Goal: Task Accomplishment & Management: Use online tool/utility

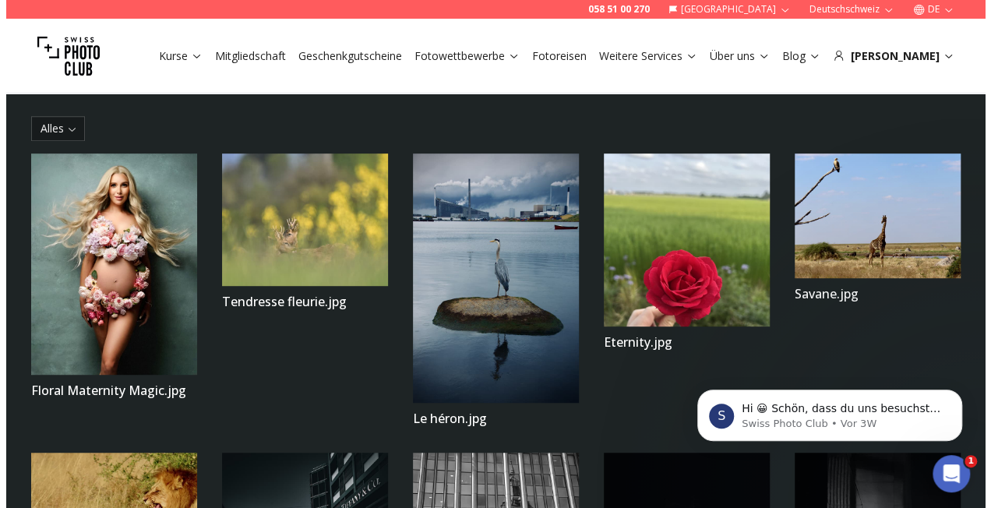
scroll to position [343, 0]
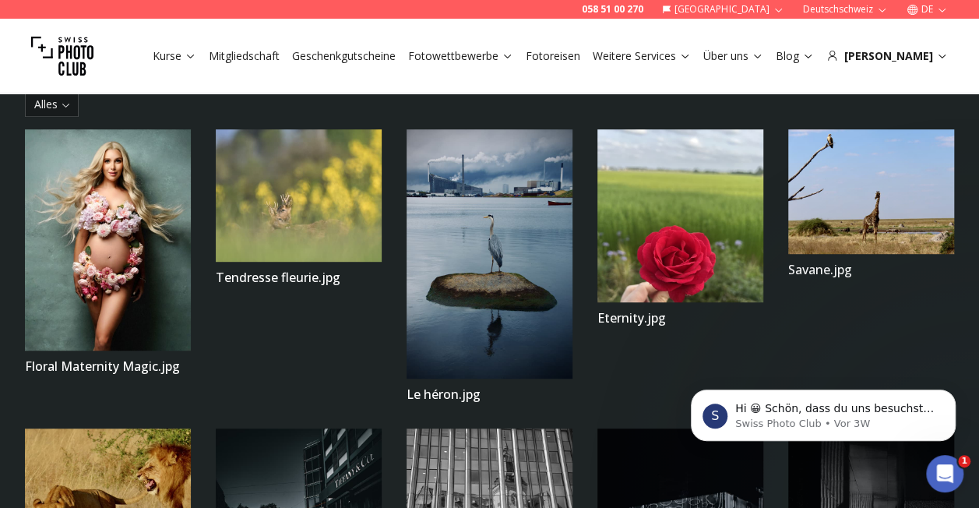
click at [109, 245] on img at bounding box center [108, 239] width 166 height 221
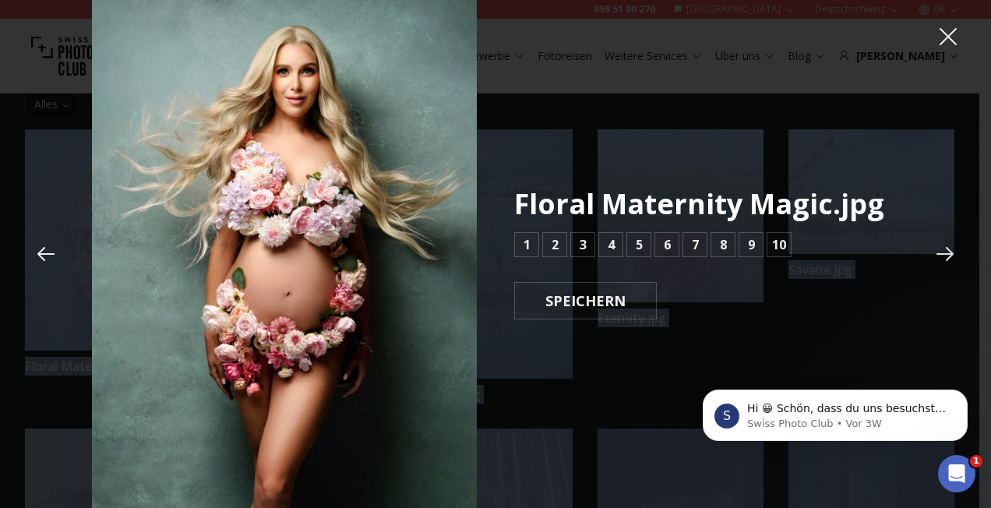
click at [109, 245] on div "Floral Maternity Magic.jpg 1 2 3 4 5 6 7 8 9 10 SPEICHERN" at bounding box center [495, 254] width 991 height 513
click at [443, 290] on img at bounding box center [284, 254] width 385 height 513
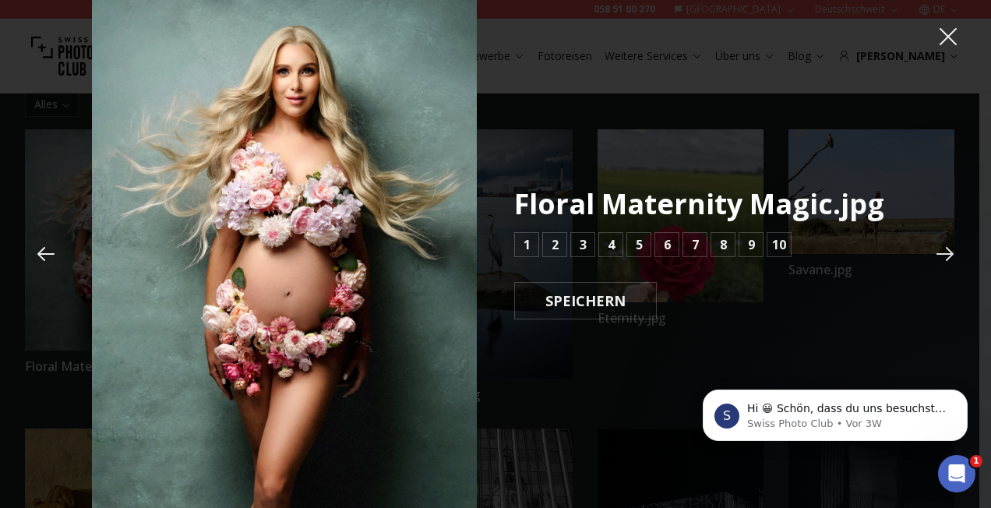
click at [563, 393] on div "Floral Maternity Magic.jpg 1 2 3 4 5 6 7 8 9 10 SPEICHERN" at bounding box center [495, 254] width 807 height 513
click at [718, 246] on button "8" at bounding box center [723, 244] width 25 height 25
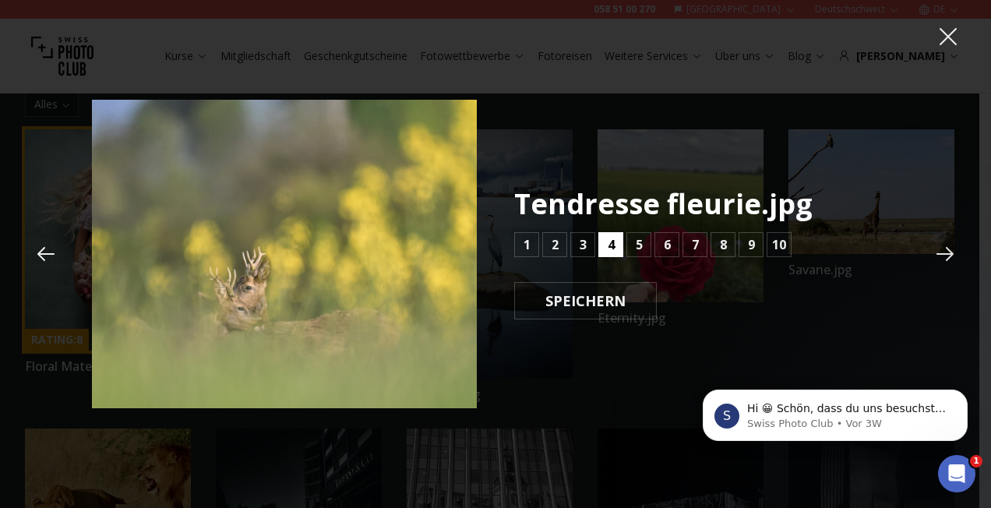
click at [608, 249] on b "4" at bounding box center [611, 244] width 7 height 19
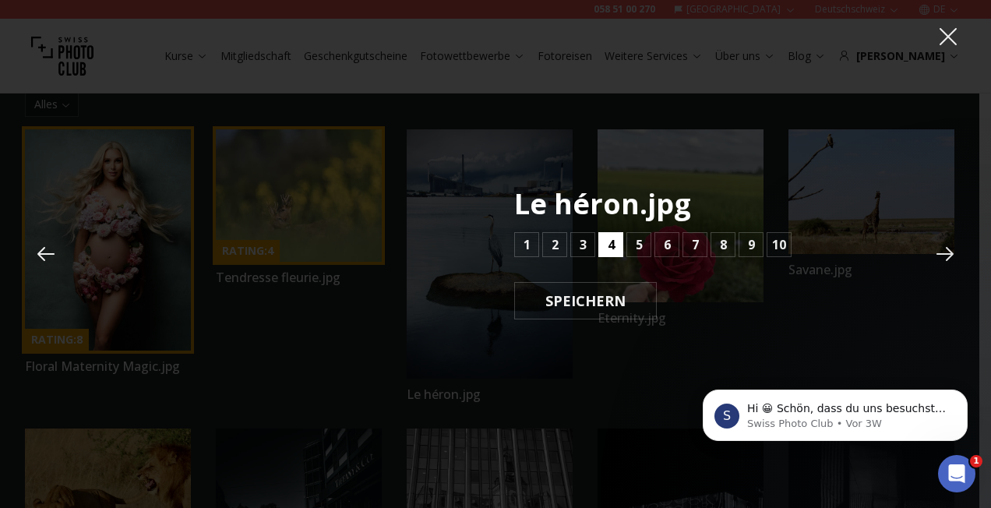
click at [608, 249] on b "4" at bounding box center [611, 244] width 7 height 19
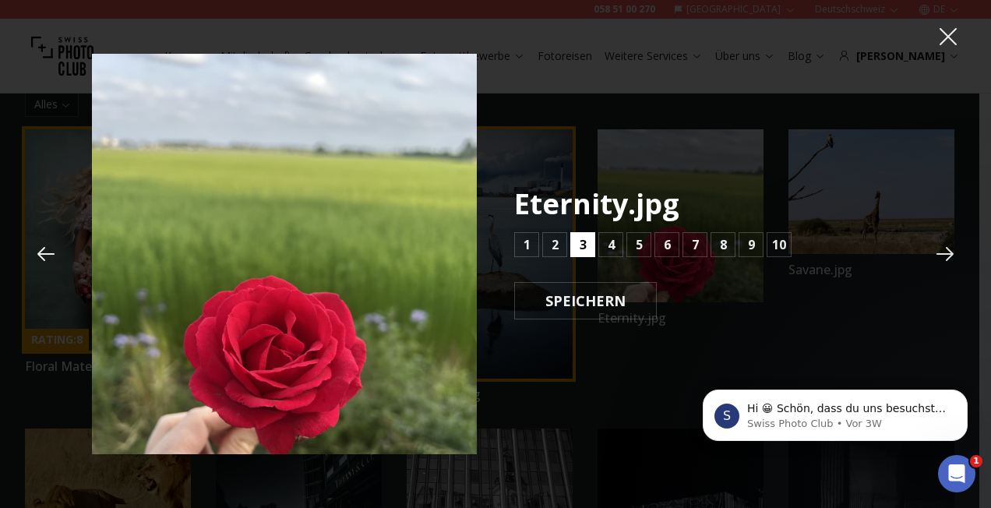
click at [586, 240] on button "3" at bounding box center [582, 244] width 25 height 25
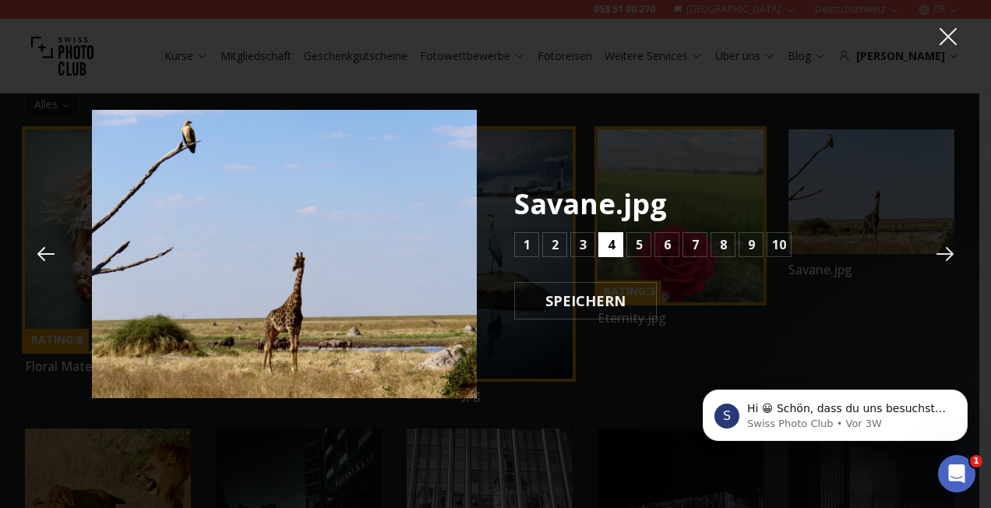
click at [601, 242] on button "4" at bounding box center [610, 244] width 25 height 25
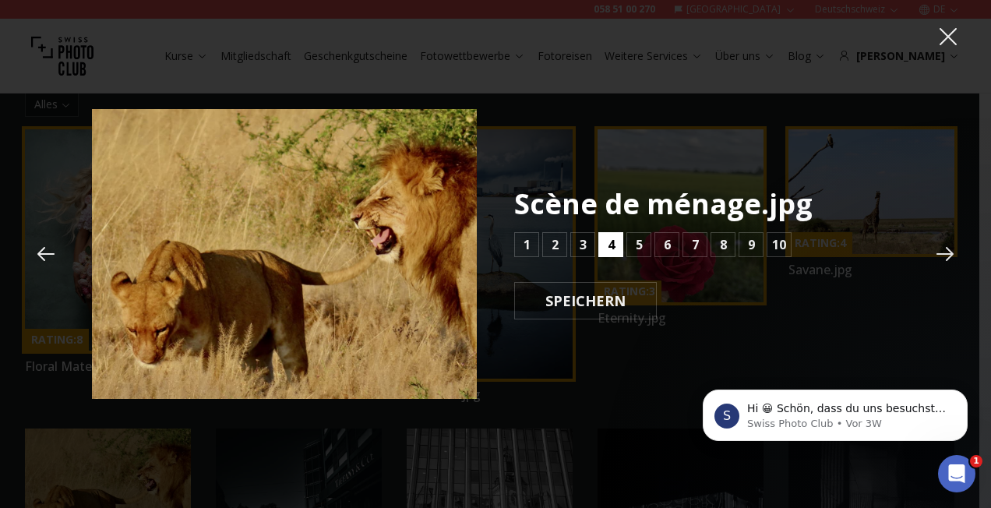
click at [601, 242] on button "4" at bounding box center [610, 244] width 25 height 25
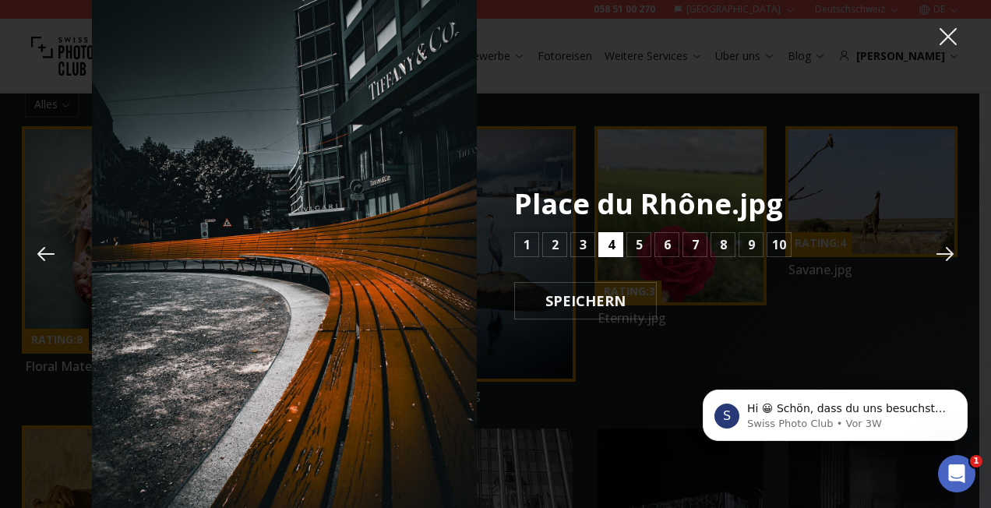
click at [601, 242] on button "4" at bounding box center [610, 244] width 25 height 25
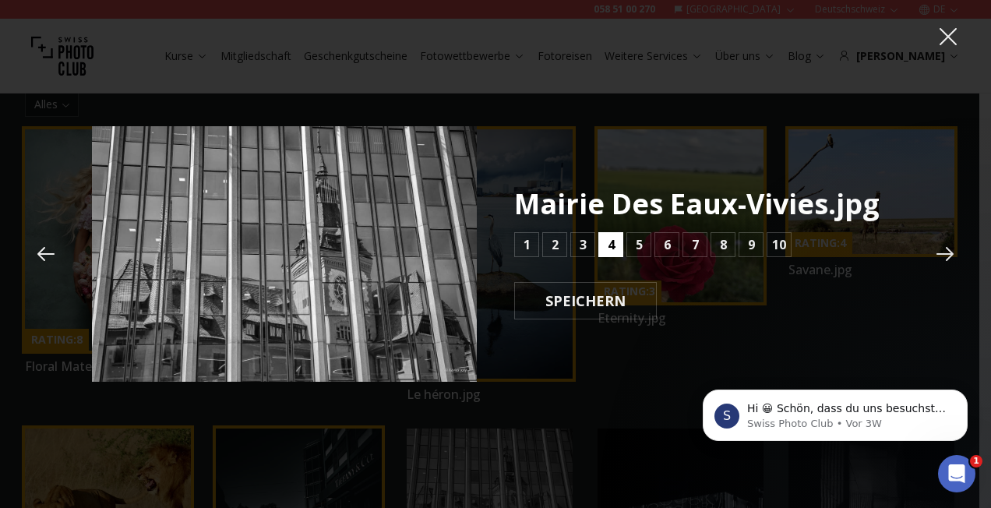
click at [601, 242] on button "4" at bounding box center [610, 244] width 25 height 25
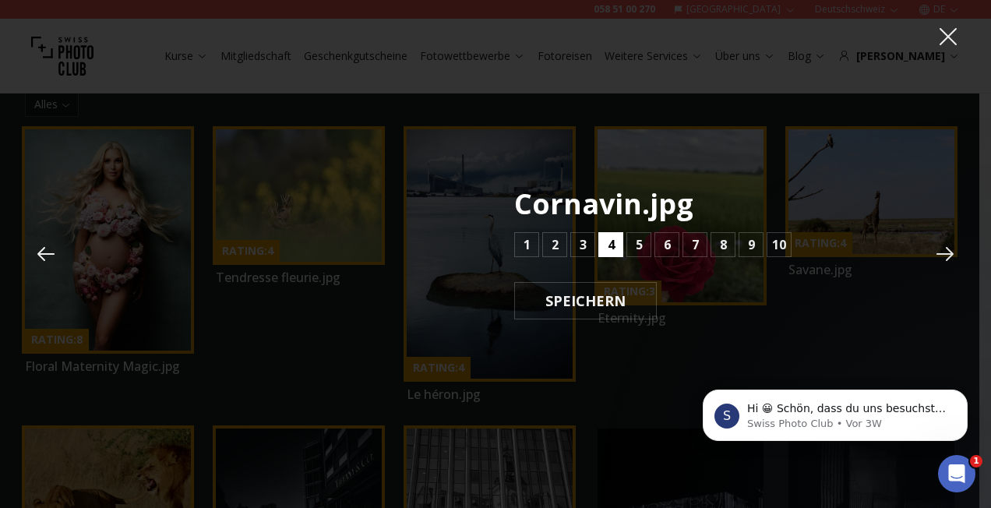
click at [601, 242] on button "4" at bounding box center [610, 244] width 25 height 25
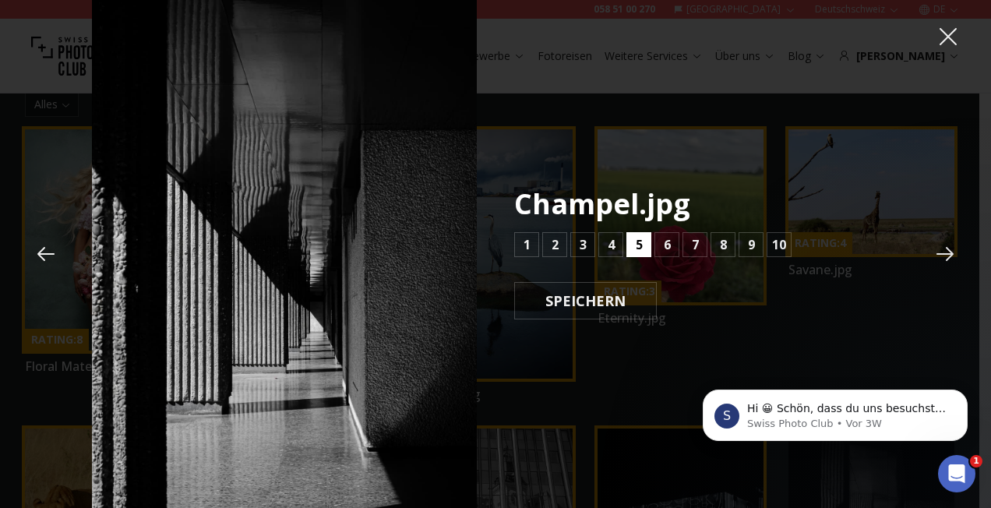
click at [636, 249] on b "5" at bounding box center [639, 244] width 7 height 19
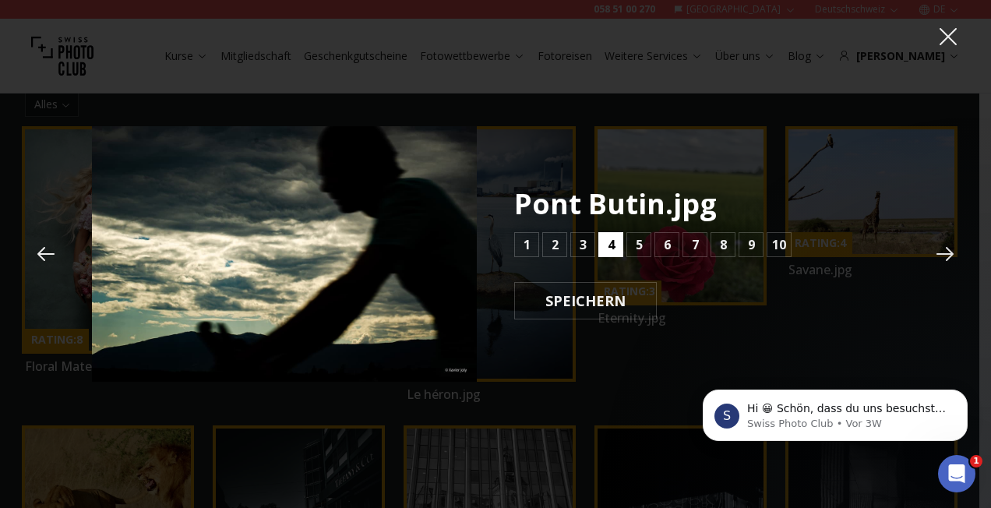
click at [606, 252] on button "4" at bounding box center [610, 244] width 25 height 25
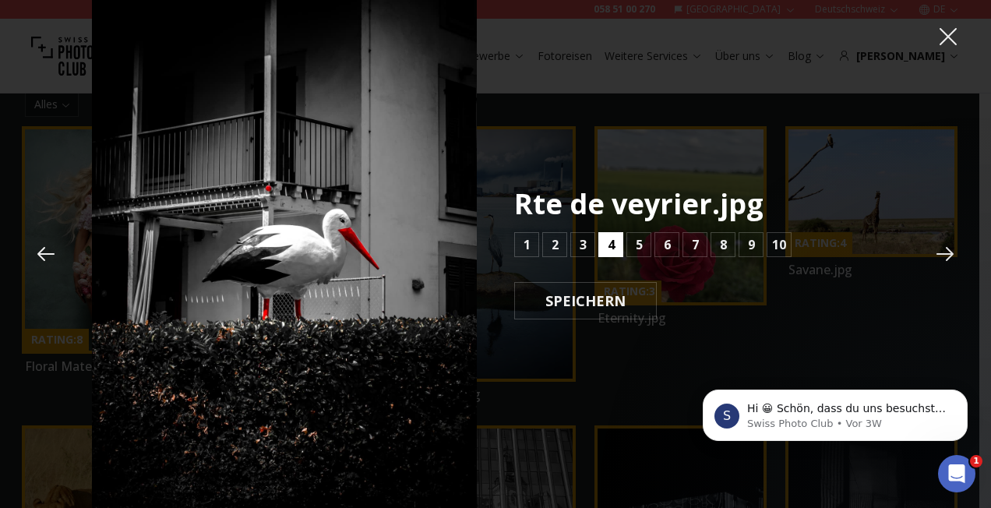
click at [606, 252] on button "4" at bounding box center [610, 244] width 25 height 25
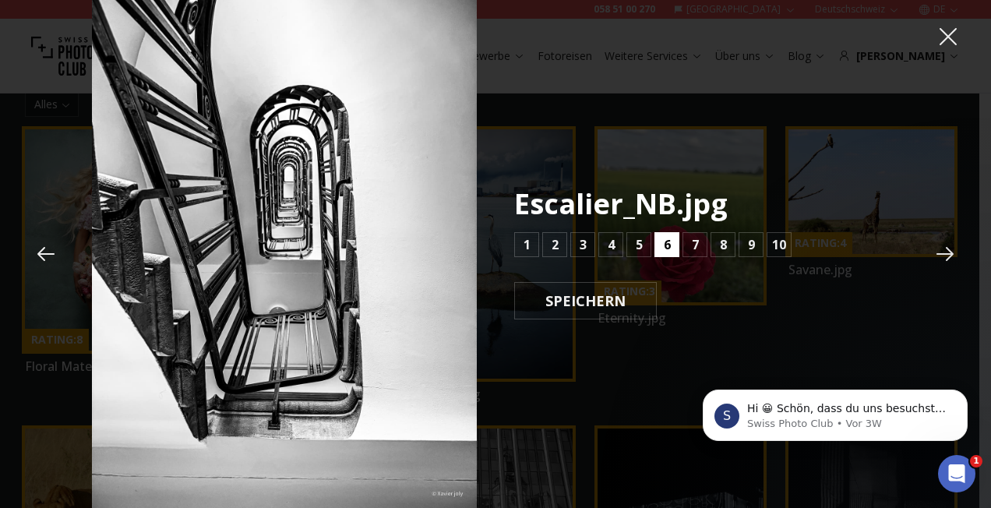
click at [658, 245] on button "6" at bounding box center [666, 244] width 25 height 25
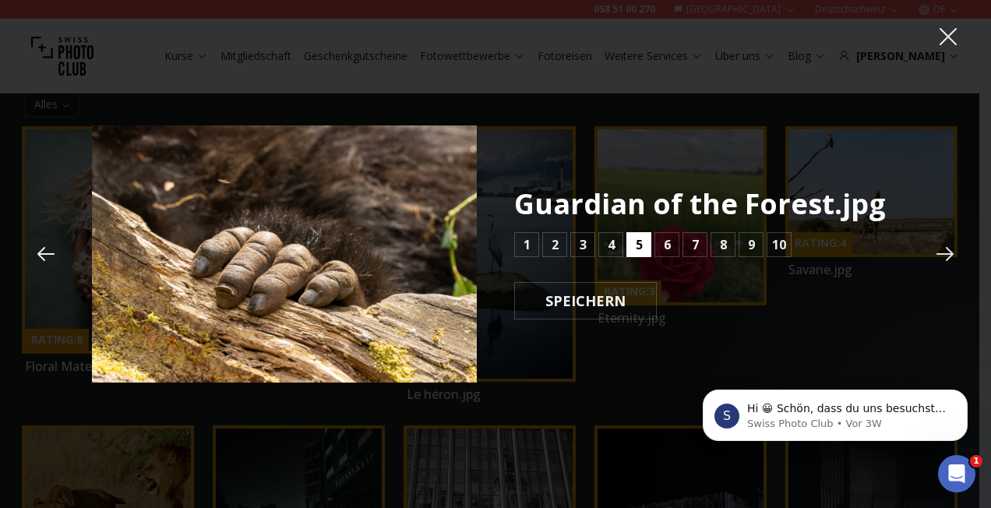
click at [631, 247] on button "5" at bounding box center [638, 244] width 25 height 25
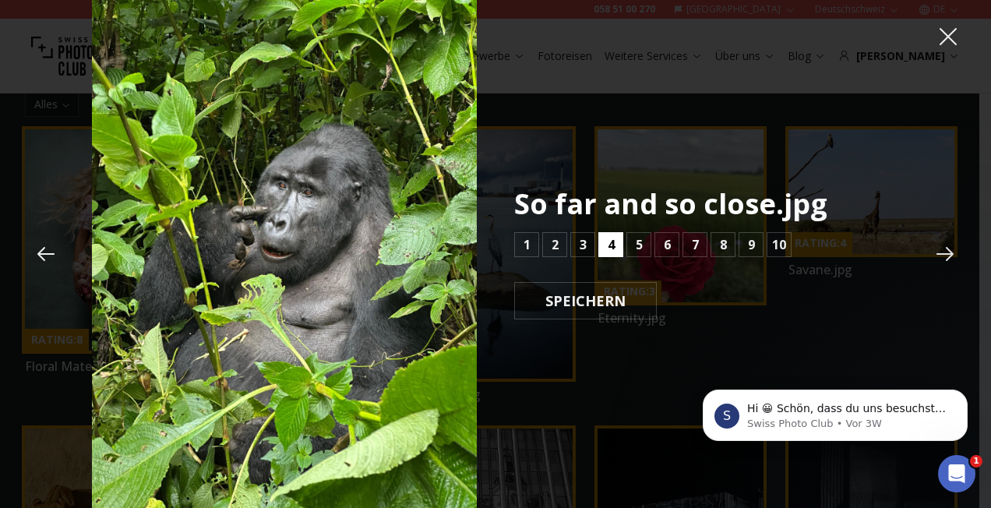
click at [611, 245] on b "4" at bounding box center [611, 244] width 7 height 19
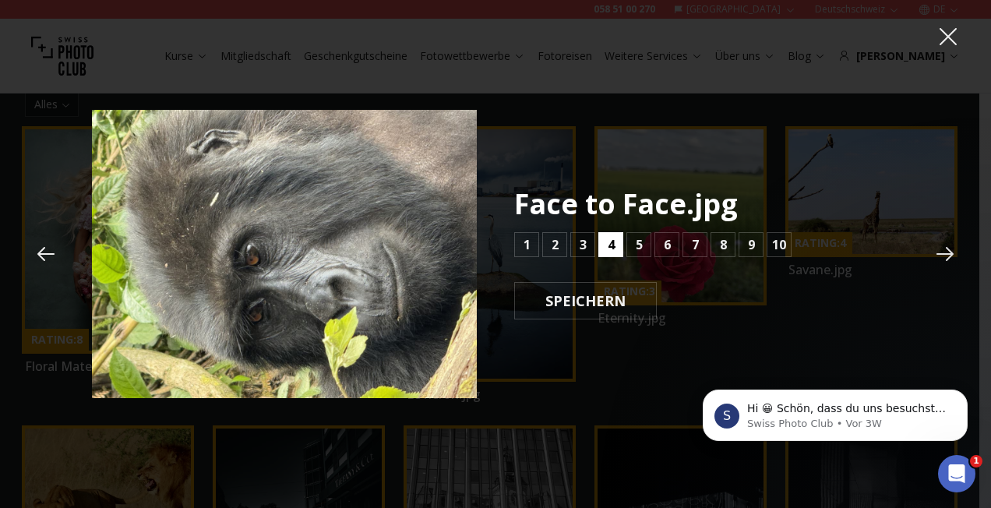
click at [611, 245] on b "4" at bounding box center [611, 244] width 7 height 19
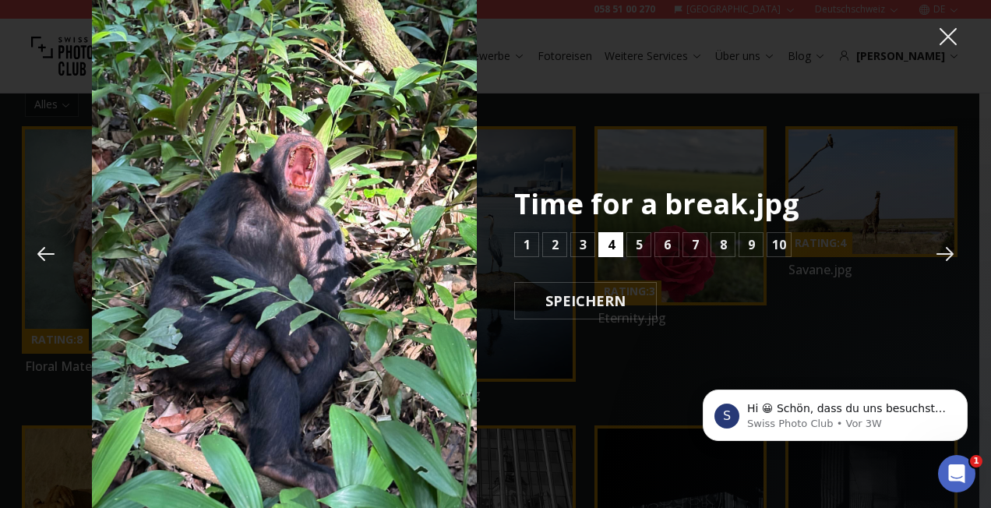
click at [611, 245] on b "4" at bounding box center [611, 244] width 7 height 19
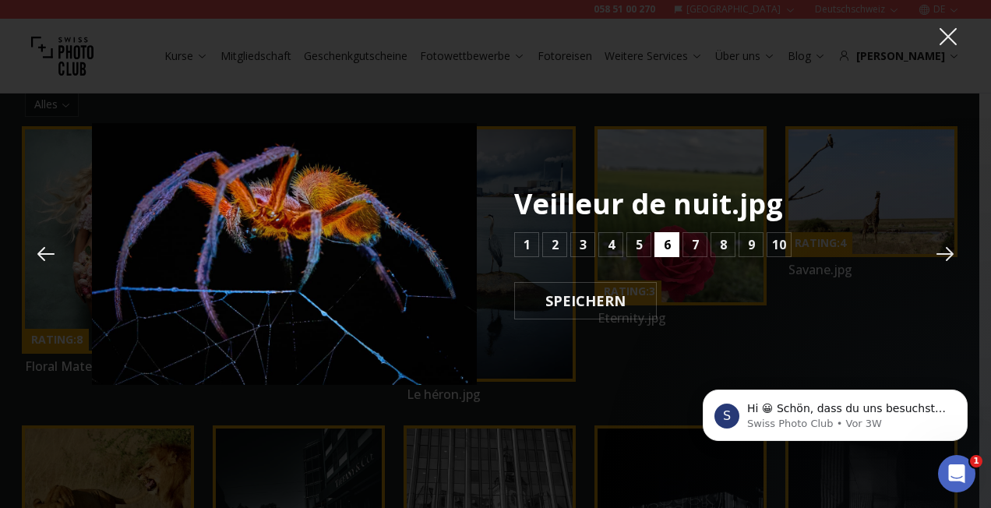
click at [667, 247] on b "6" at bounding box center [667, 244] width 7 height 19
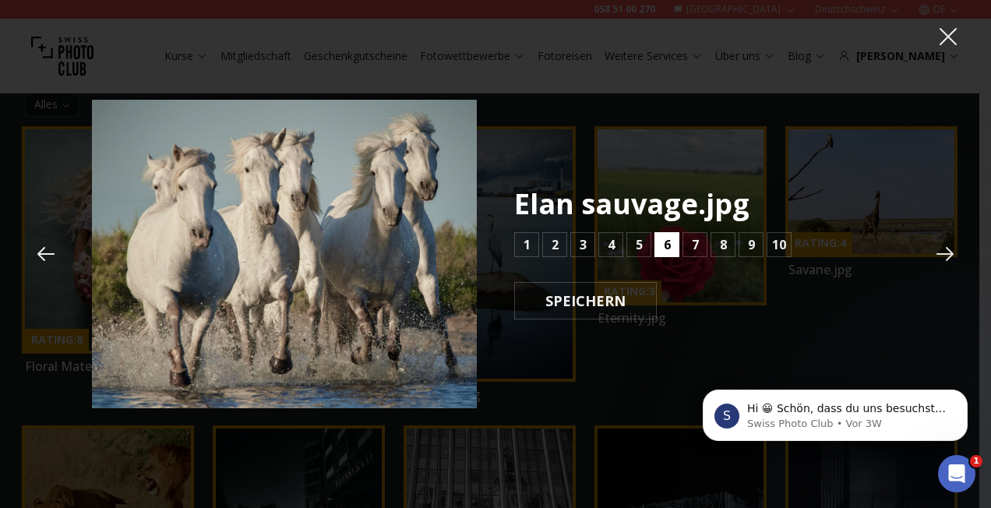
click at [661, 245] on button "6" at bounding box center [666, 244] width 25 height 25
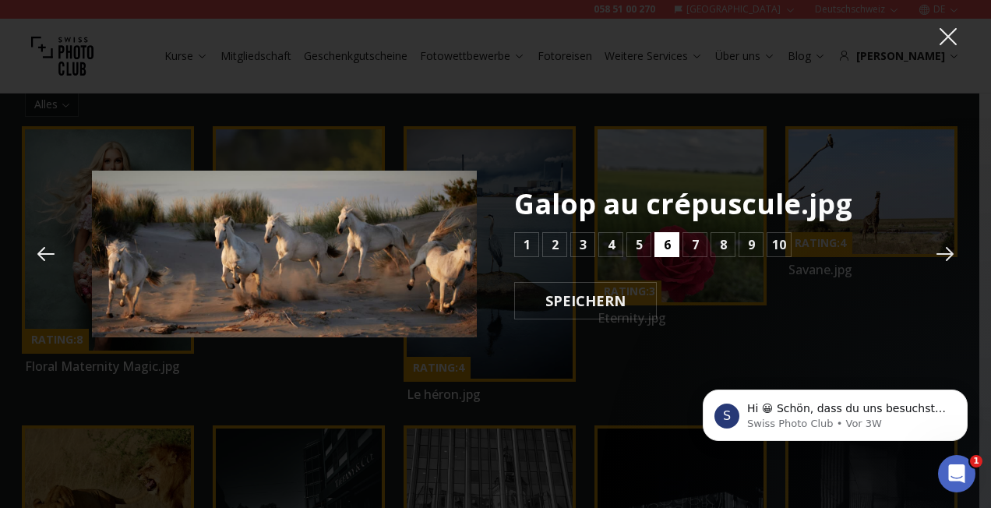
click at [661, 245] on button "6" at bounding box center [666, 244] width 25 height 25
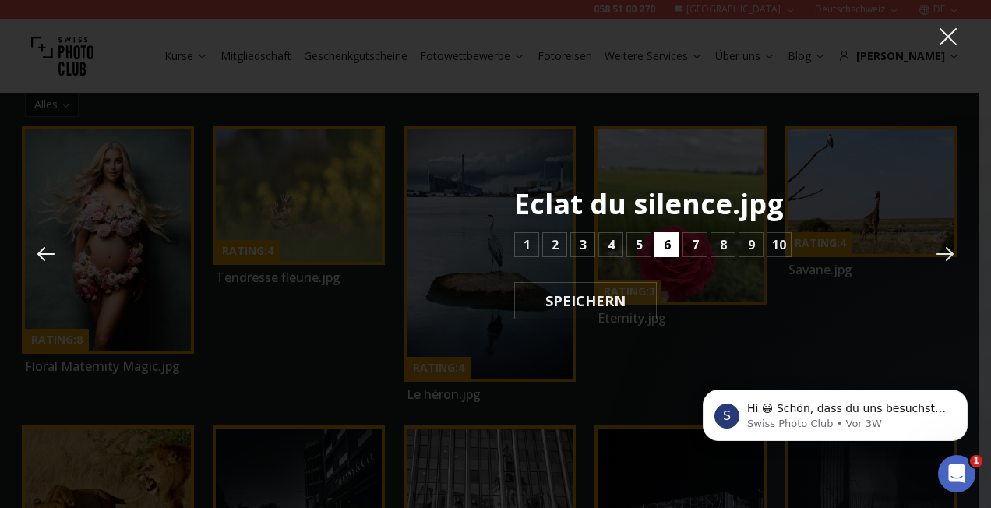
click at [661, 245] on button "6" at bounding box center [666, 244] width 25 height 25
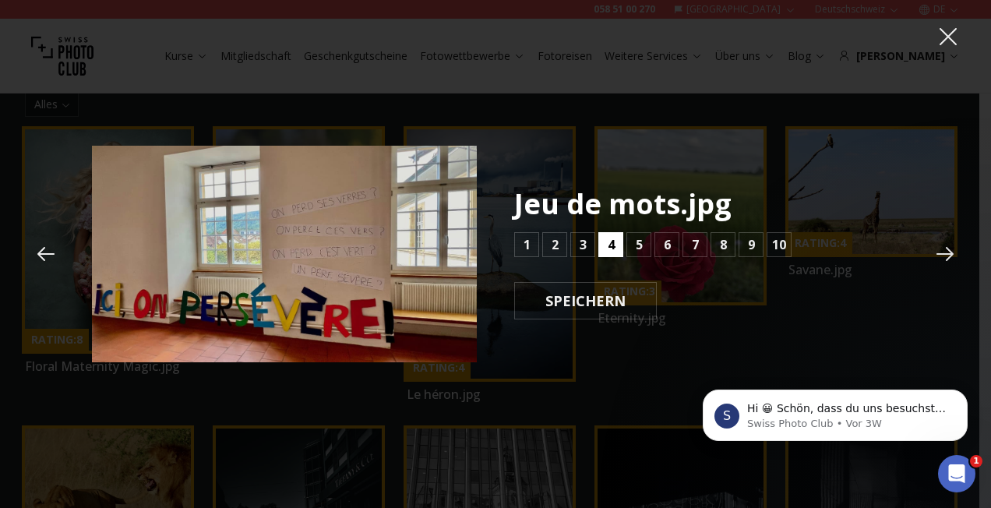
click at [614, 247] on b "4" at bounding box center [611, 244] width 7 height 19
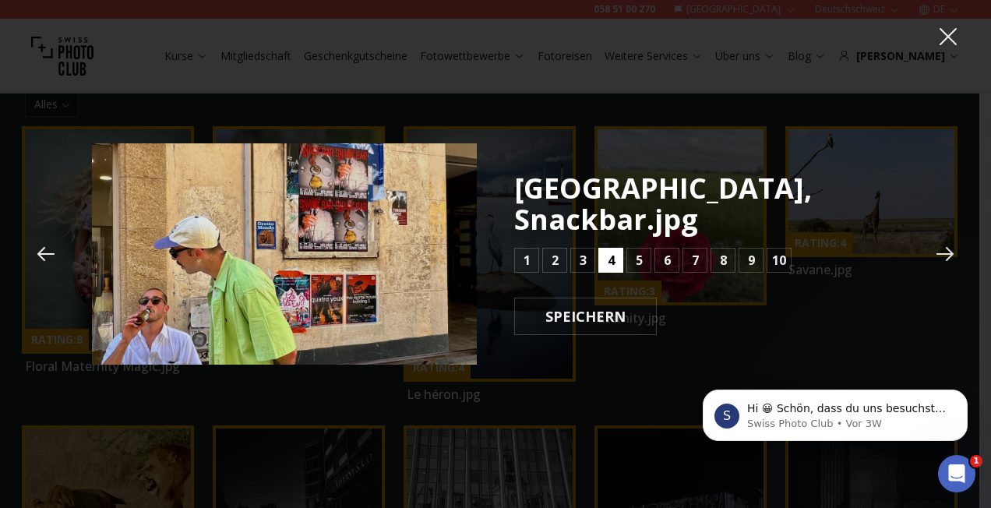
click at [614, 251] on b "4" at bounding box center [611, 260] width 7 height 19
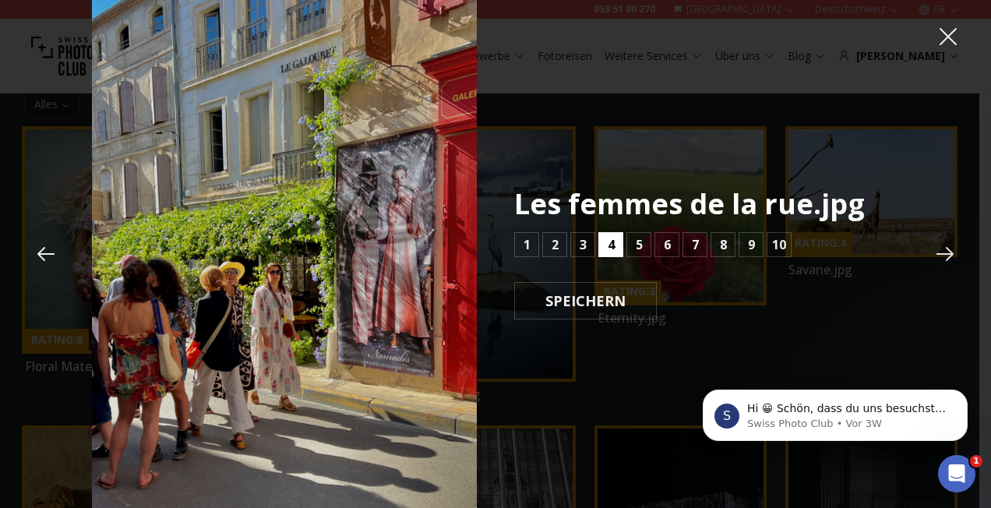
click at [614, 247] on b "4" at bounding box center [611, 244] width 7 height 19
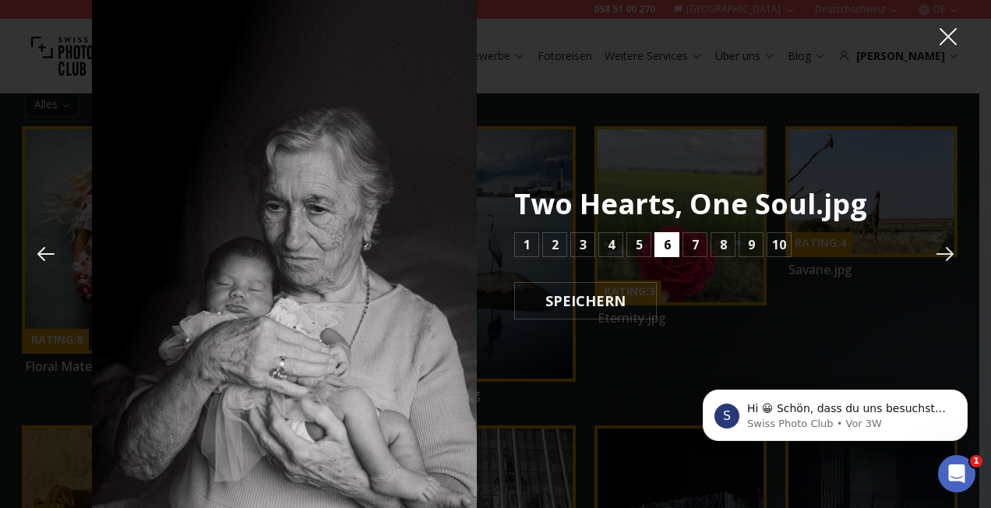
click at [661, 248] on button "6" at bounding box center [666, 244] width 25 height 25
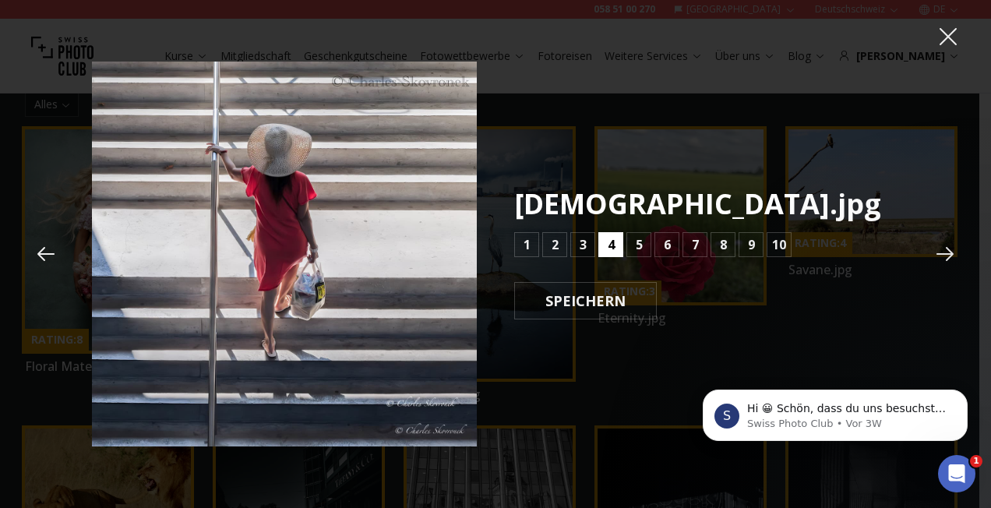
click at [620, 246] on button "4" at bounding box center [610, 244] width 25 height 25
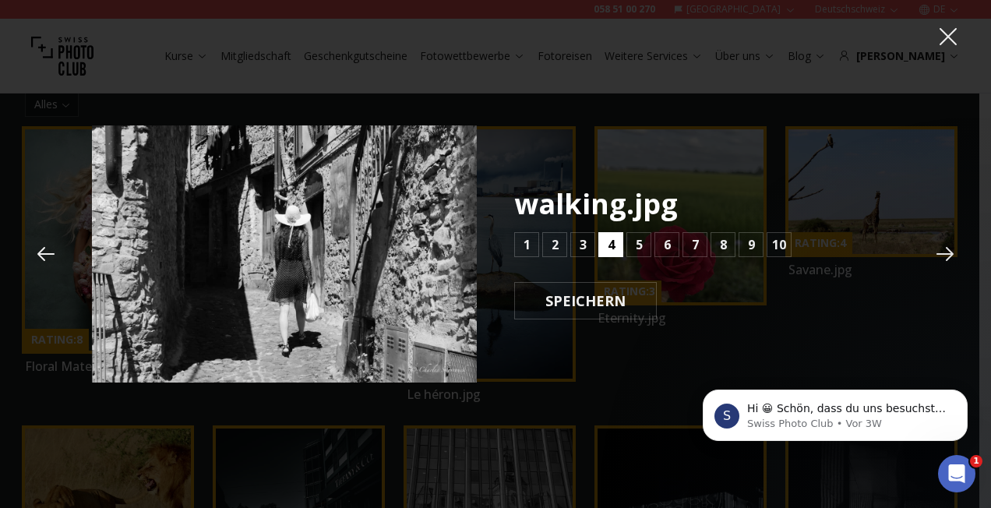
click at [620, 246] on button "4" at bounding box center [610, 244] width 25 height 25
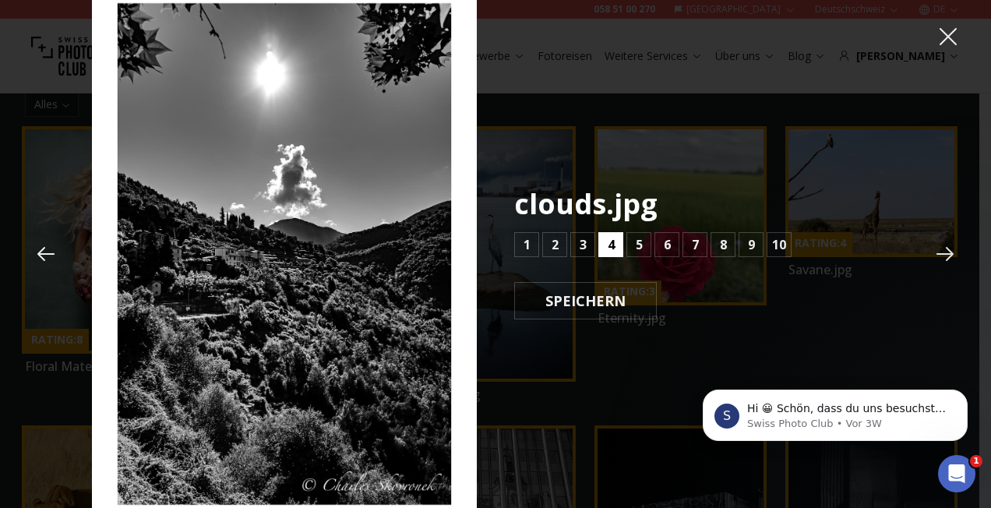
click at [620, 246] on button "4" at bounding box center [610, 244] width 25 height 25
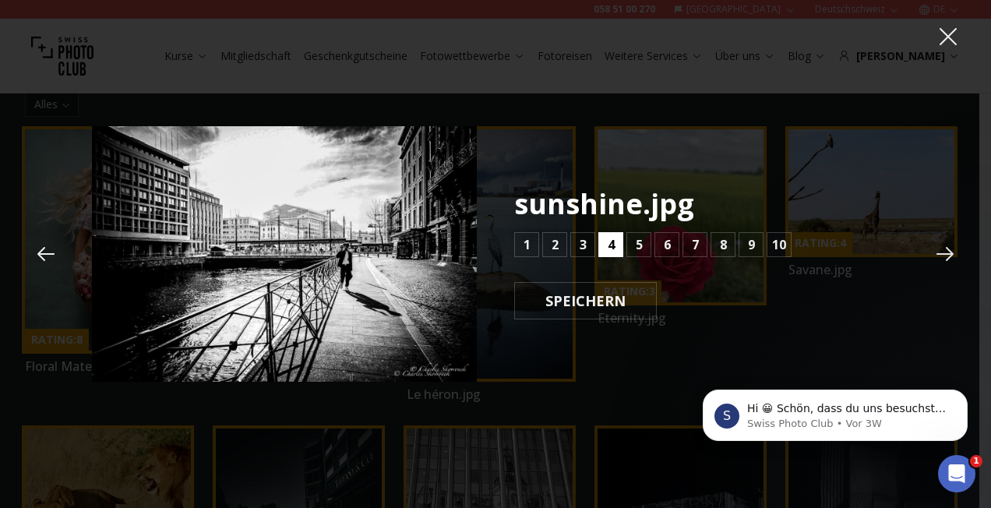
click at [620, 246] on button "4" at bounding box center [610, 244] width 25 height 25
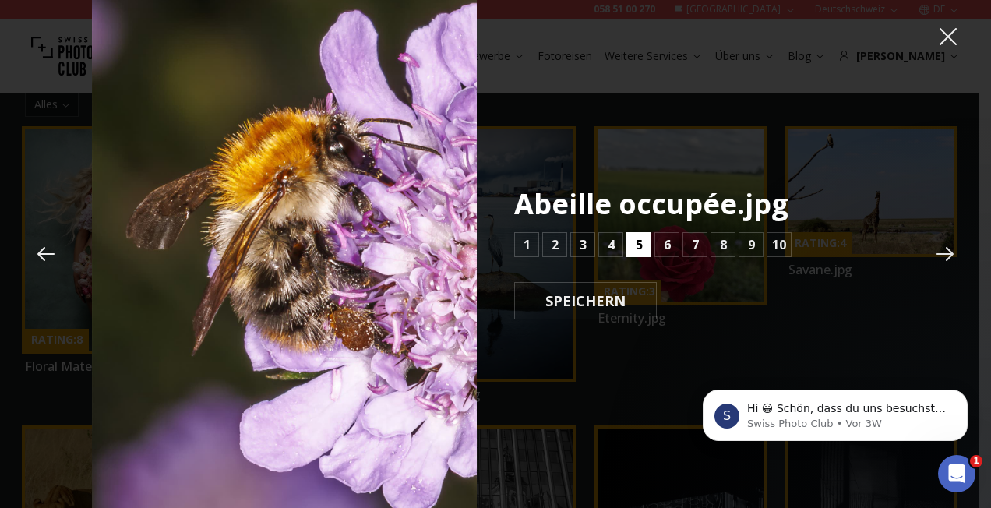
click at [633, 244] on button "5" at bounding box center [638, 244] width 25 height 25
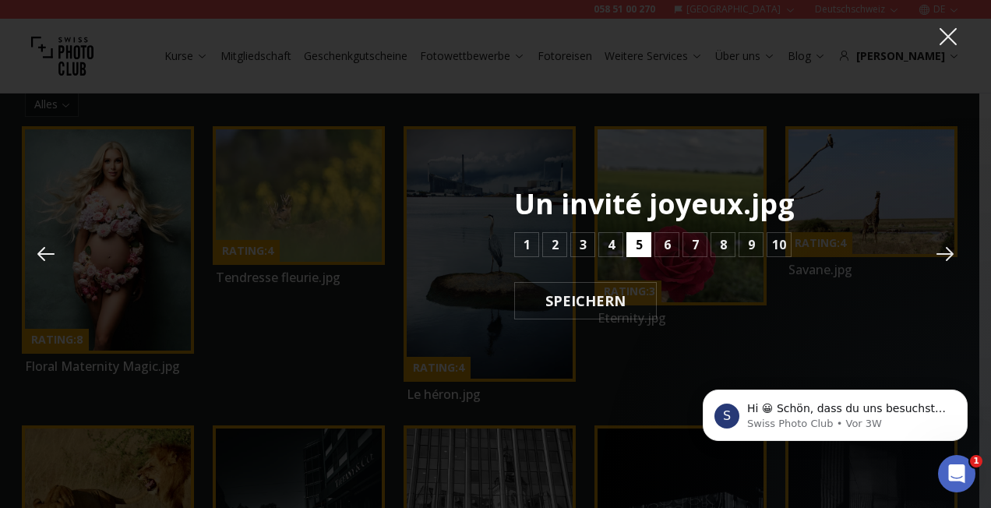
click at [633, 244] on button "5" at bounding box center [638, 244] width 25 height 25
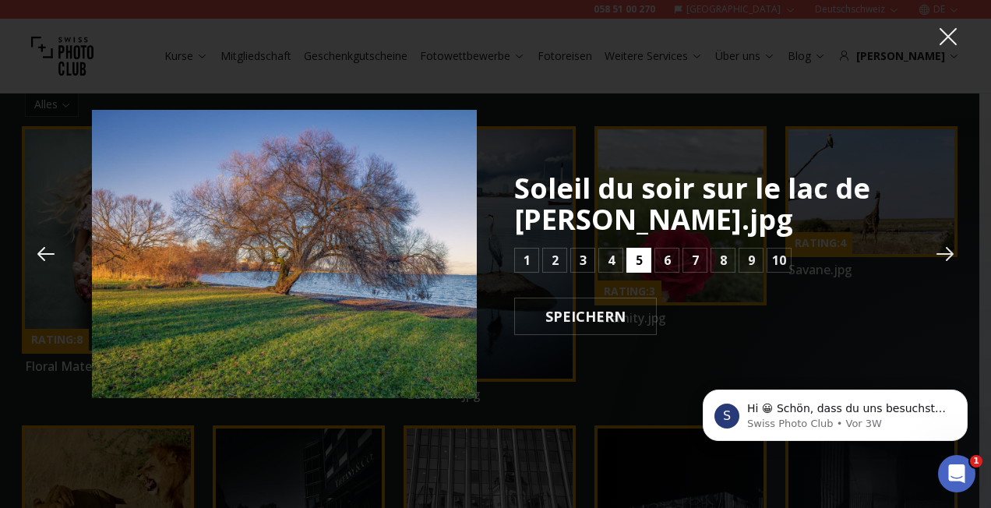
click at [633, 244] on div "Soleil du soir sur le lac de [PERSON_NAME].jpg 1 2 3 4 5 6 7 8 9 10 SPEICHERN" at bounding box center [706, 254] width 385 height 162
click at [634, 256] on button "5" at bounding box center [638, 260] width 25 height 25
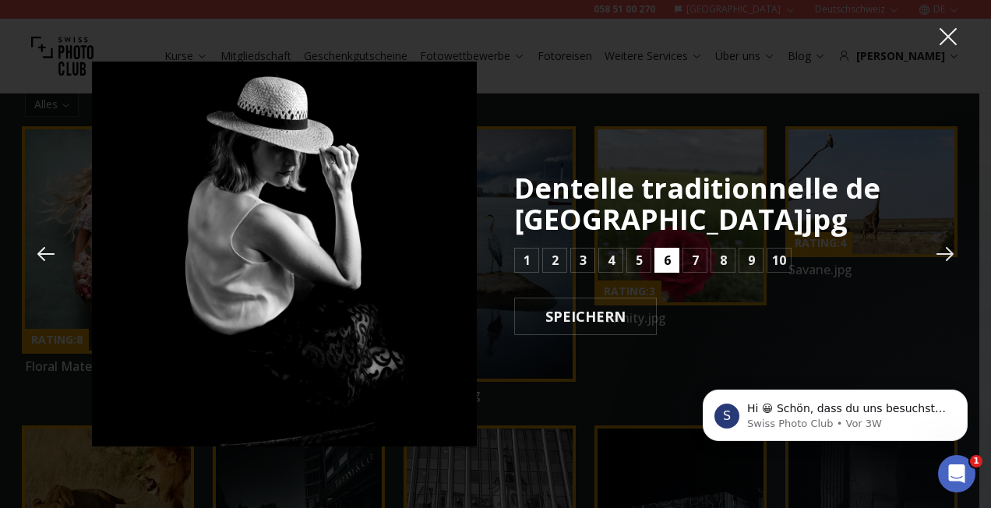
click at [661, 260] on button "6" at bounding box center [666, 260] width 25 height 25
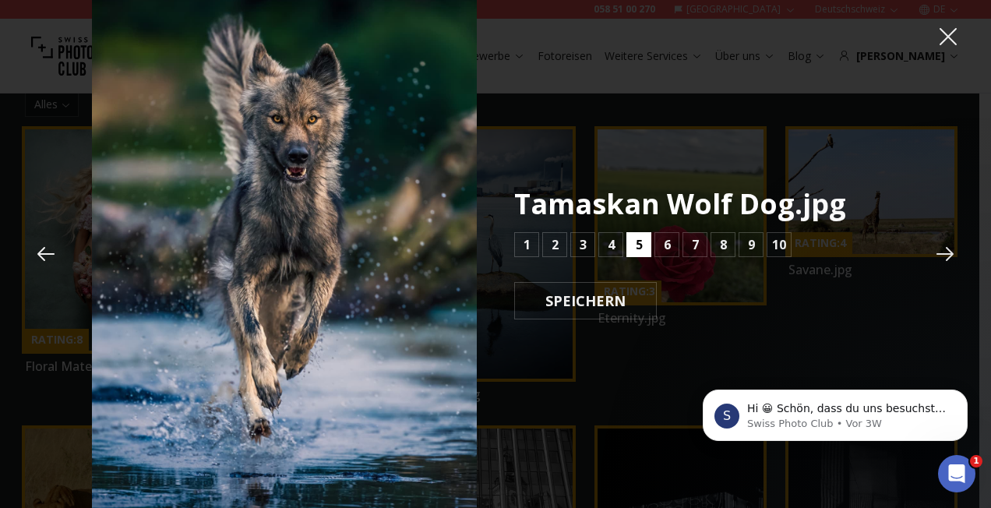
click at [645, 249] on button "5" at bounding box center [638, 244] width 25 height 25
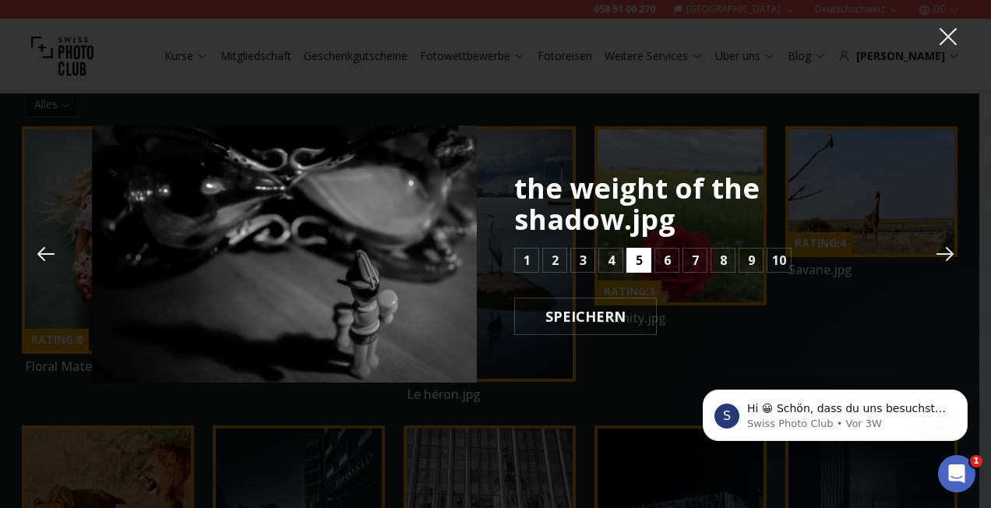
click at [641, 256] on b "5" at bounding box center [639, 260] width 7 height 19
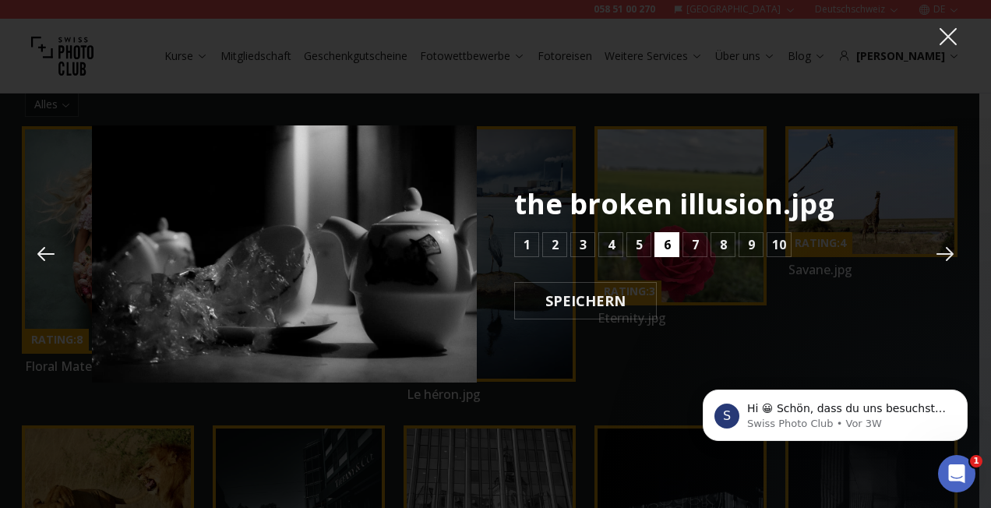
click at [664, 248] on b "6" at bounding box center [667, 244] width 7 height 19
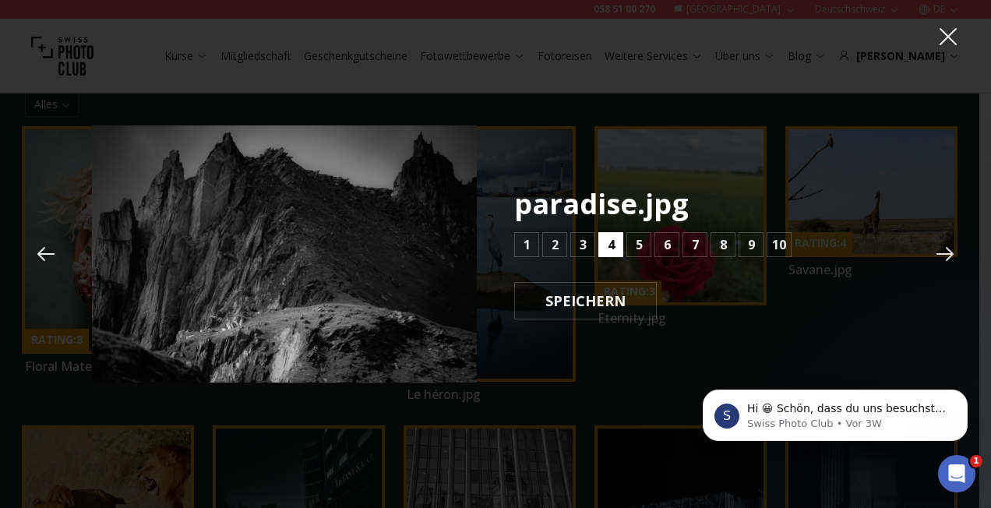
click at [614, 245] on button "4" at bounding box center [610, 244] width 25 height 25
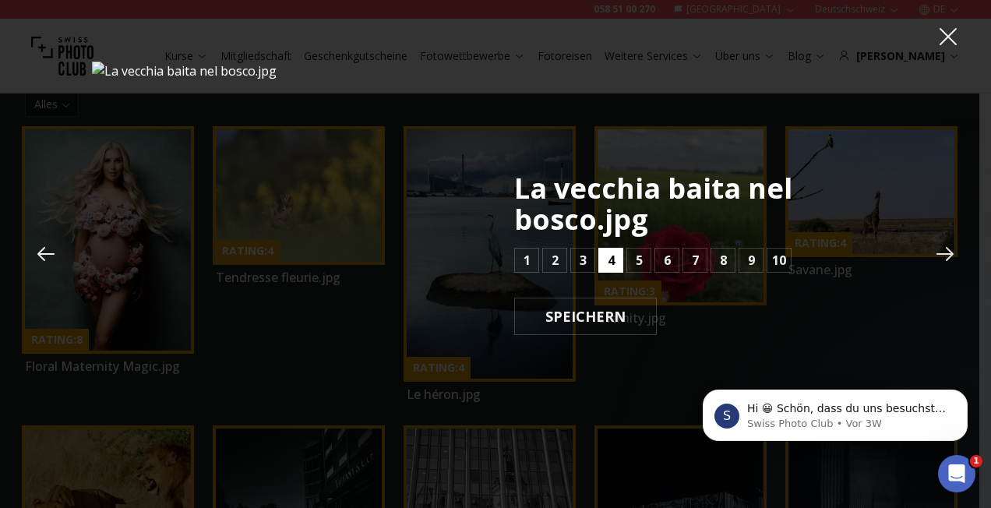
click at [612, 257] on b "4" at bounding box center [611, 260] width 7 height 19
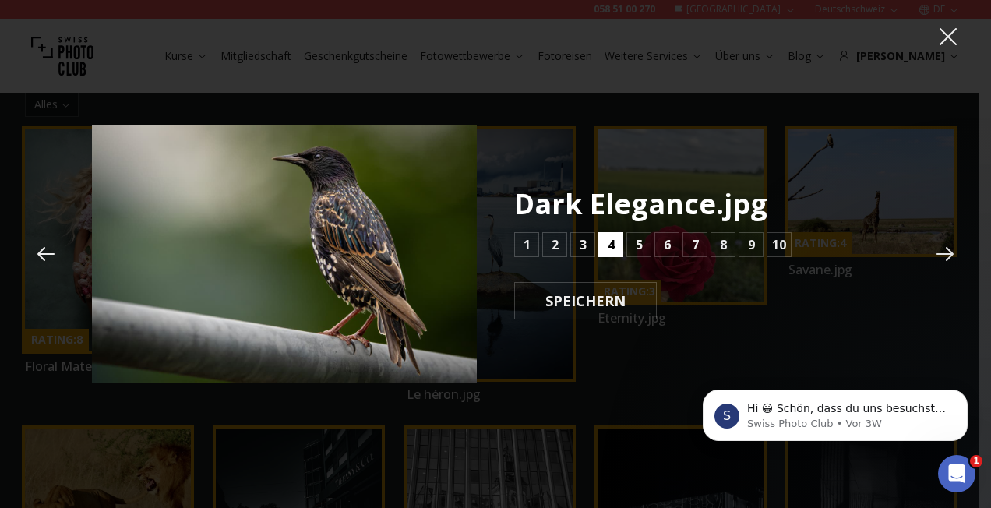
click at [612, 257] on div "Dark Elegance.jpg 1 2 3 4 5 6 7 8 9 10 SPEICHERN" at bounding box center [706, 254] width 385 height 131
click at [605, 246] on button "4" at bounding box center [610, 244] width 25 height 25
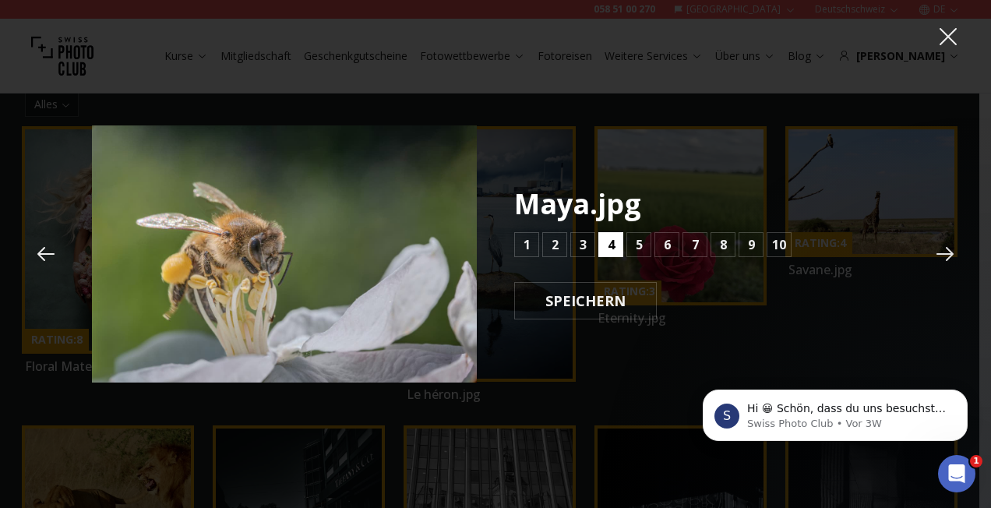
click at [605, 246] on button "4" at bounding box center [610, 244] width 25 height 25
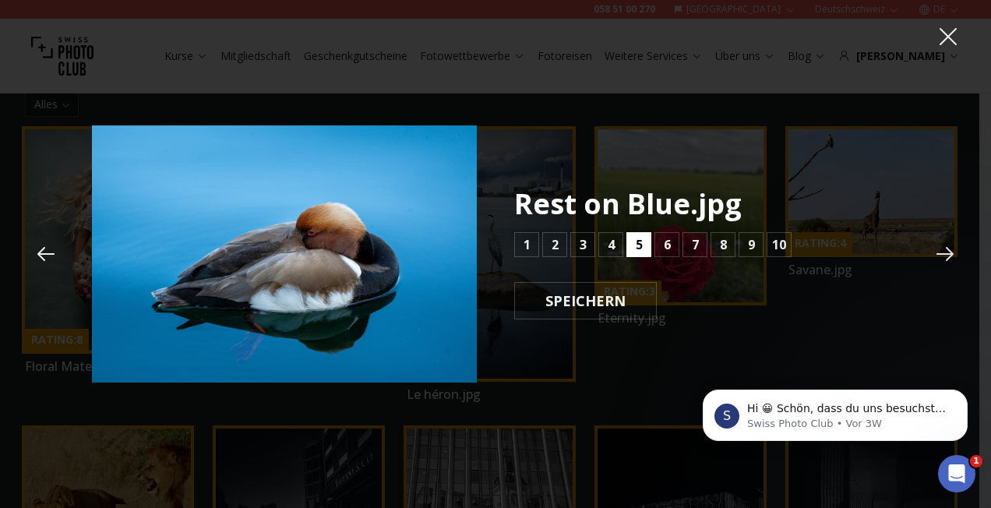
click at [644, 251] on button "5" at bounding box center [638, 244] width 25 height 25
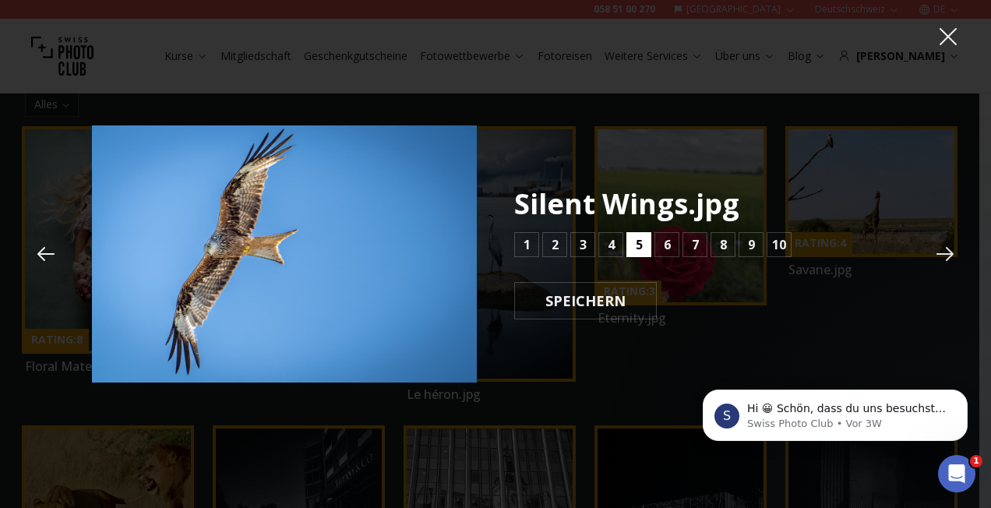
click at [644, 251] on button "5" at bounding box center [638, 244] width 25 height 25
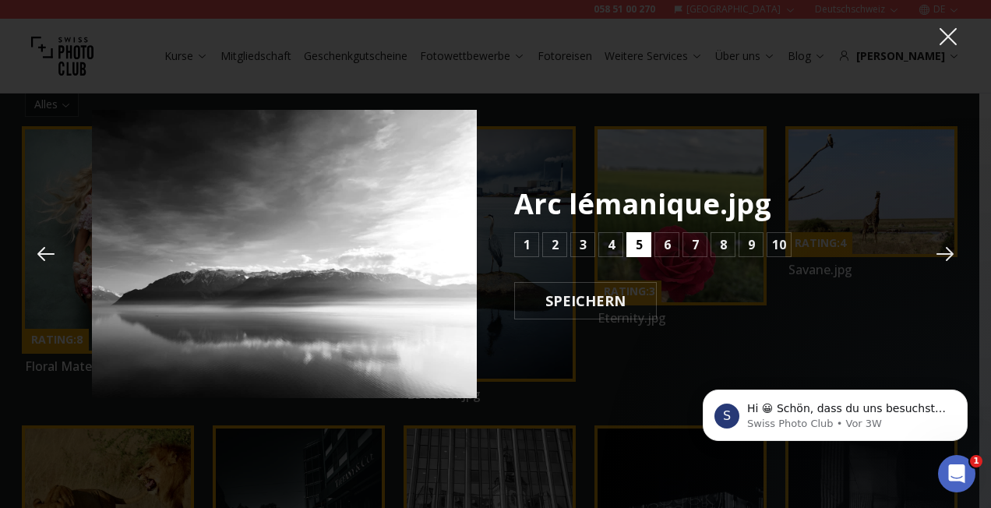
click at [644, 251] on button "5" at bounding box center [638, 244] width 25 height 25
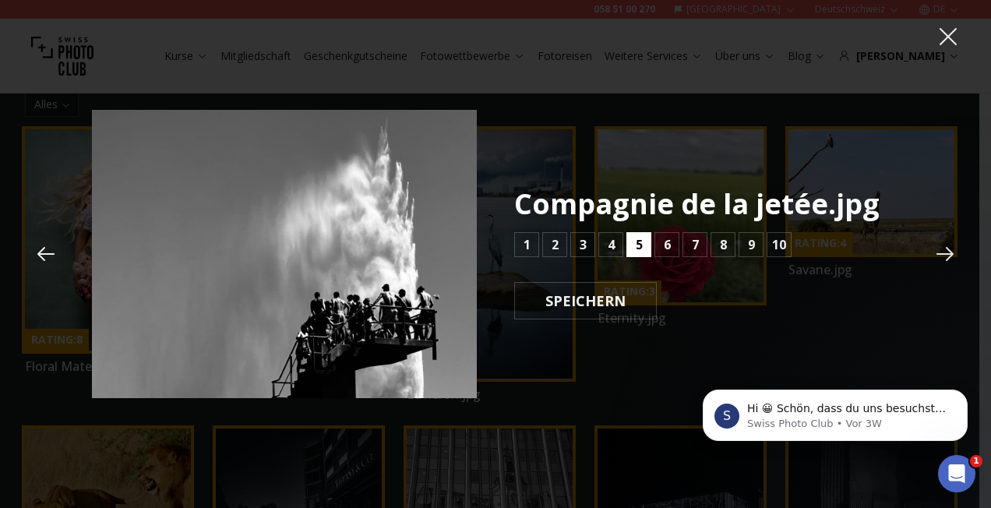
click at [644, 251] on button "5" at bounding box center [638, 244] width 25 height 25
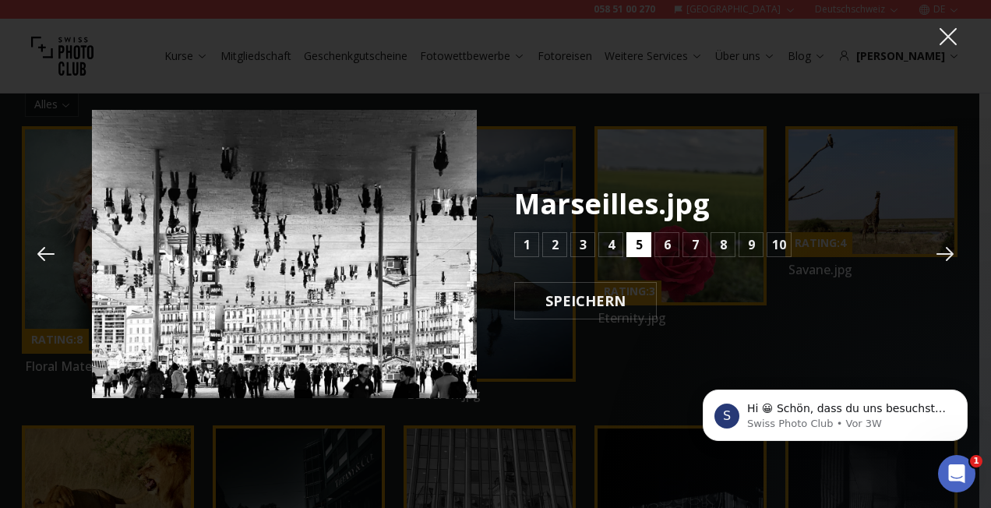
click at [644, 251] on button "5" at bounding box center [638, 244] width 25 height 25
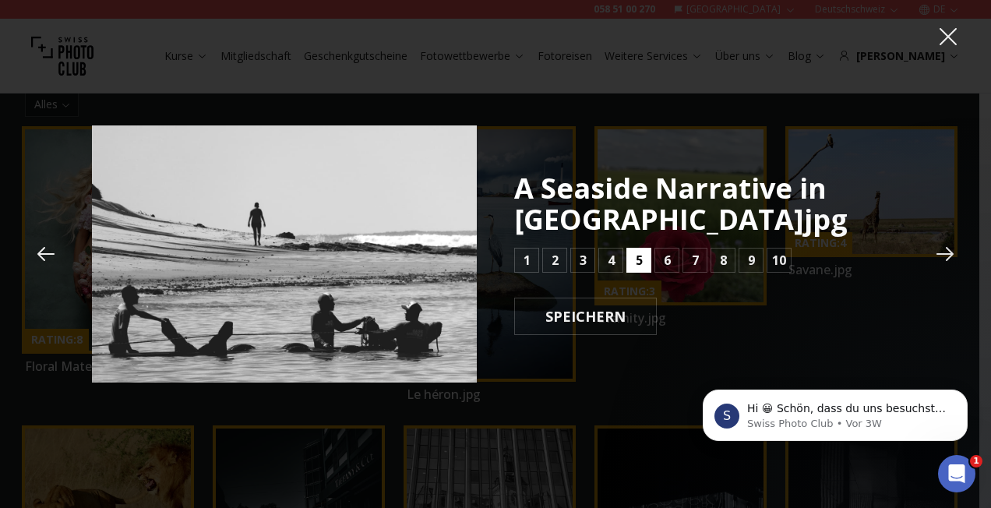
click at [644, 251] on button "5" at bounding box center [638, 260] width 25 height 25
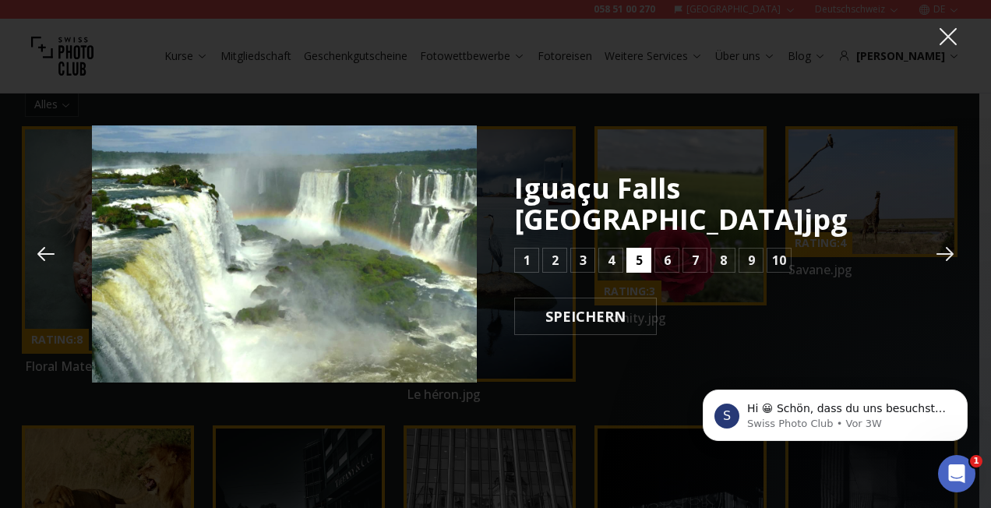
click at [644, 251] on button "5" at bounding box center [638, 260] width 25 height 25
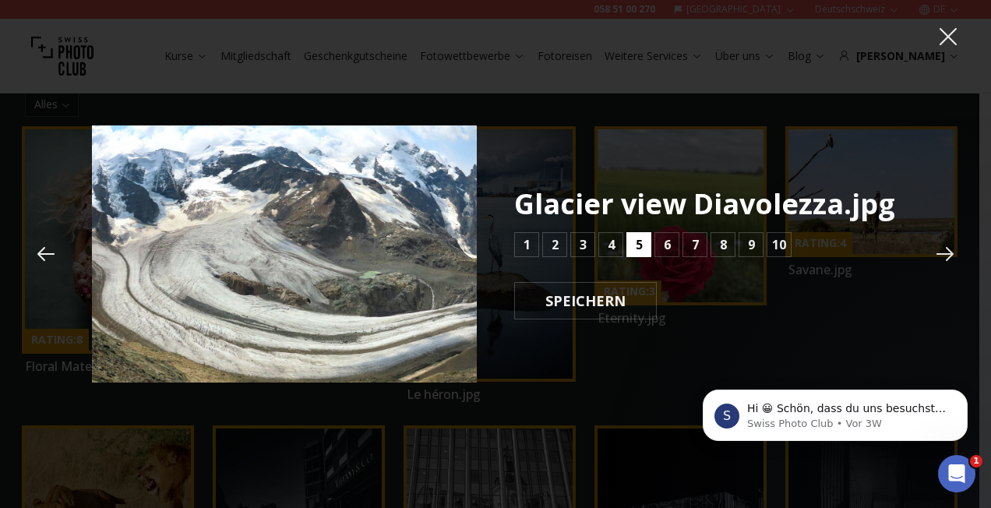
click at [644, 251] on button "5" at bounding box center [638, 244] width 25 height 25
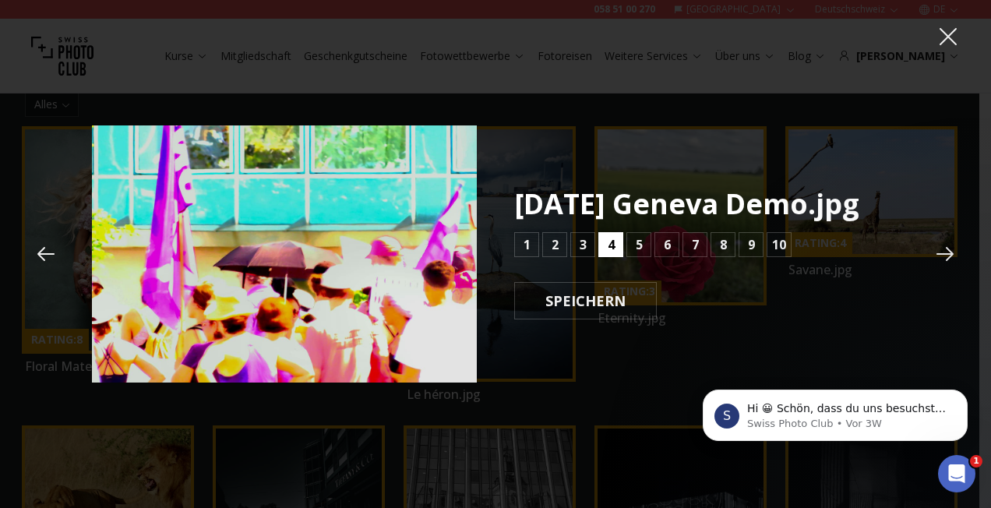
click at [608, 254] on b "4" at bounding box center [611, 244] width 7 height 19
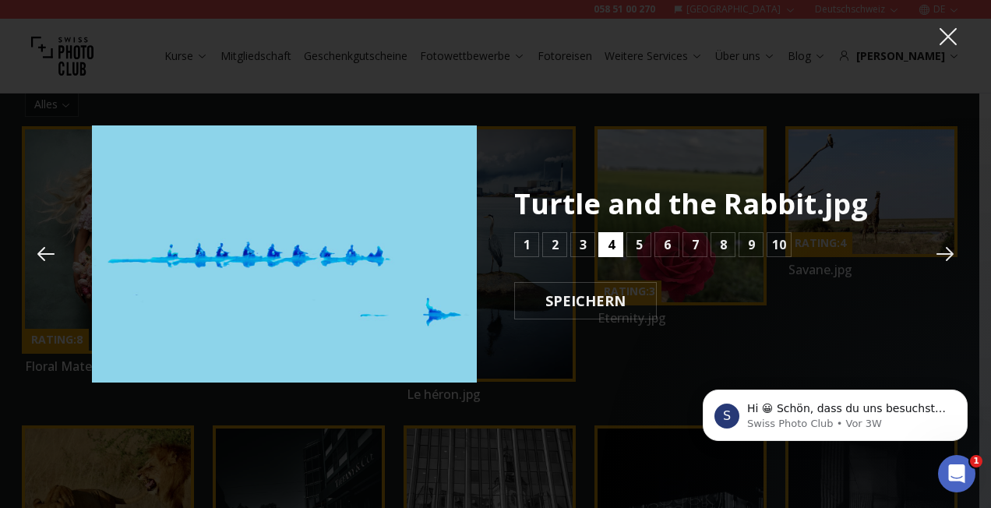
click at [612, 243] on b "4" at bounding box center [611, 244] width 7 height 19
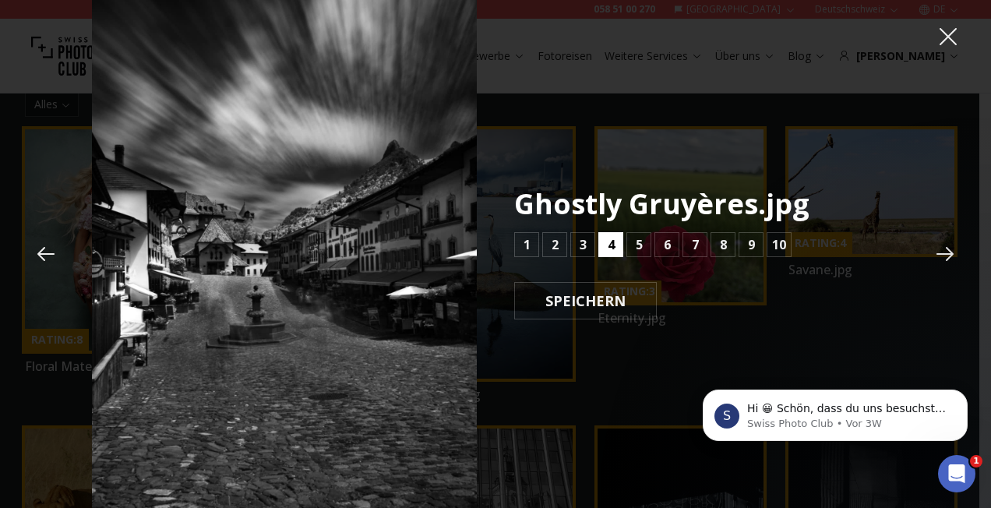
click at [612, 243] on b "4" at bounding box center [611, 244] width 7 height 19
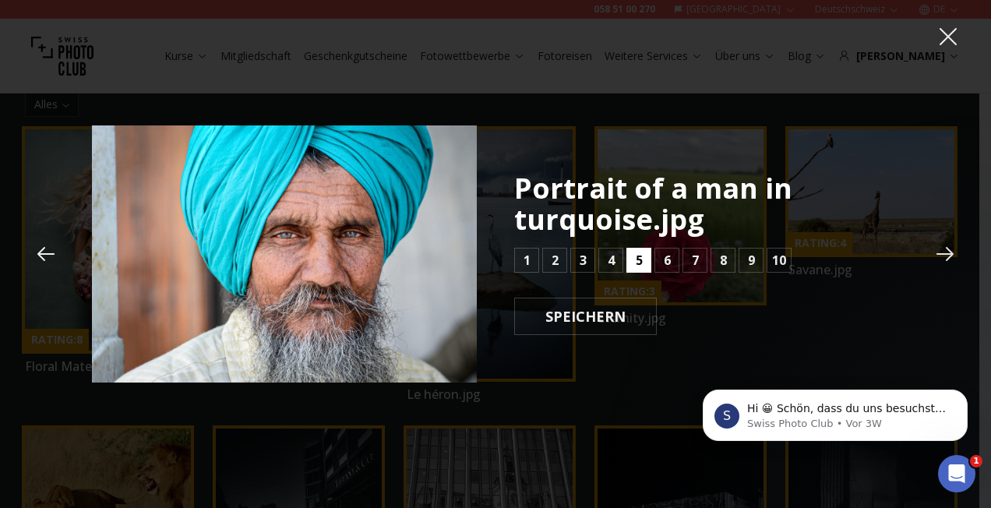
click at [633, 258] on button "5" at bounding box center [638, 260] width 25 height 25
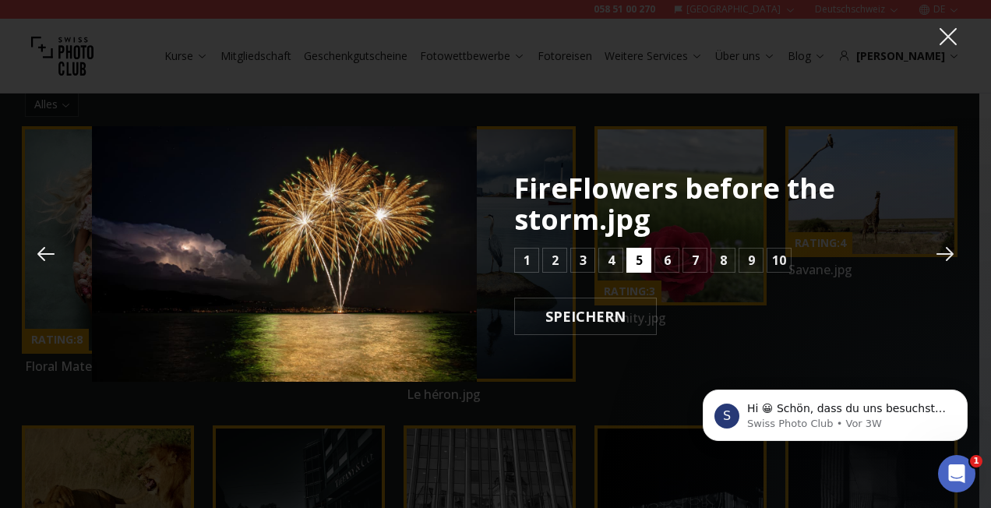
click at [633, 258] on button "5" at bounding box center [638, 260] width 25 height 25
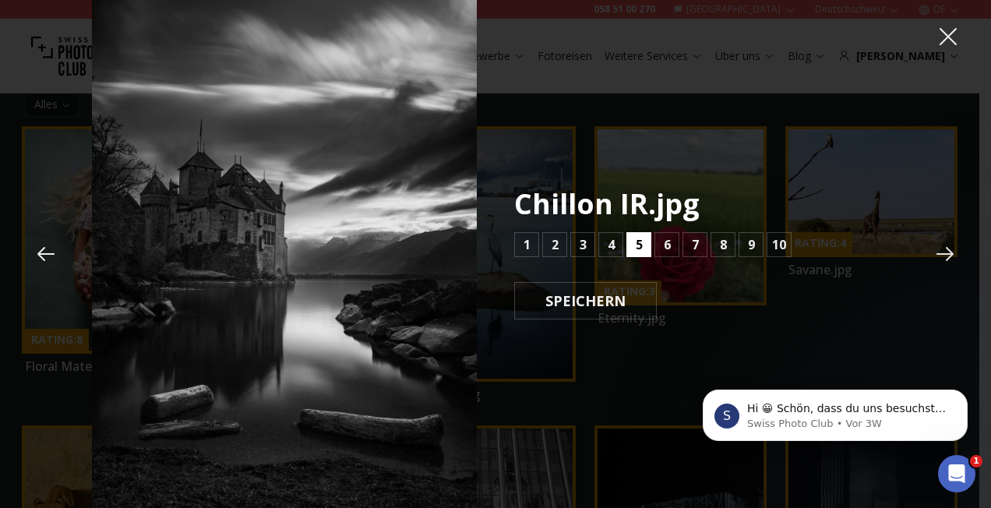
click at [633, 251] on button "5" at bounding box center [638, 244] width 25 height 25
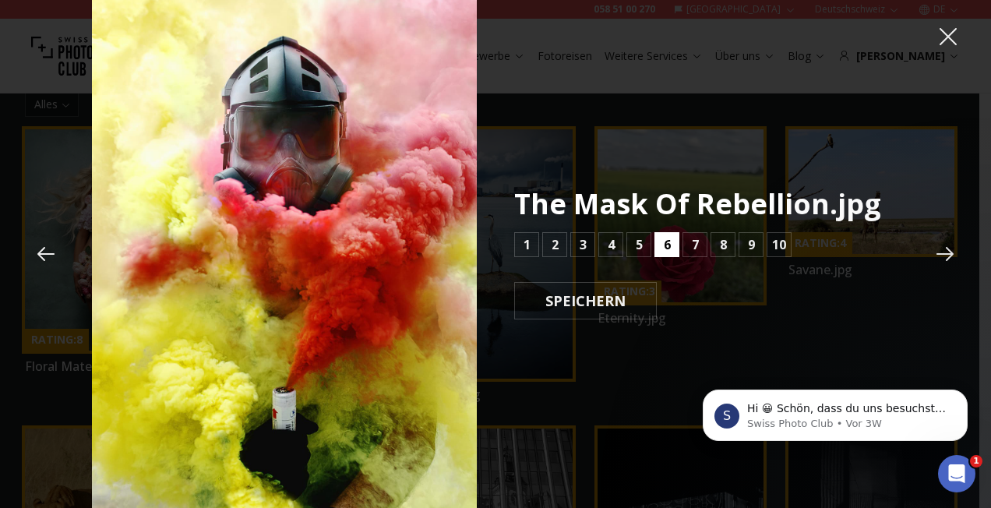
click at [659, 251] on button "6" at bounding box center [666, 244] width 25 height 25
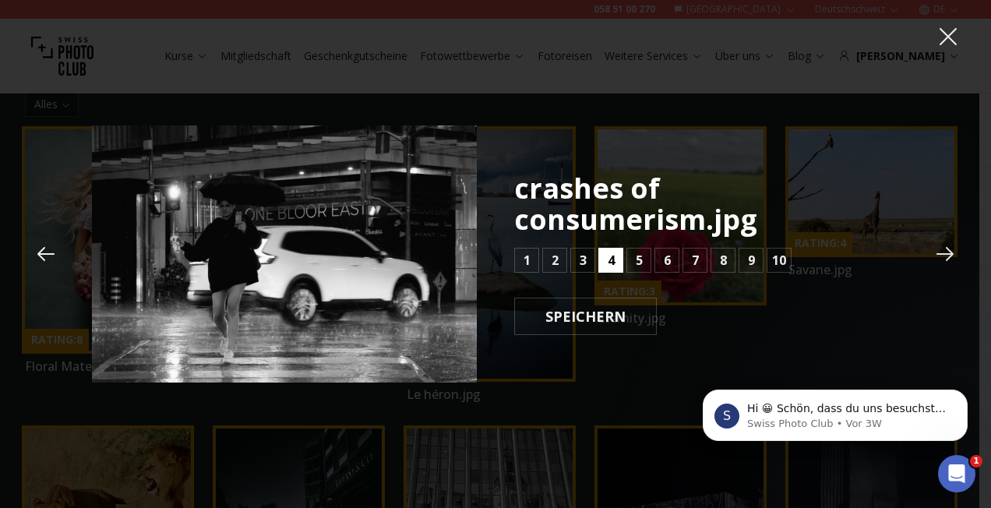
click at [619, 256] on button "4" at bounding box center [610, 260] width 25 height 25
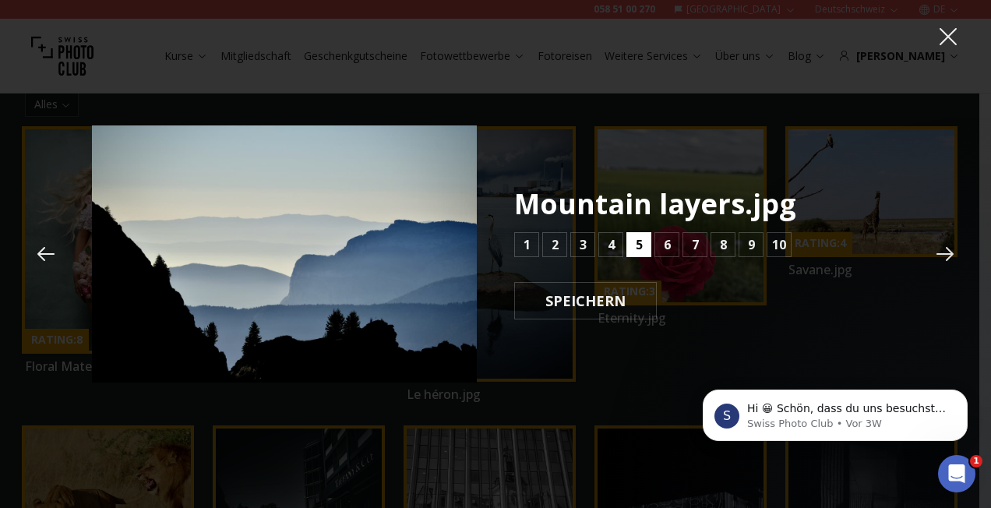
click at [627, 245] on button "5" at bounding box center [638, 244] width 25 height 25
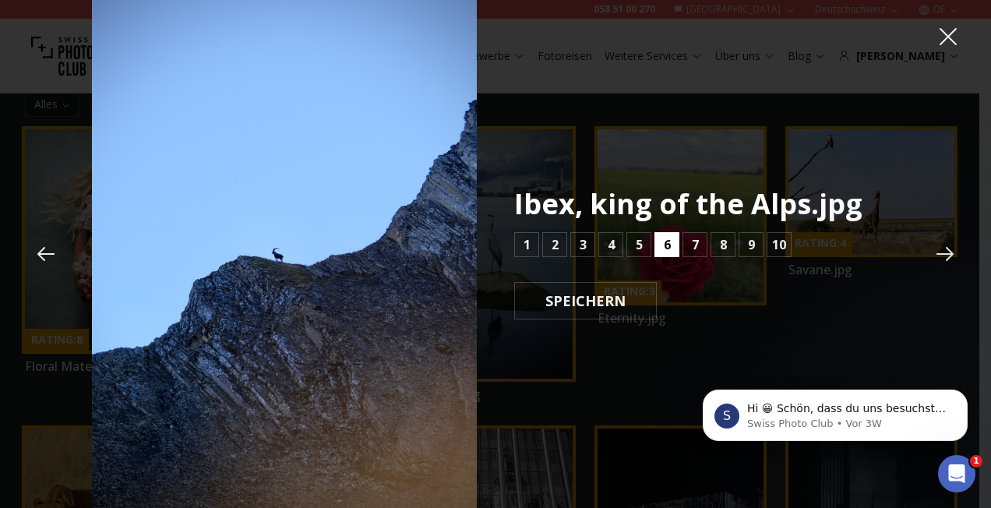
click at [659, 242] on button "6" at bounding box center [666, 244] width 25 height 25
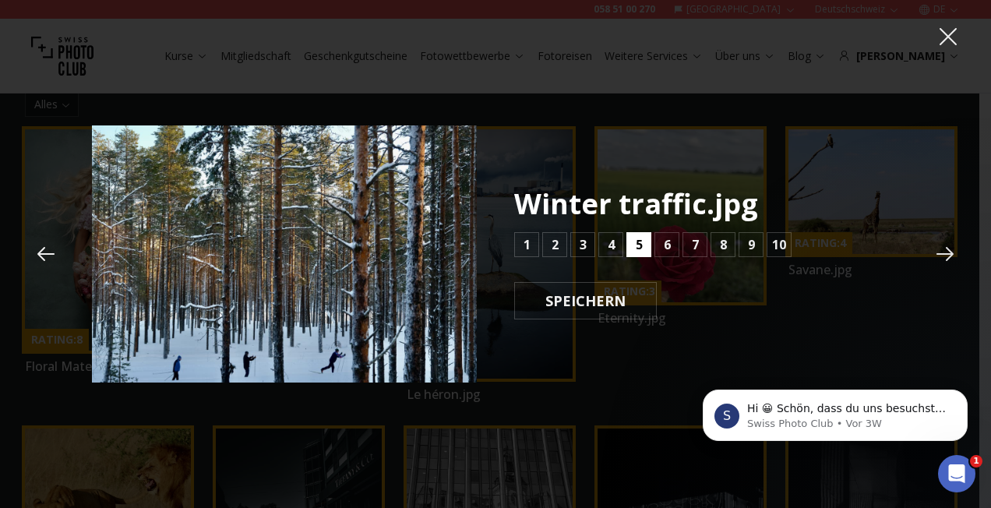
click at [646, 242] on button "5" at bounding box center [638, 244] width 25 height 25
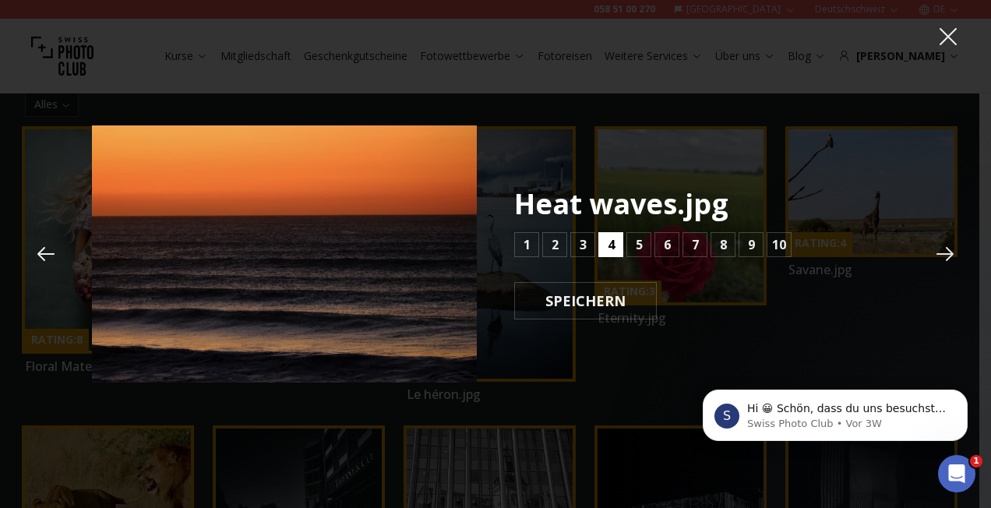
click at [612, 243] on b "4" at bounding box center [611, 244] width 7 height 19
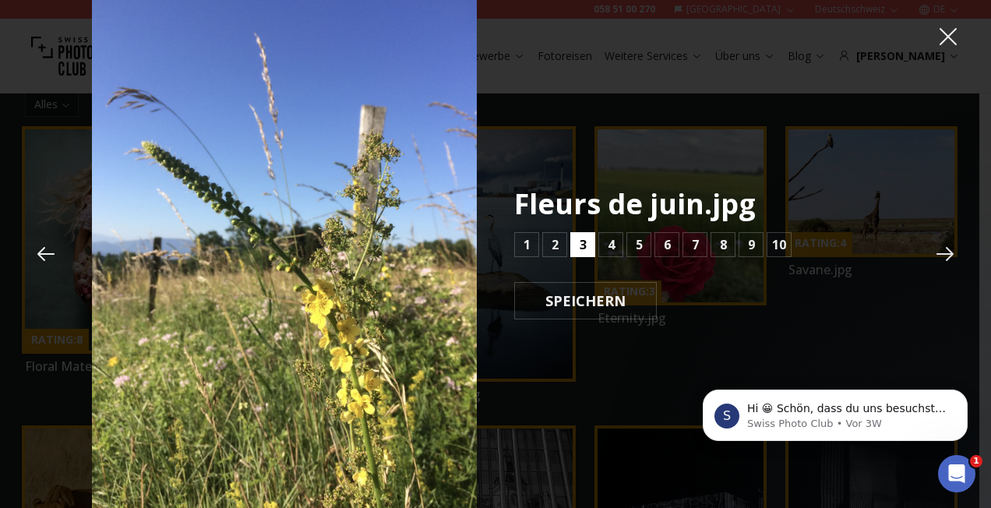
click at [587, 243] on button "3" at bounding box center [582, 244] width 25 height 25
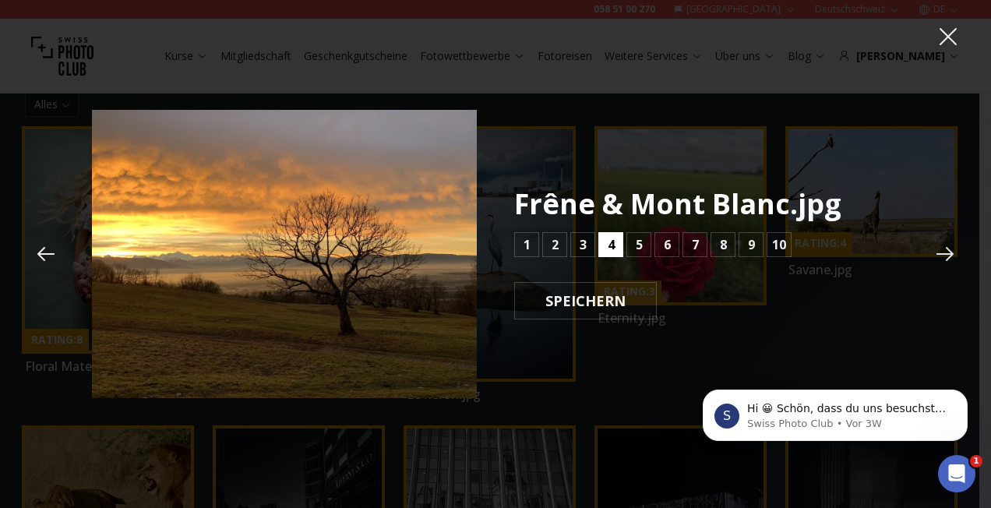
click at [606, 245] on button "4" at bounding box center [610, 244] width 25 height 25
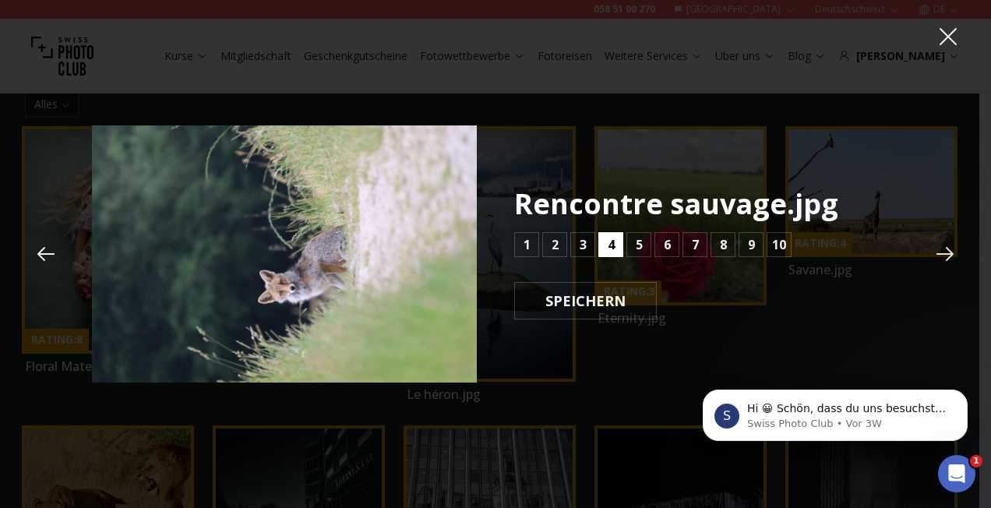
click at [606, 245] on button "4" at bounding box center [610, 244] width 25 height 25
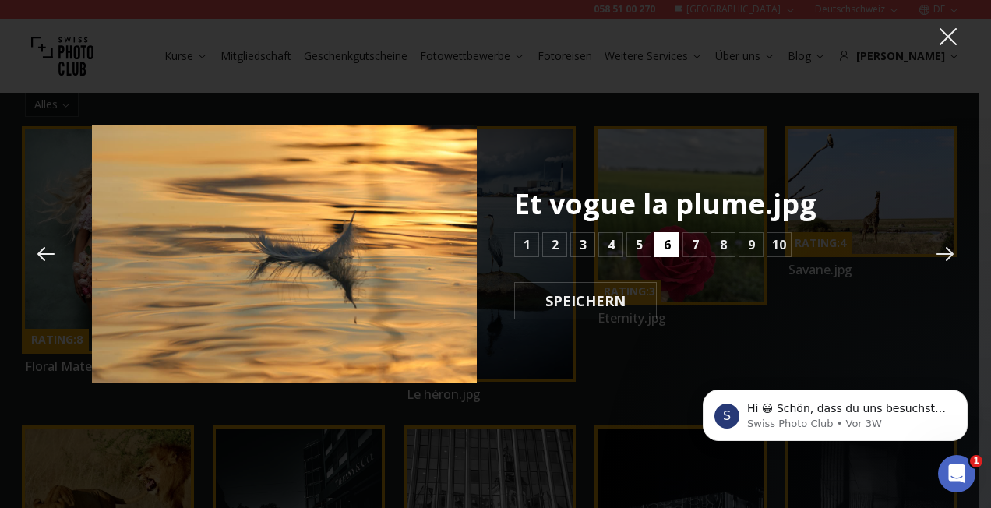
click at [664, 249] on b "6" at bounding box center [667, 244] width 7 height 19
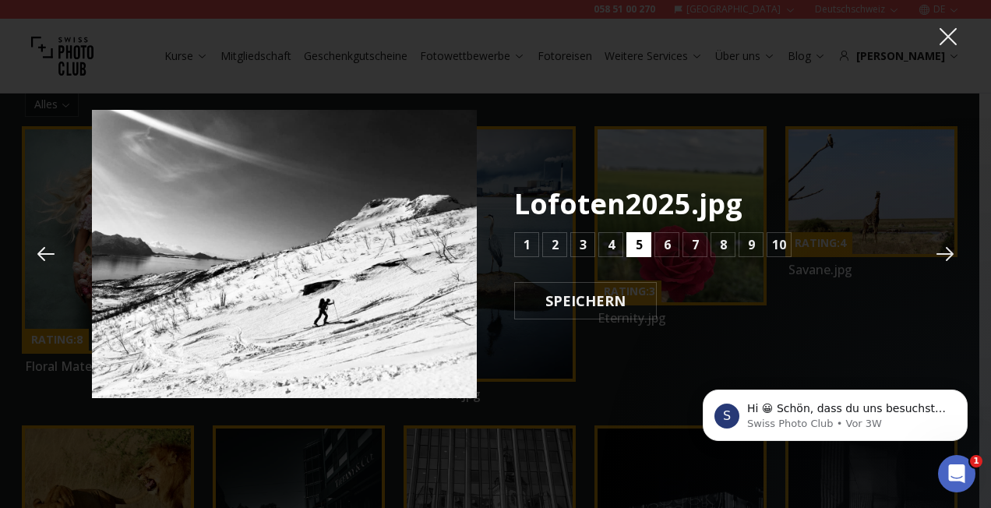
click at [636, 244] on b "5" at bounding box center [639, 244] width 7 height 19
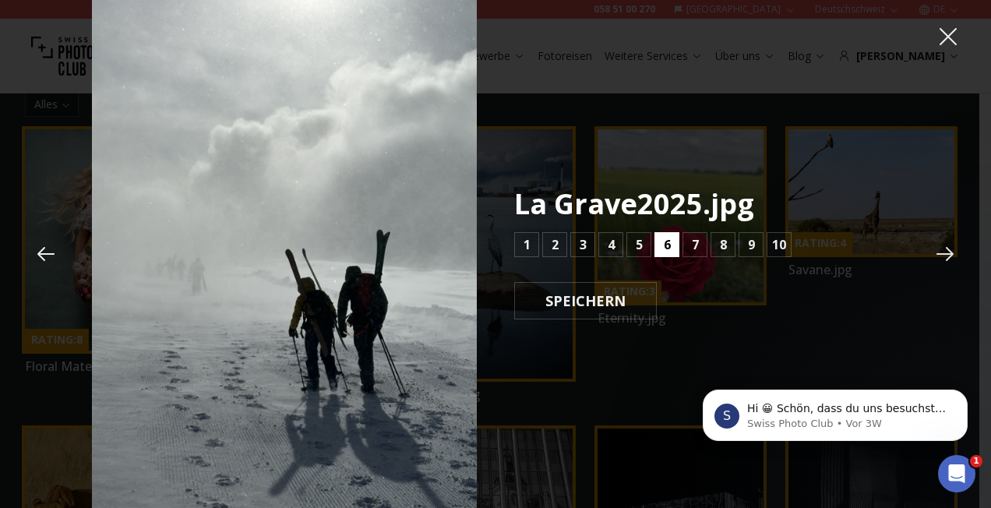
click at [664, 244] on b "6" at bounding box center [667, 244] width 7 height 19
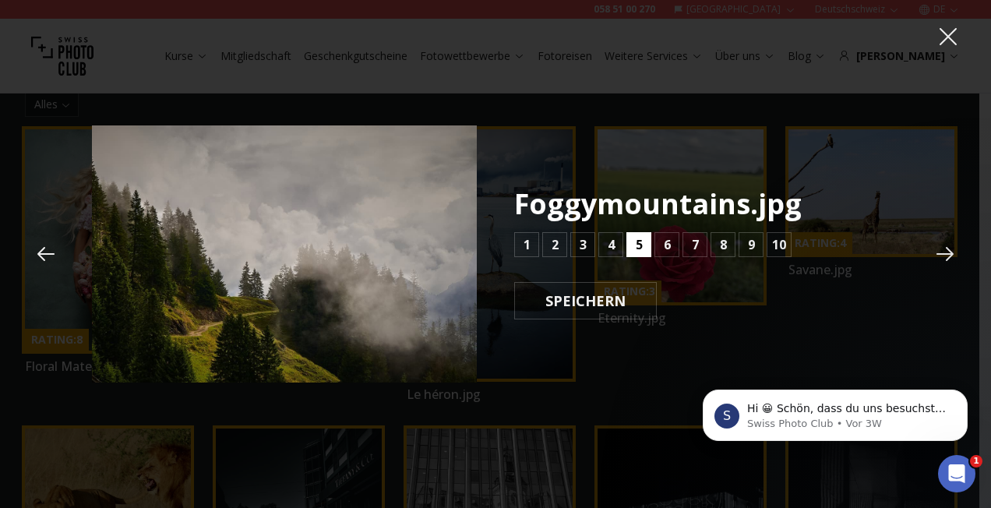
click at [639, 242] on b "5" at bounding box center [639, 244] width 7 height 19
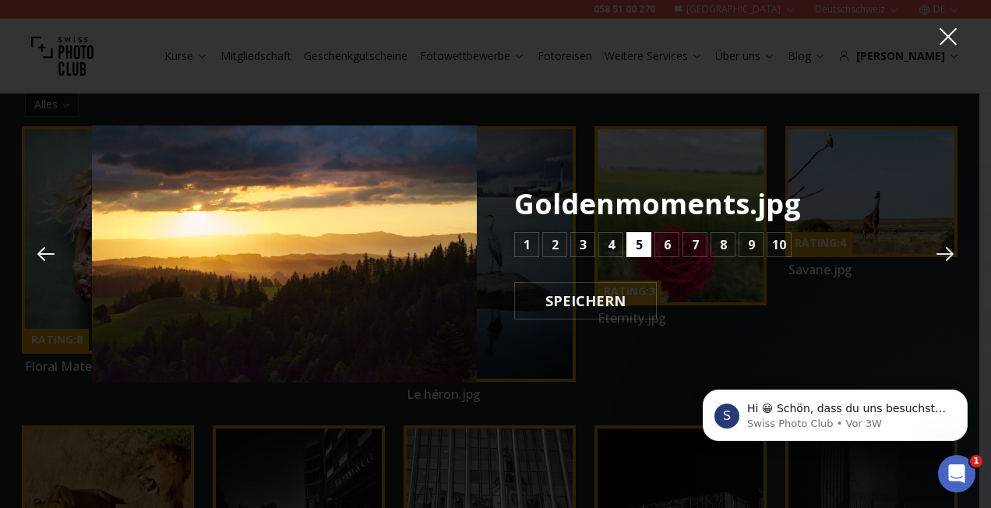
click at [639, 242] on b "5" at bounding box center [639, 244] width 7 height 19
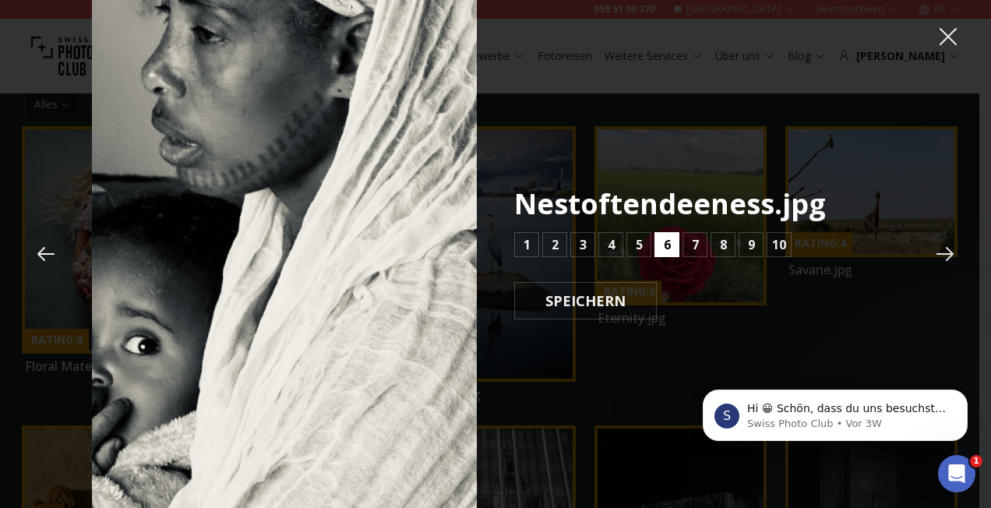
click at [670, 242] on b "6" at bounding box center [667, 244] width 7 height 19
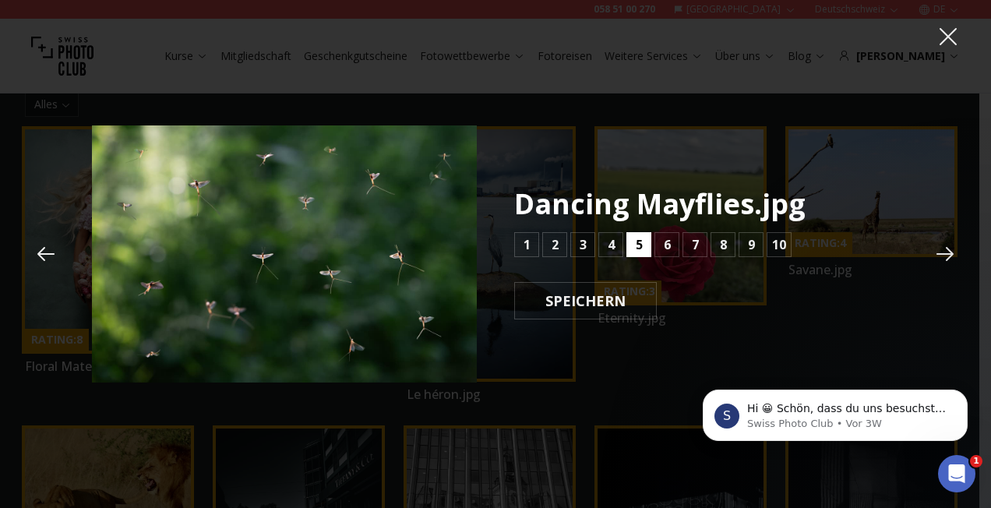
click at [648, 240] on button "5" at bounding box center [638, 244] width 25 height 25
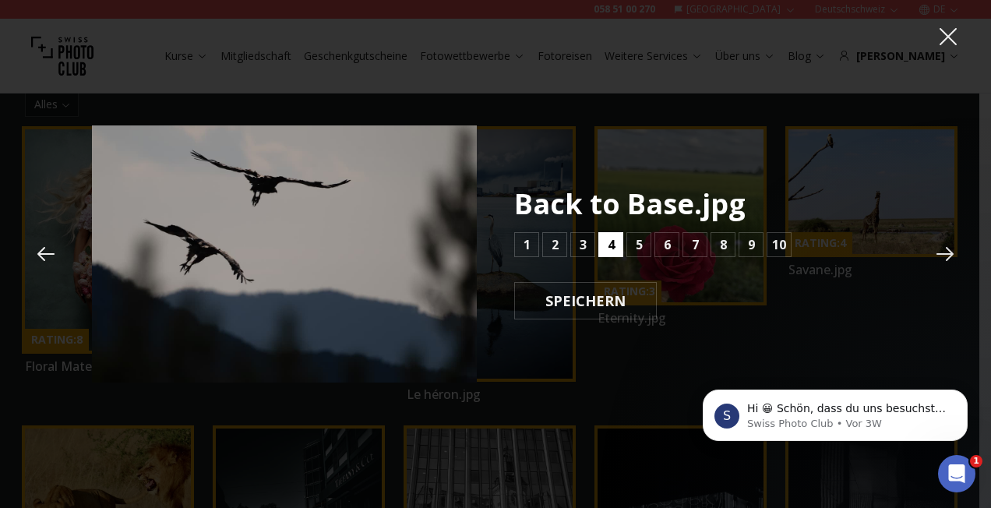
click at [614, 246] on b "4" at bounding box center [611, 244] width 7 height 19
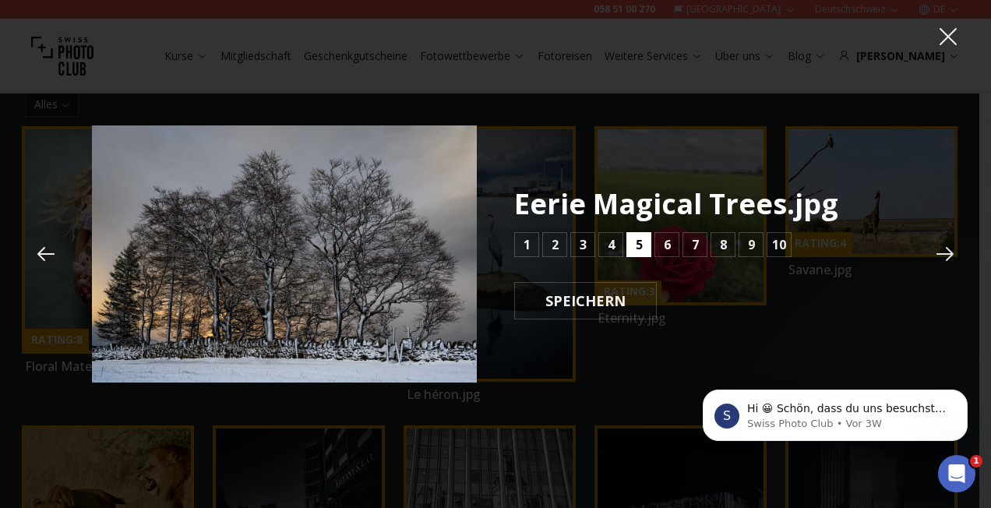
click at [633, 246] on button "5" at bounding box center [638, 244] width 25 height 25
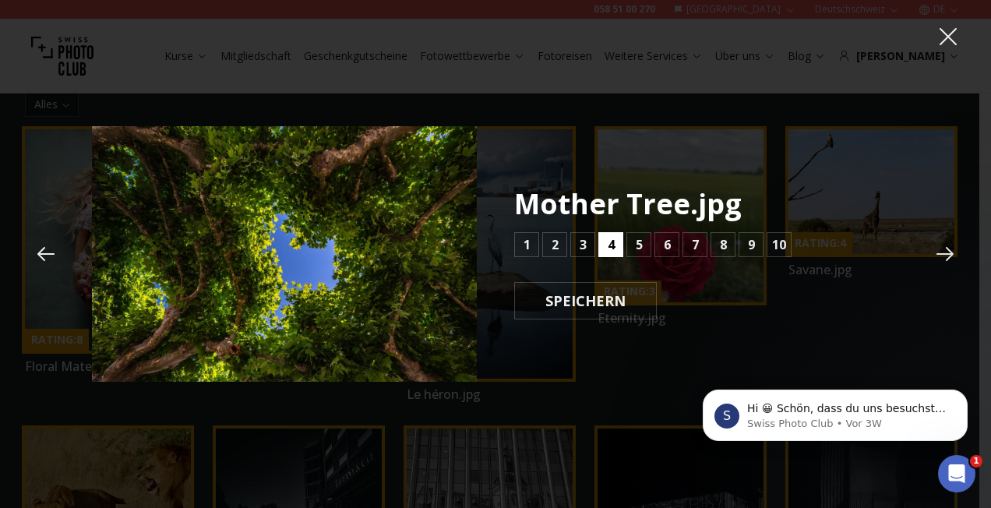
click at [616, 248] on button "4" at bounding box center [610, 244] width 25 height 25
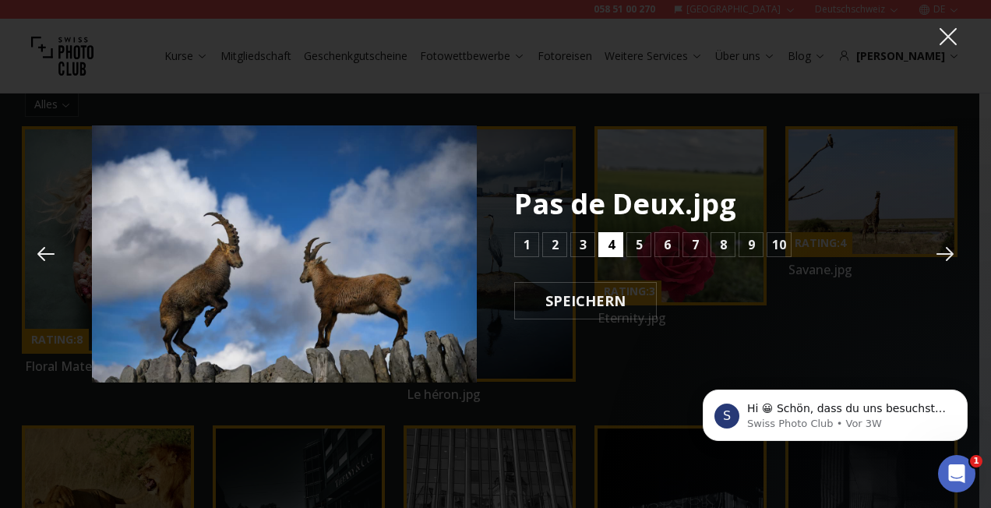
click at [616, 248] on button "4" at bounding box center [610, 244] width 25 height 25
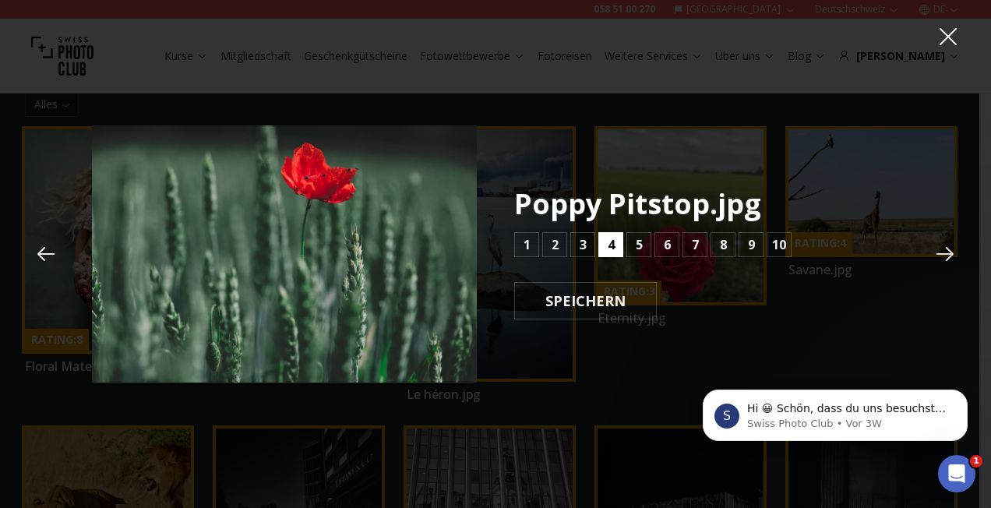
click at [616, 248] on button "4" at bounding box center [610, 244] width 25 height 25
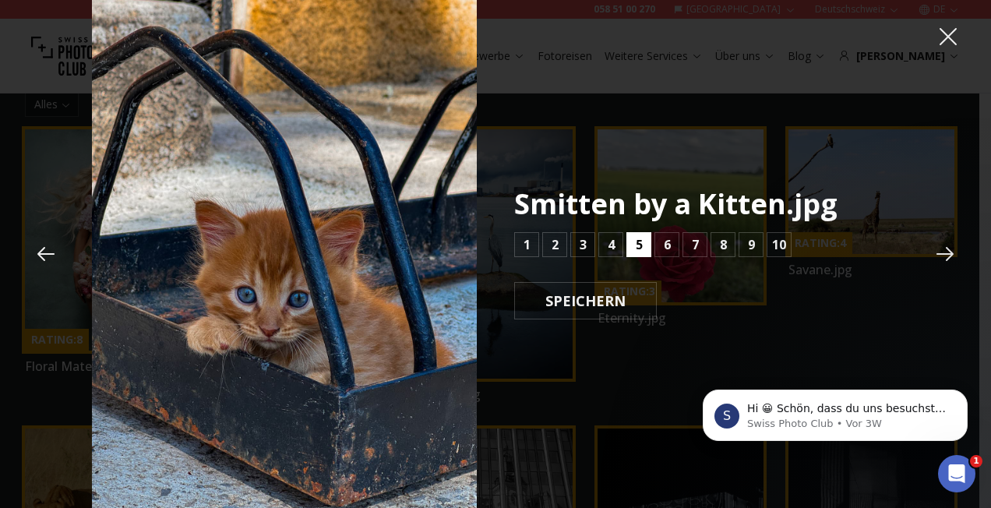
click at [636, 245] on b "5" at bounding box center [639, 244] width 7 height 19
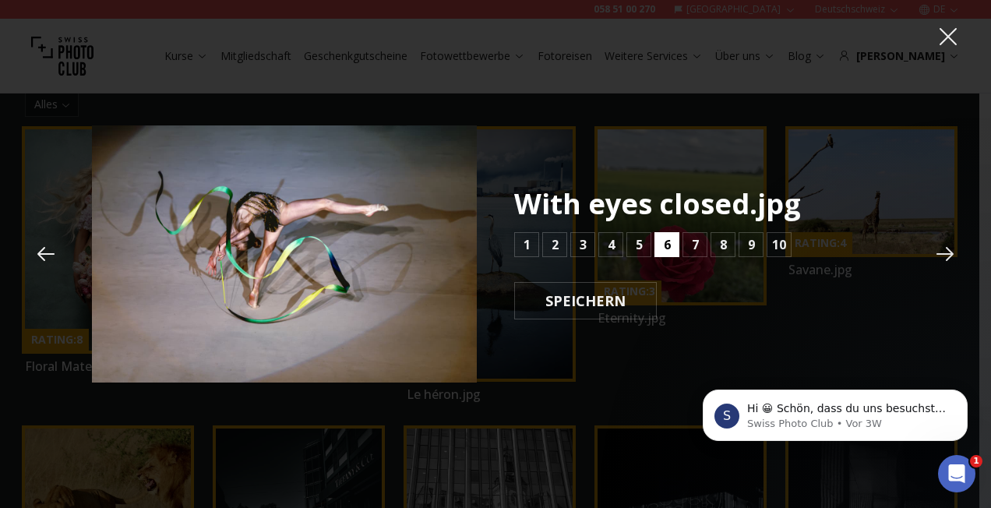
click at [658, 247] on button "6" at bounding box center [666, 244] width 25 height 25
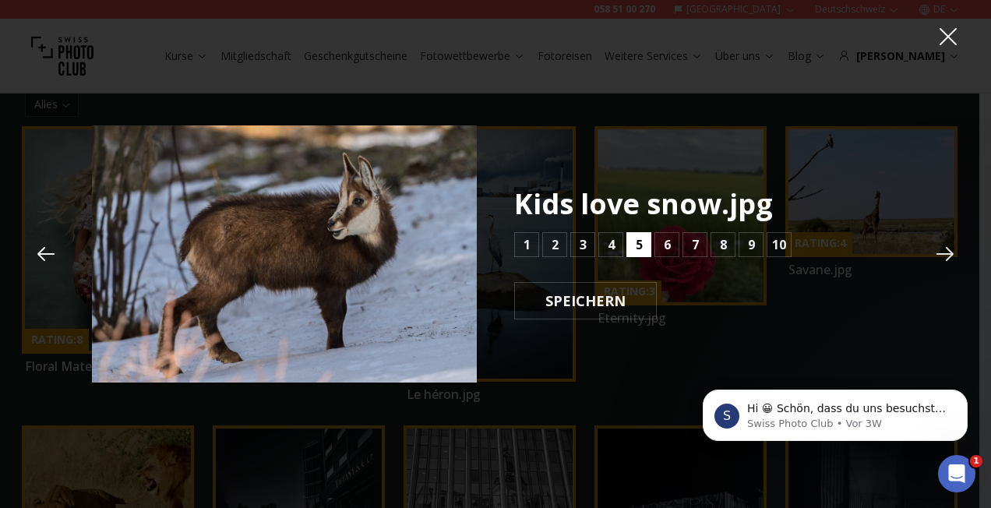
click at [644, 245] on button "5" at bounding box center [638, 244] width 25 height 25
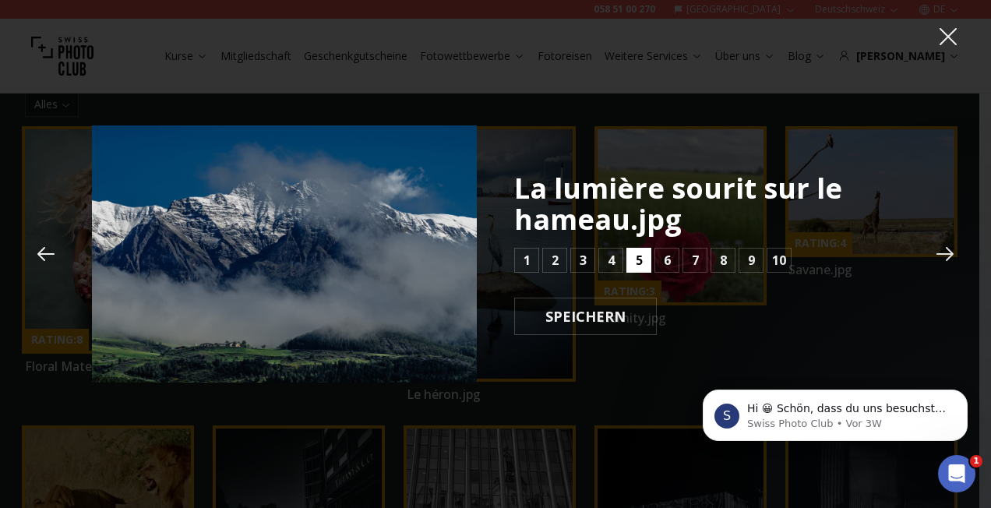
click at [644, 245] on div "La lumière sourit sur le hameau.jpg 1 2 3 4 5 6 7 8 9 10 SPEICHERN" at bounding box center [706, 254] width 385 height 162
click at [616, 263] on button "4" at bounding box center [610, 260] width 25 height 25
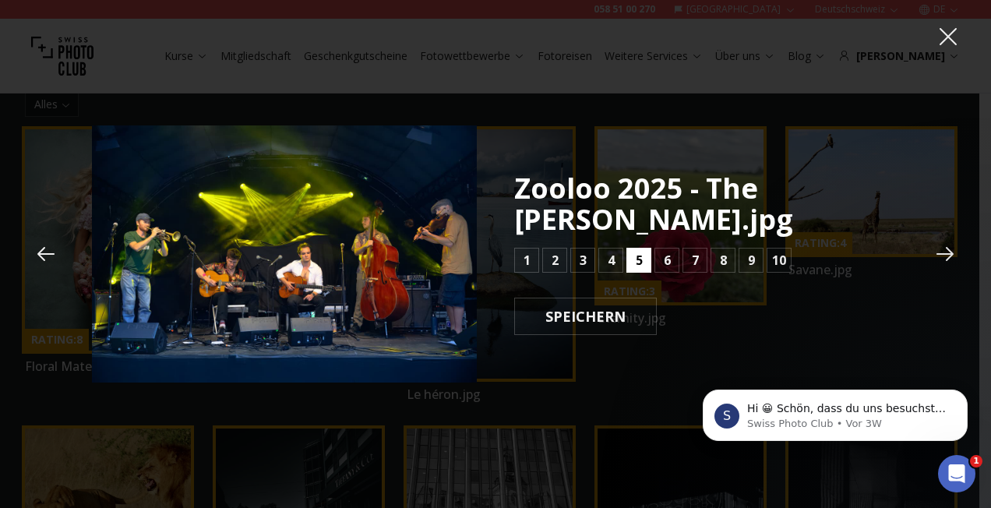
click at [637, 263] on b "5" at bounding box center [639, 260] width 7 height 19
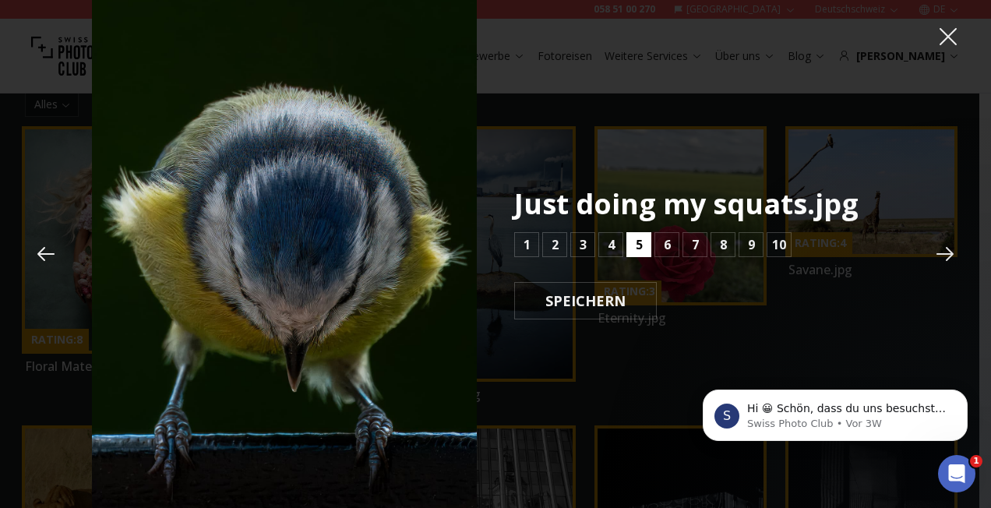
click at [636, 250] on b "5" at bounding box center [639, 244] width 7 height 19
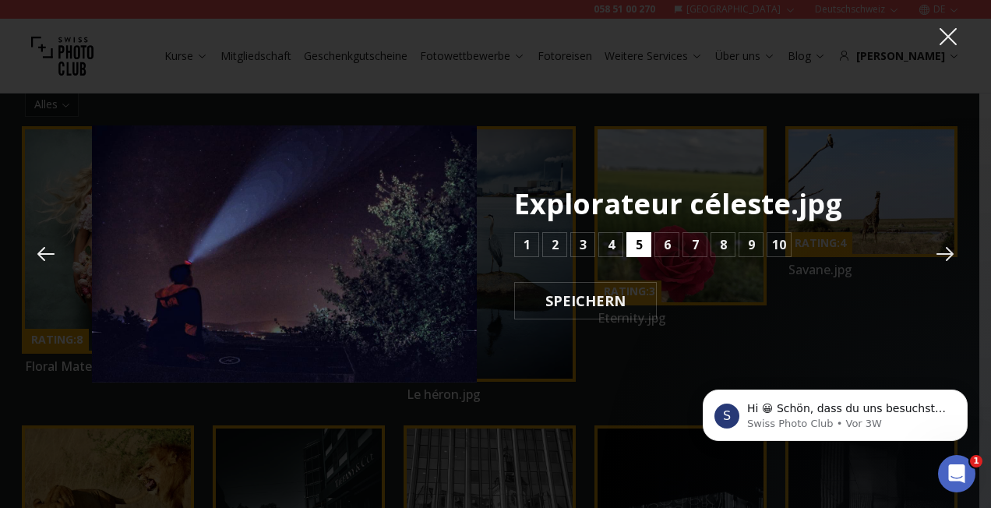
click at [636, 250] on b "5" at bounding box center [639, 244] width 7 height 19
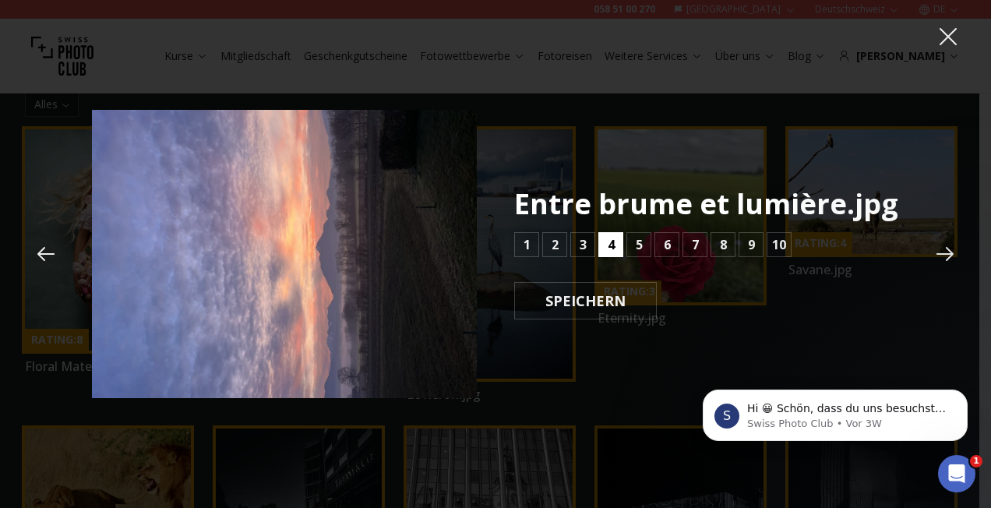
click at [611, 249] on b "4" at bounding box center [611, 244] width 7 height 19
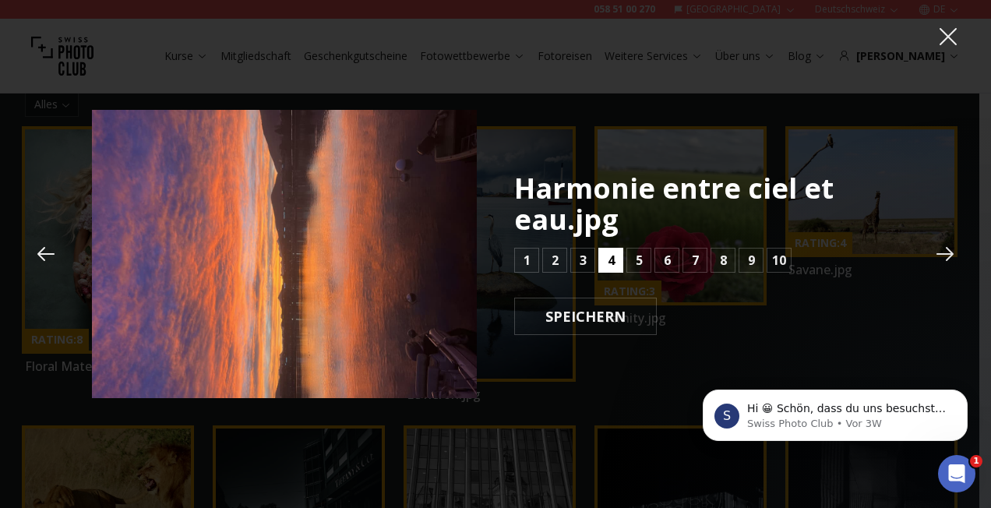
click at [611, 249] on button "4" at bounding box center [610, 260] width 25 height 25
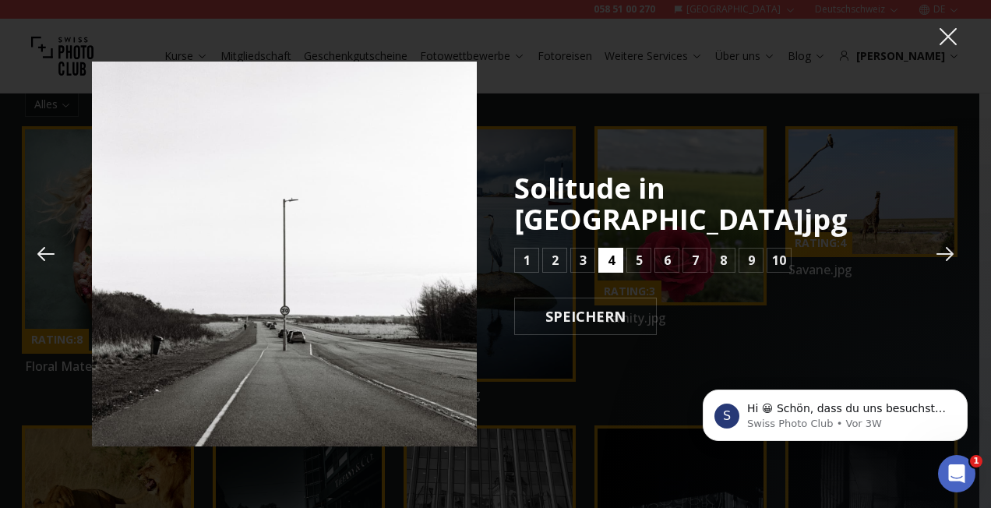
click at [611, 251] on b "4" at bounding box center [611, 260] width 7 height 19
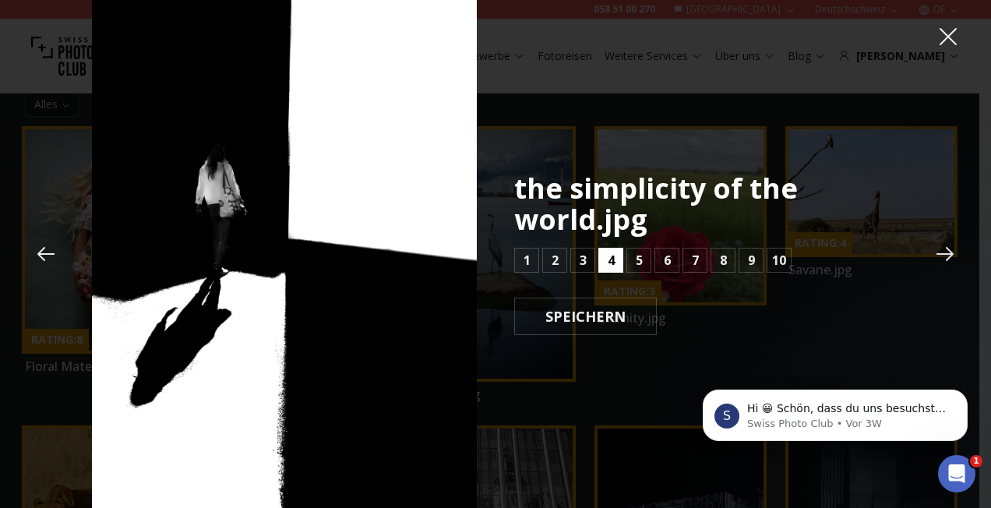
click at [609, 259] on b "4" at bounding box center [611, 260] width 7 height 19
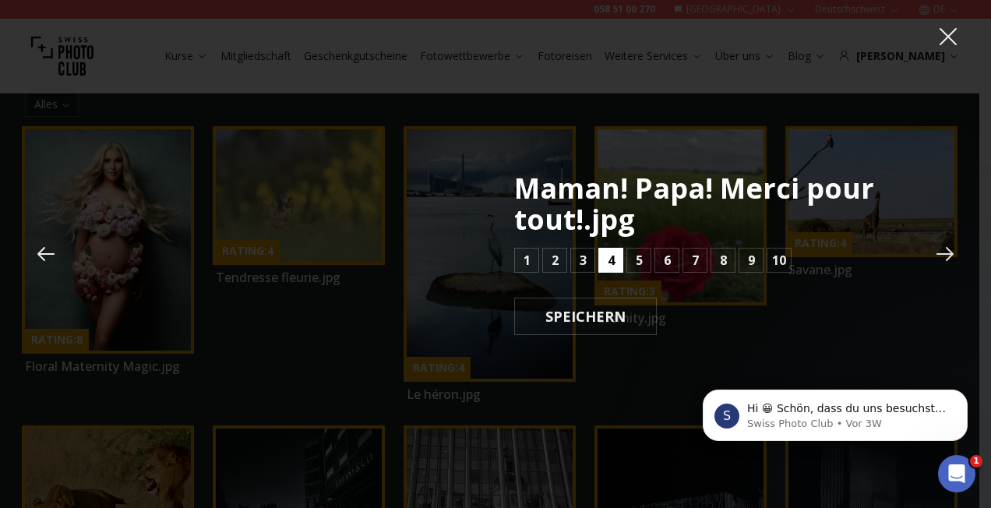
click at [613, 257] on b "4" at bounding box center [611, 260] width 7 height 19
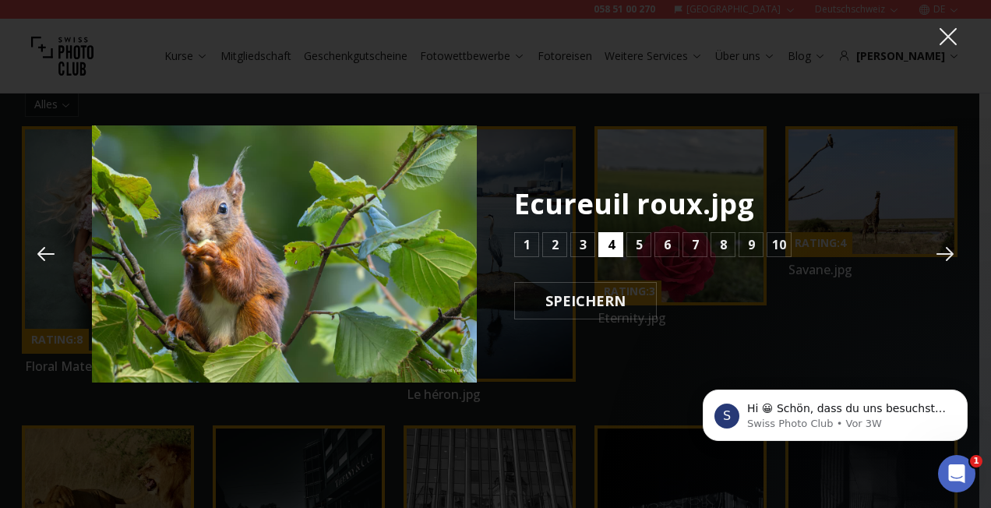
click at [613, 257] on div "Ecureuil roux.jpg 1 2 3 4 5 6 7 8 9 10 SPEICHERN" at bounding box center [706, 254] width 385 height 131
click at [611, 248] on b "4" at bounding box center [611, 244] width 7 height 19
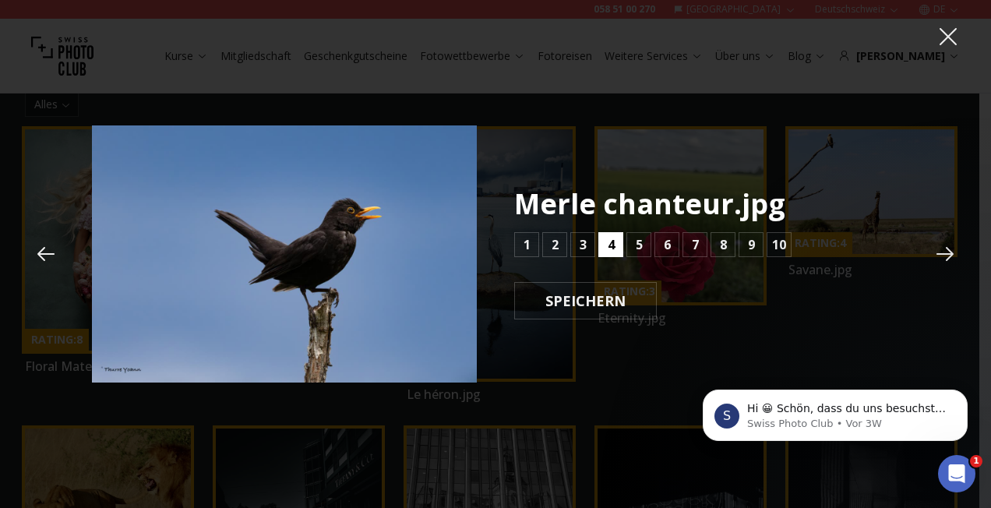
click at [611, 248] on b "4" at bounding box center [611, 244] width 7 height 19
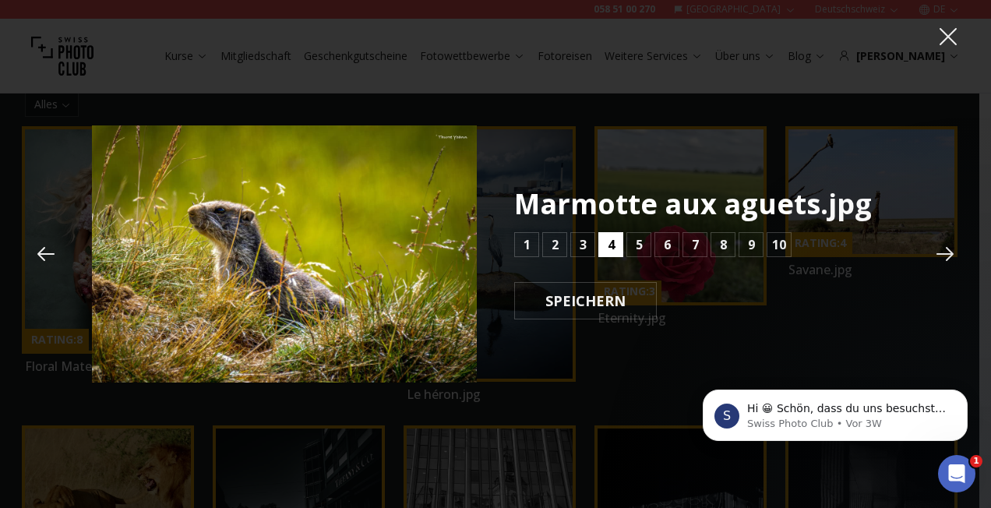
click at [611, 248] on b "4" at bounding box center [611, 244] width 7 height 19
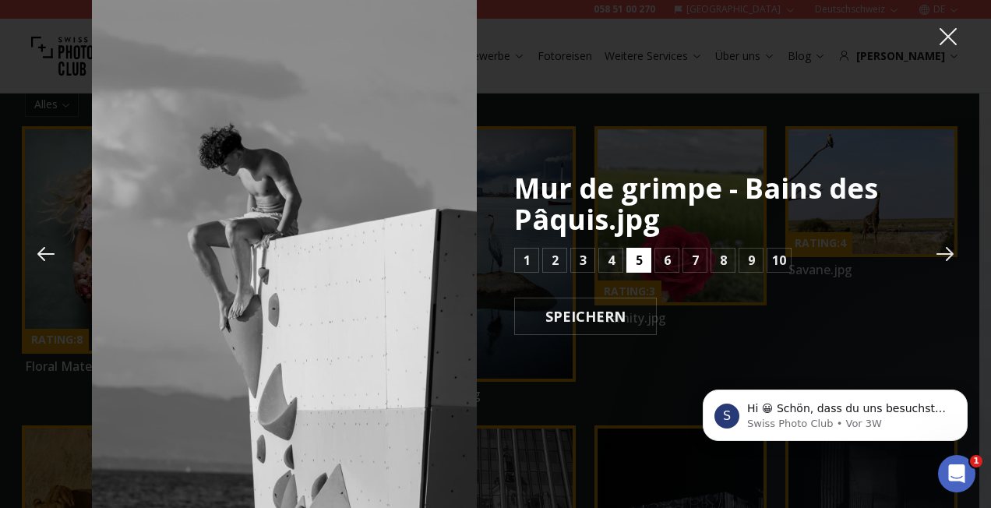
click at [639, 263] on b "5" at bounding box center [639, 260] width 7 height 19
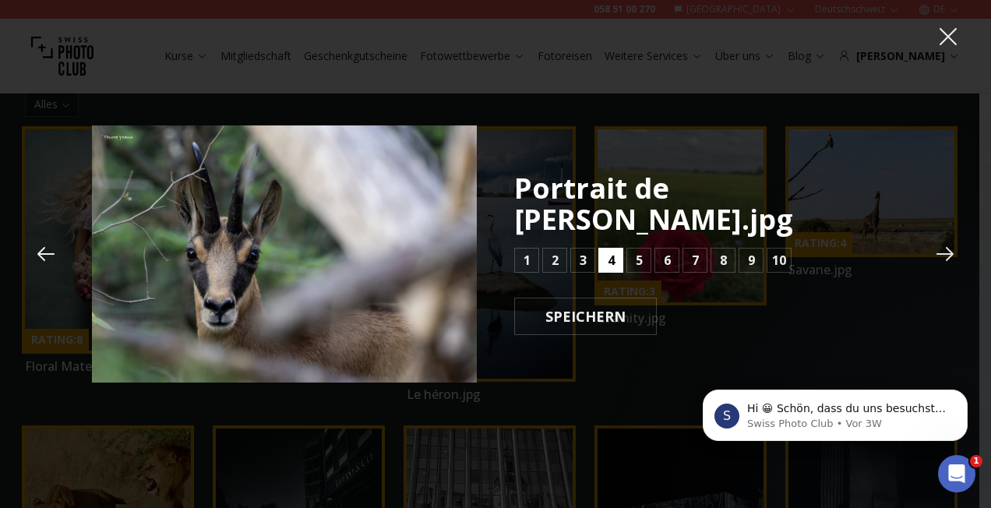
click at [611, 262] on b "4" at bounding box center [611, 260] width 7 height 19
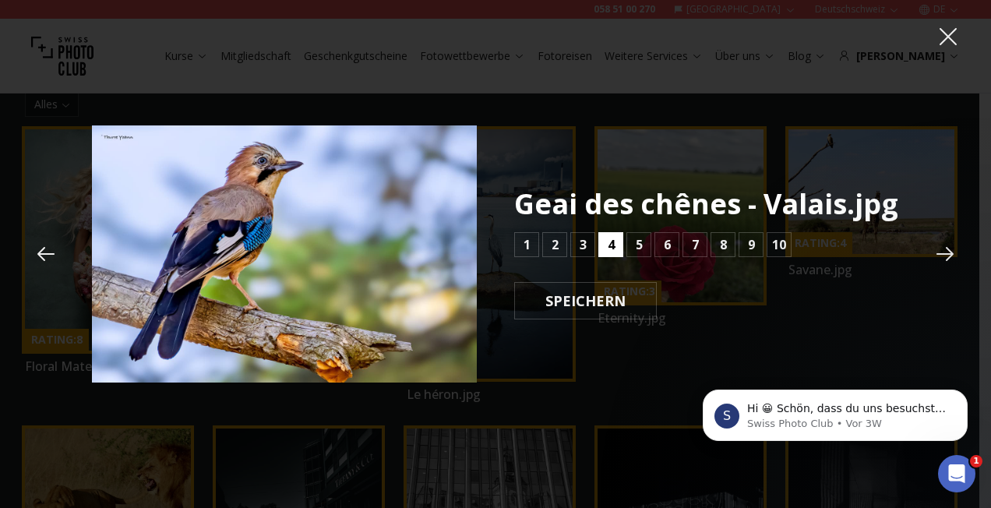
click at [611, 262] on div "Geai des chênes - Valais.jpg 1 2 3 4 5 6 7 8 9 10 SPEICHERN" at bounding box center [706, 254] width 385 height 131
click at [608, 248] on b "4" at bounding box center [611, 244] width 7 height 19
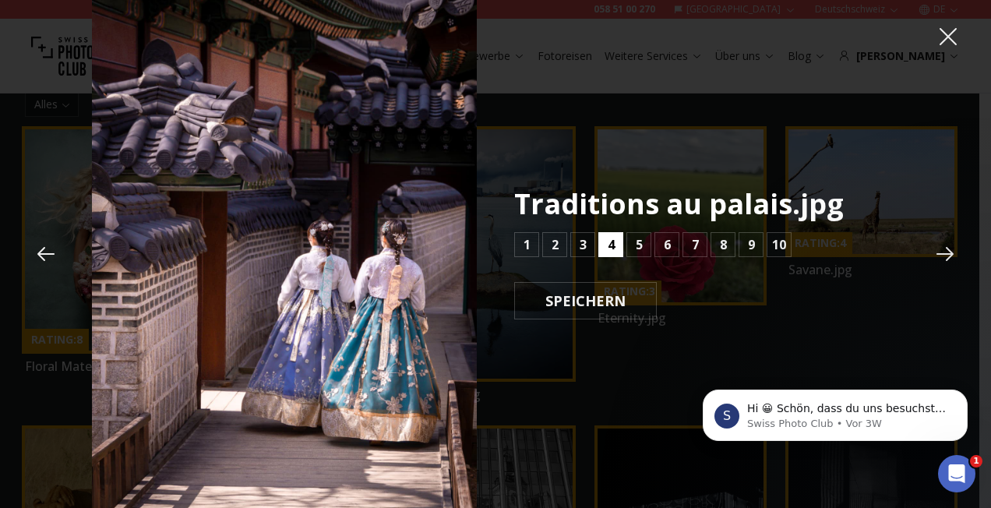
click at [605, 251] on button "4" at bounding box center [610, 244] width 25 height 25
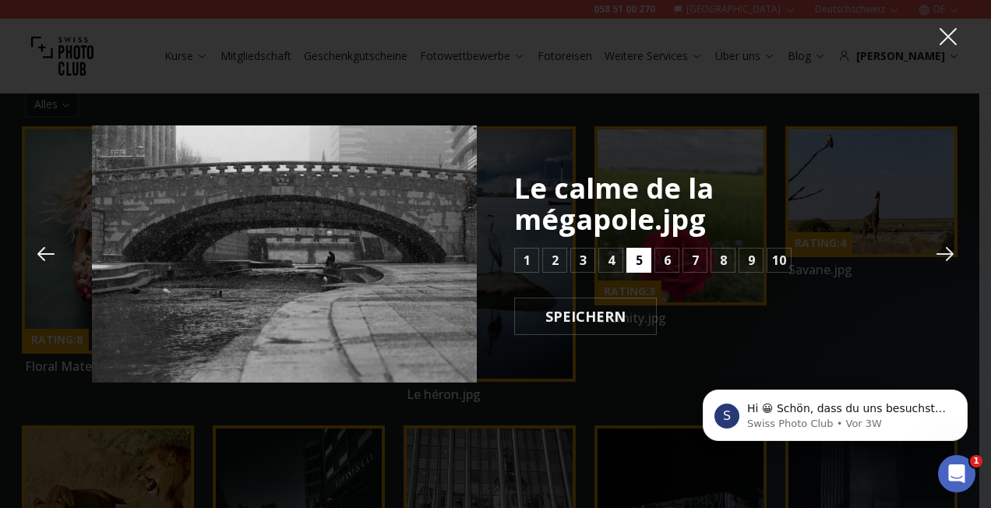
click at [630, 258] on button "5" at bounding box center [638, 260] width 25 height 25
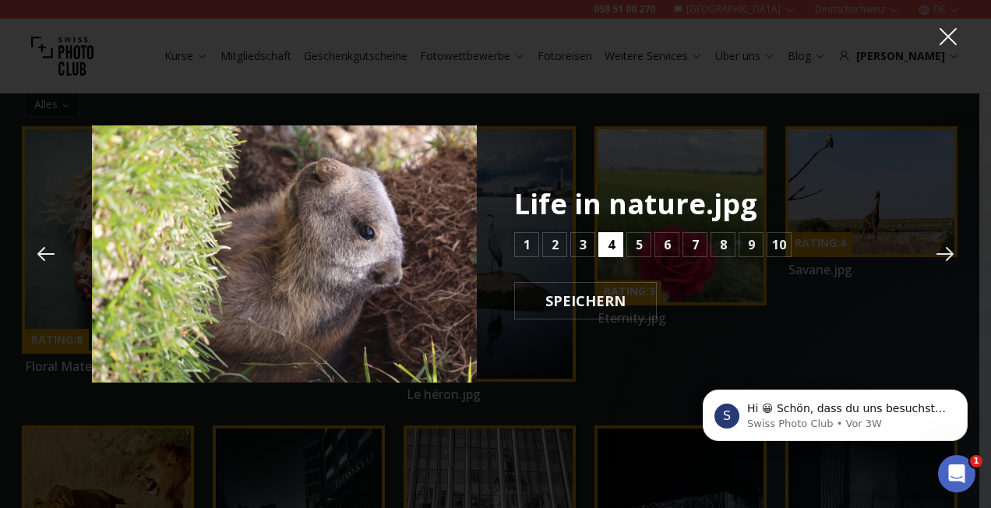
click at [612, 242] on b "4" at bounding box center [611, 244] width 7 height 19
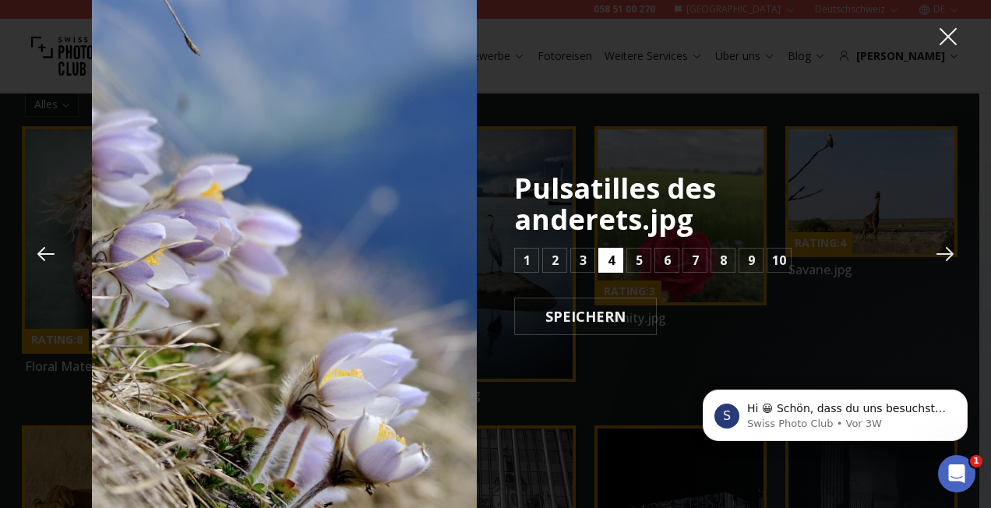
click at [612, 251] on b "4" at bounding box center [611, 260] width 7 height 19
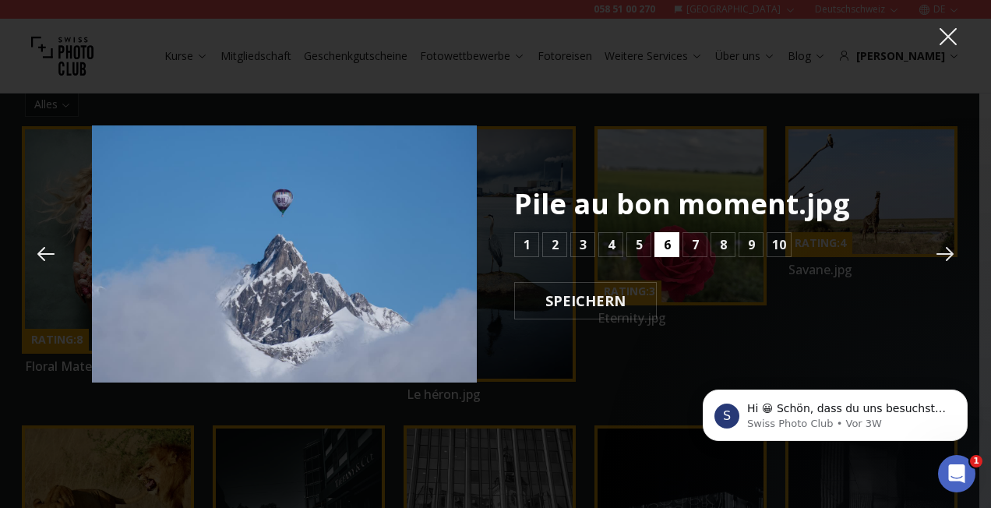
click at [654, 248] on button "6" at bounding box center [666, 244] width 25 height 25
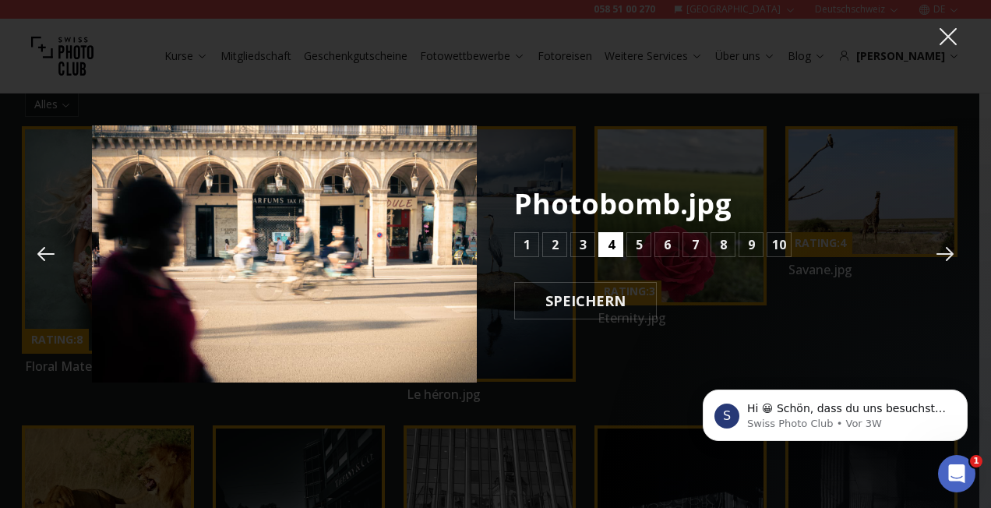
click at [610, 242] on b "4" at bounding box center [611, 244] width 7 height 19
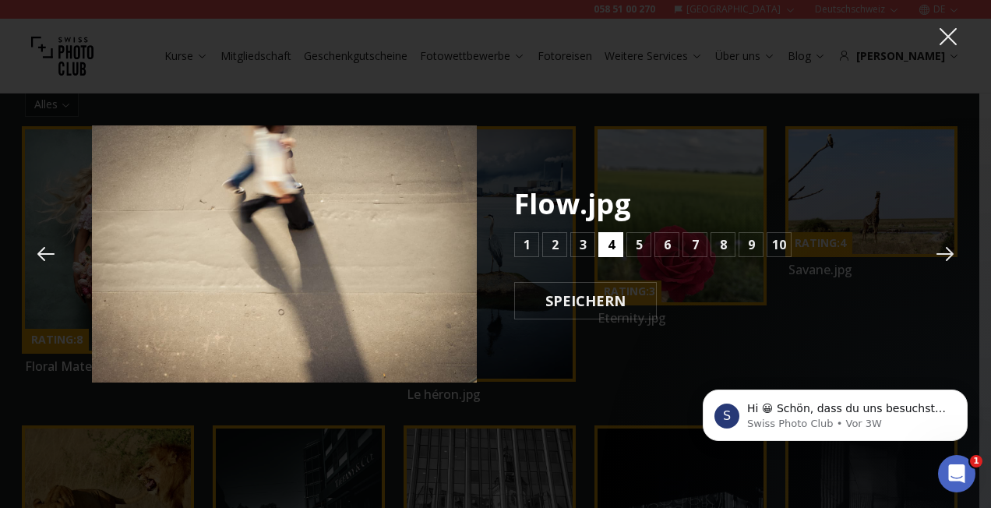
click at [610, 242] on b "4" at bounding box center [611, 244] width 7 height 19
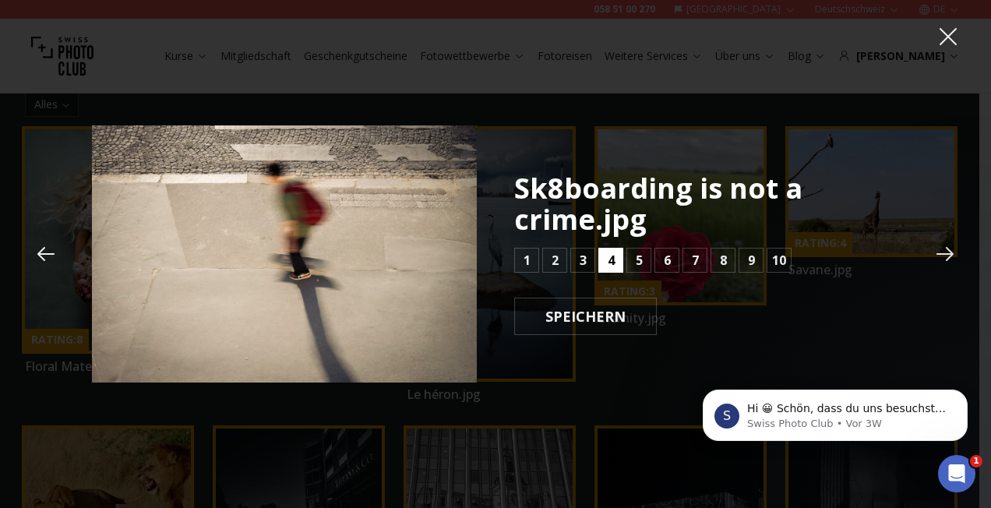
click at [610, 242] on div "Sk8boarding is not a crime.jpg 1 2 3 4 5 6 7 8 9 10 SPEICHERN" at bounding box center [706, 254] width 385 height 162
click at [608, 256] on b "4" at bounding box center [611, 260] width 7 height 19
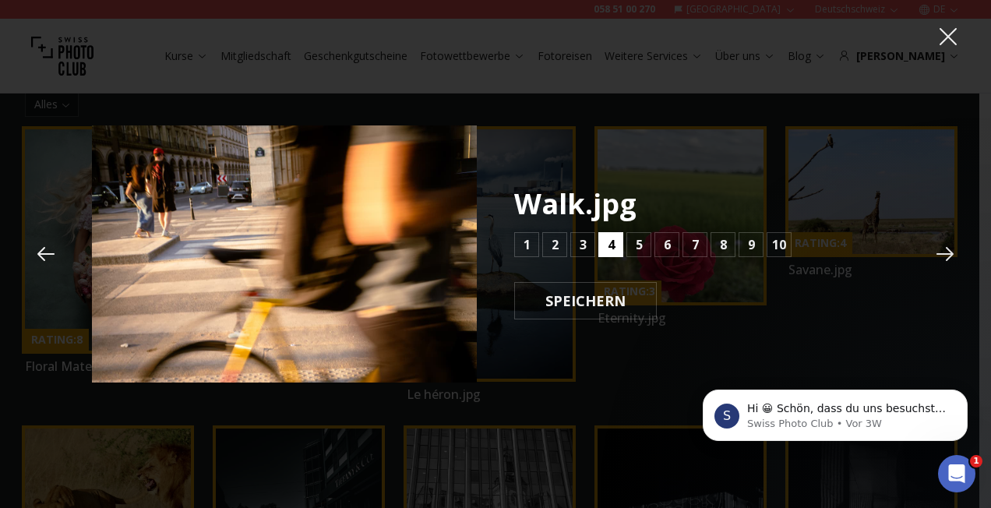
click at [608, 256] on button "4" at bounding box center [610, 244] width 25 height 25
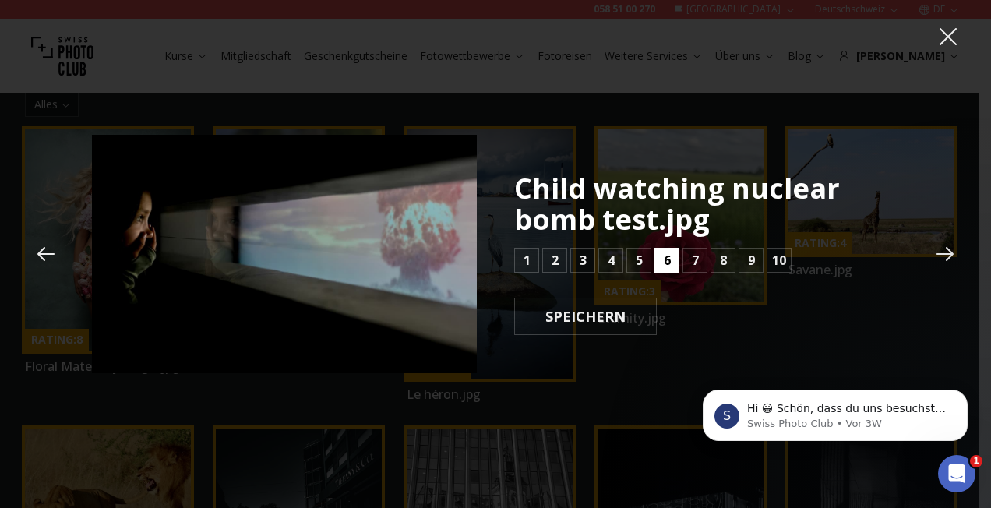
click at [661, 263] on button "6" at bounding box center [666, 260] width 25 height 25
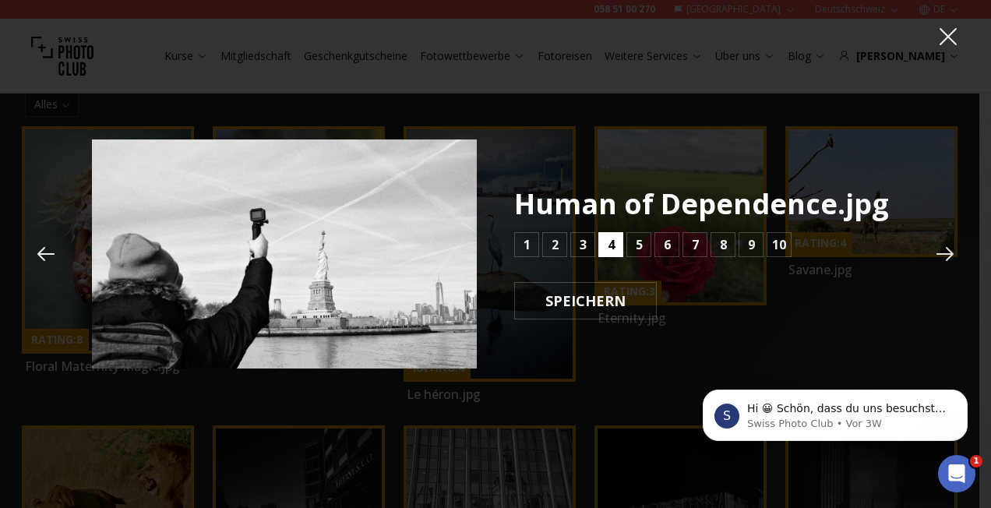
click at [612, 247] on b "4" at bounding box center [611, 244] width 7 height 19
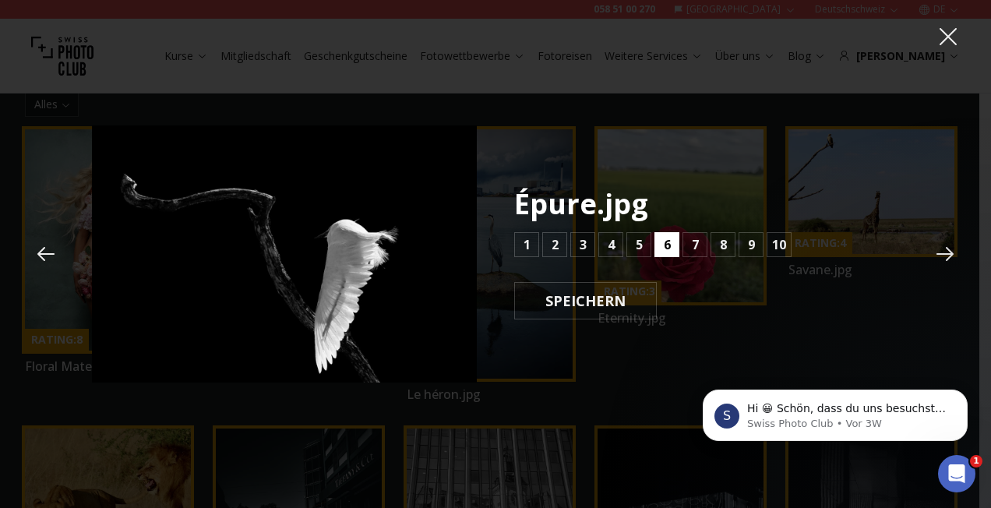
click at [664, 238] on b "6" at bounding box center [667, 244] width 7 height 19
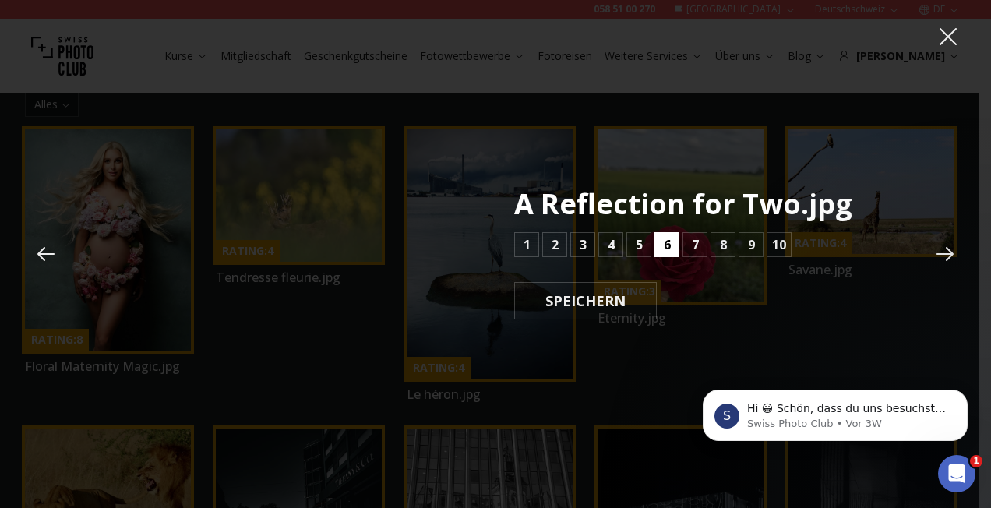
click at [664, 238] on b "6" at bounding box center [667, 244] width 7 height 19
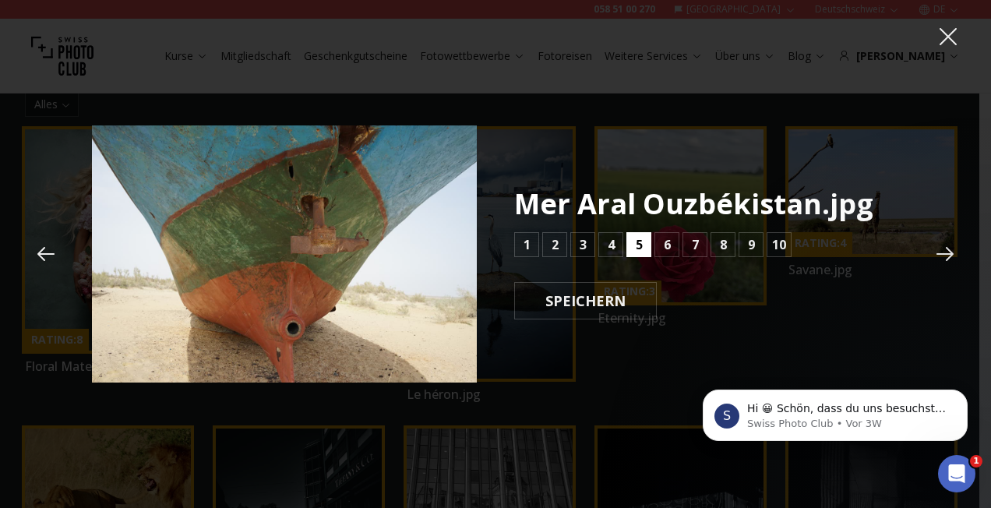
click at [637, 249] on b "5" at bounding box center [639, 244] width 7 height 19
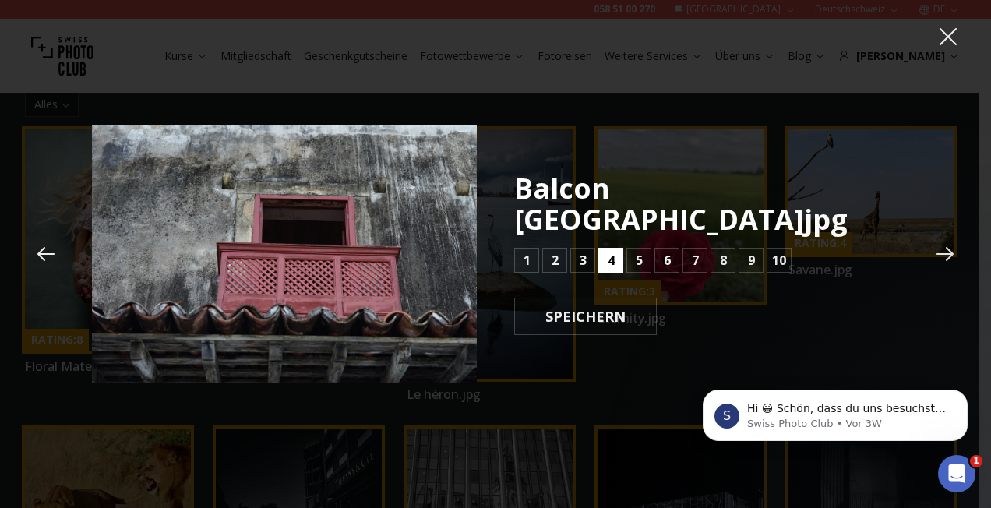
click at [613, 251] on b "4" at bounding box center [611, 260] width 7 height 19
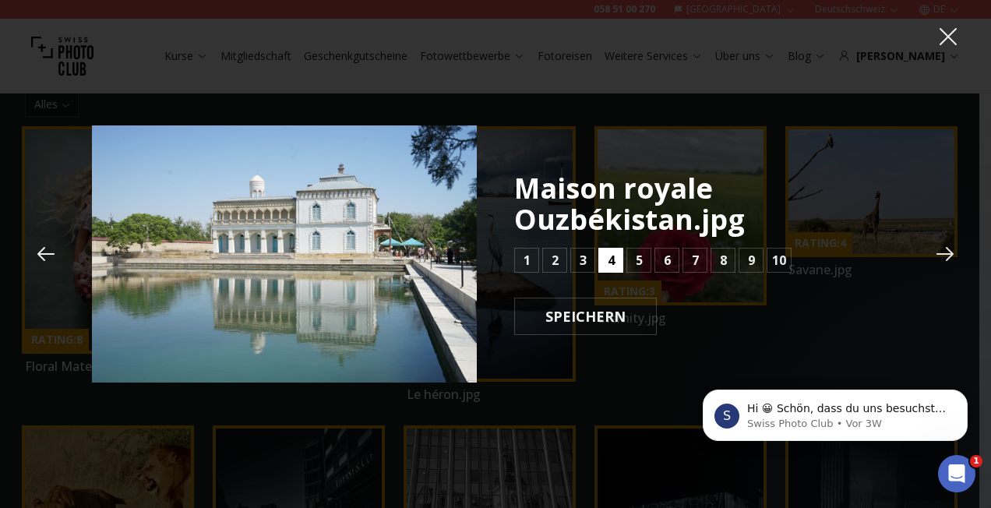
click at [613, 248] on button "4" at bounding box center [610, 260] width 25 height 25
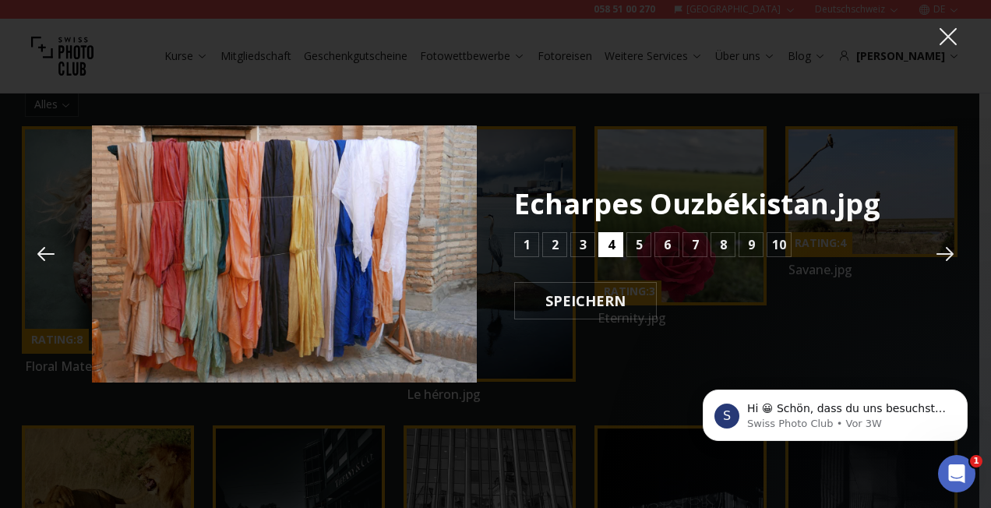
click at [609, 238] on b "4" at bounding box center [611, 244] width 7 height 19
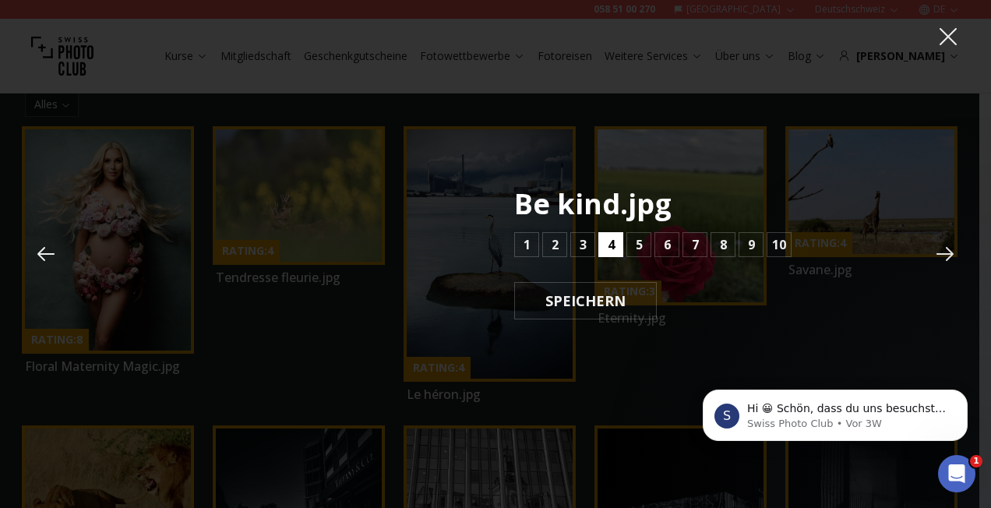
click at [609, 238] on b "4" at bounding box center [611, 244] width 7 height 19
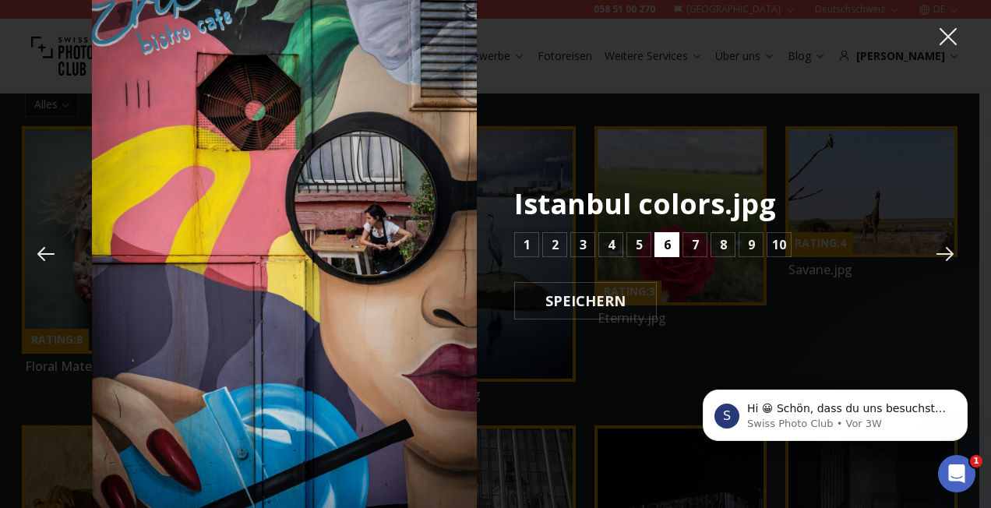
click at [658, 245] on button "6" at bounding box center [666, 244] width 25 height 25
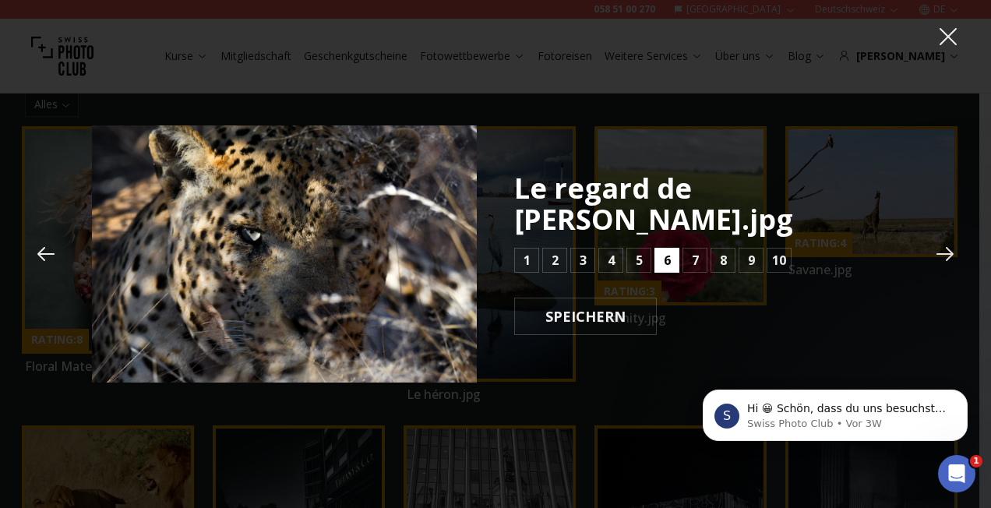
click at [667, 251] on b "6" at bounding box center [667, 260] width 7 height 19
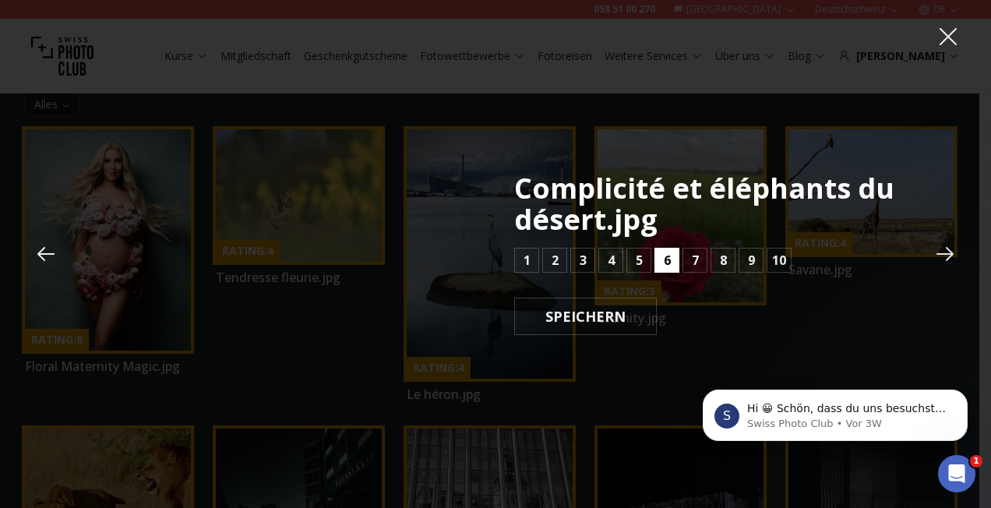
click at [665, 260] on b "6" at bounding box center [667, 260] width 7 height 19
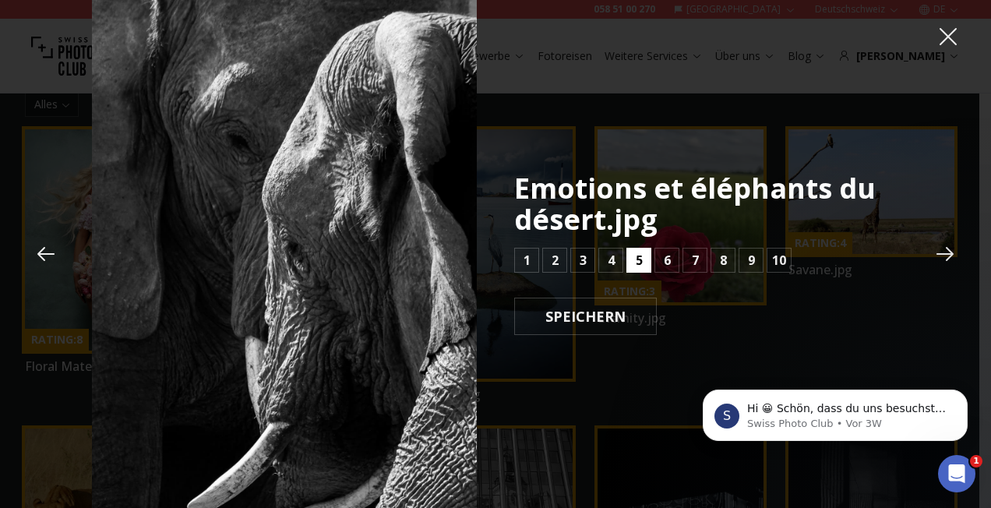
click at [643, 262] on button "5" at bounding box center [638, 260] width 25 height 25
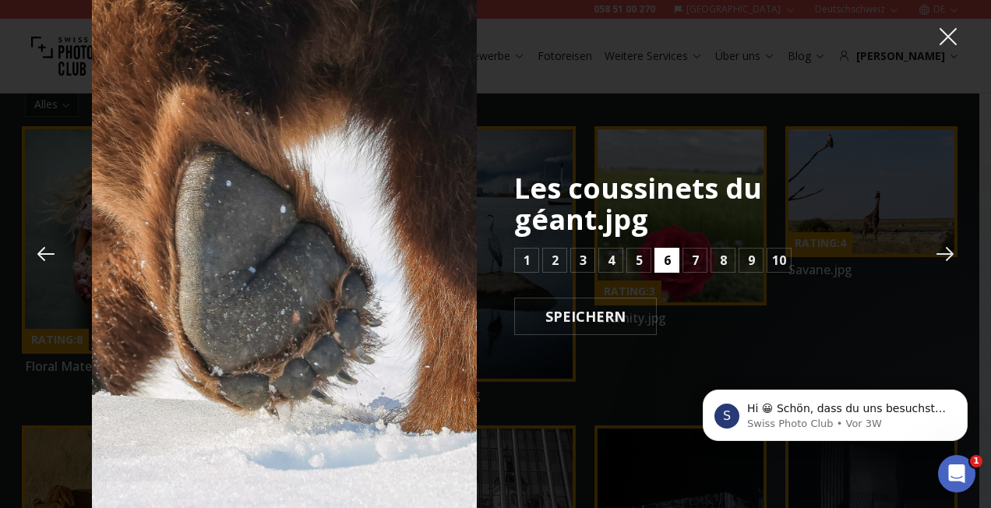
click at [660, 248] on button "6" at bounding box center [666, 260] width 25 height 25
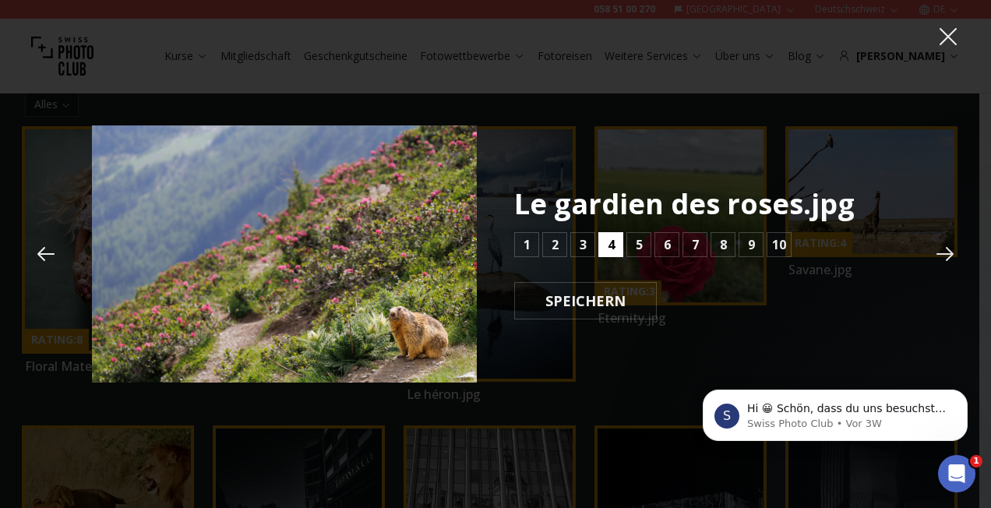
click at [616, 253] on button "4" at bounding box center [610, 244] width 25 height 25
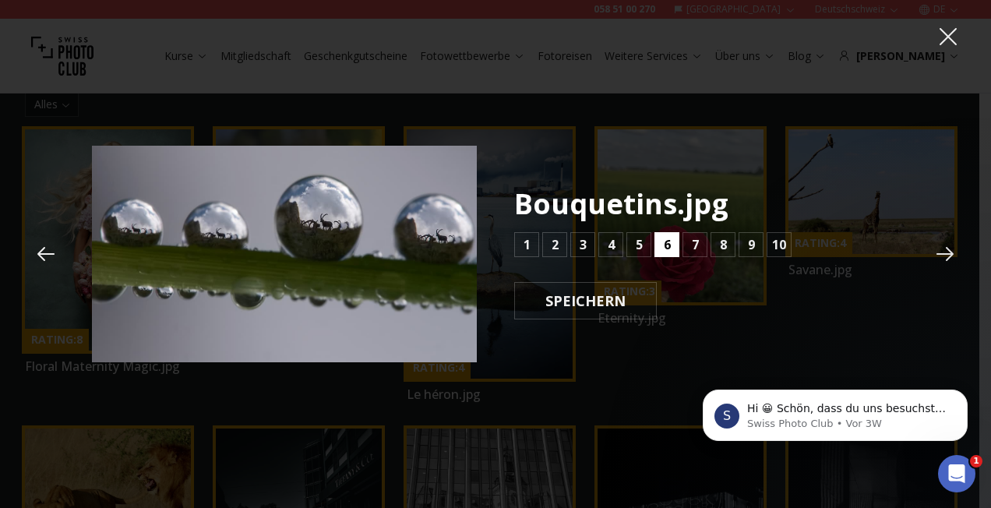
click at [662, 249] on button "6" at bounding box center [666, 244] width 25 height 25
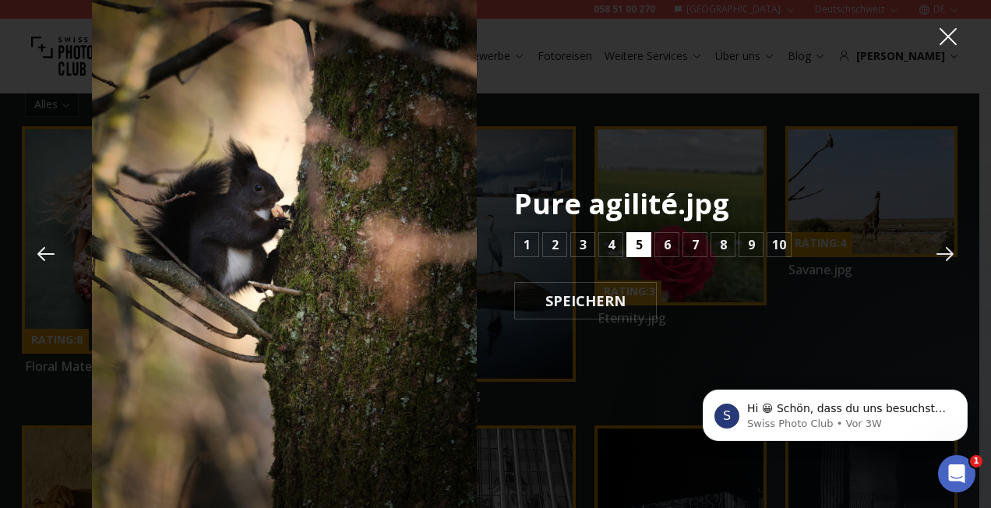
click at [640, 246] on b "5" at bounding box center [639, 244] width 7 height 19
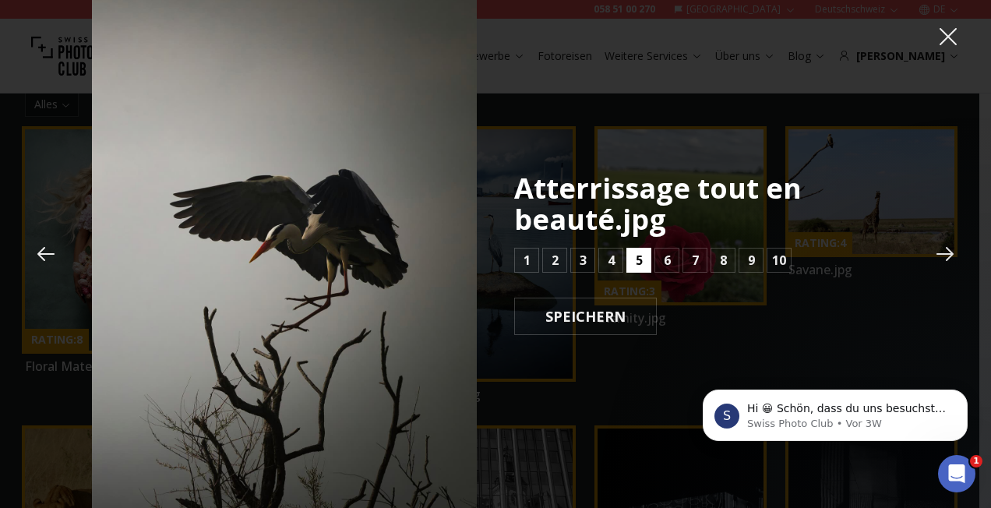
click at [640, 246] on div "Atterrissage tout en beauté.jpg 1 2 3 4 5 6 7 8 9 10 SPEICHERN" at bounding box center [706, 254] width 385 height 162
click at [619, 258] on button "4" at bounding box center [610, 260] width 25 height 25
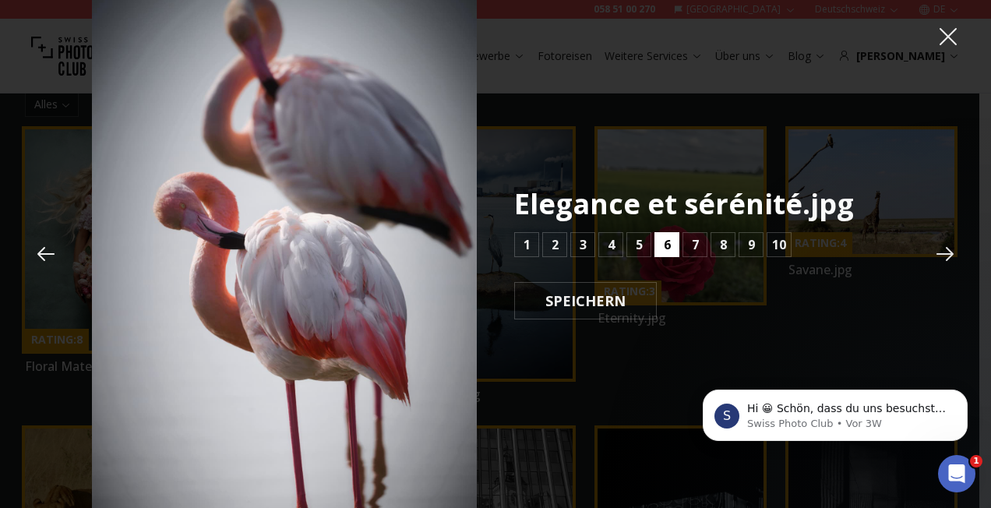
click at [658, 248] on button "6" at bounding box center [666, 244] width 25 height 25
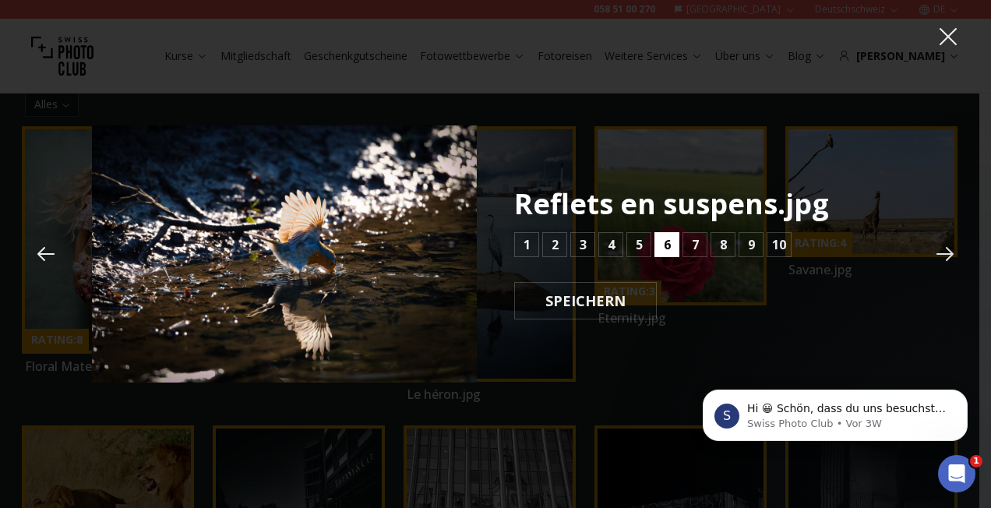
click at [658, 248] on button "6" at bounding box center [666, 244] width 25 height 25
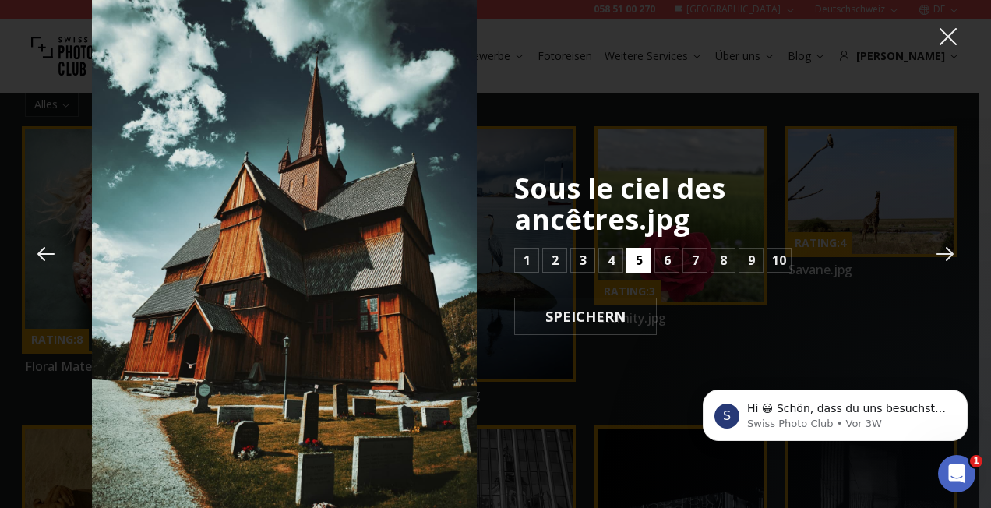
click at [638, 260] on b "5" at bounding box center [639, 260] width 7 height 19
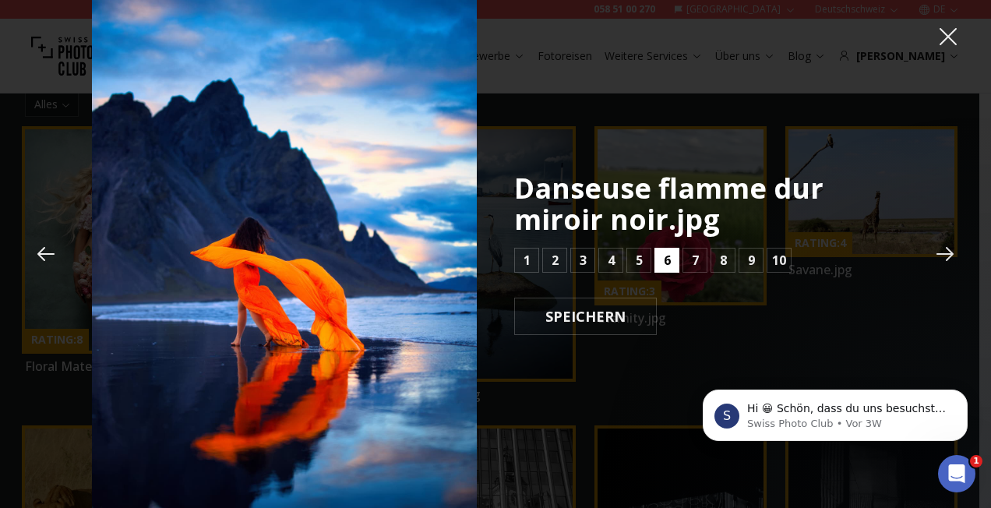
click at [667, 265] on b "6" at bounding box center [667, 260] width 7 height 19
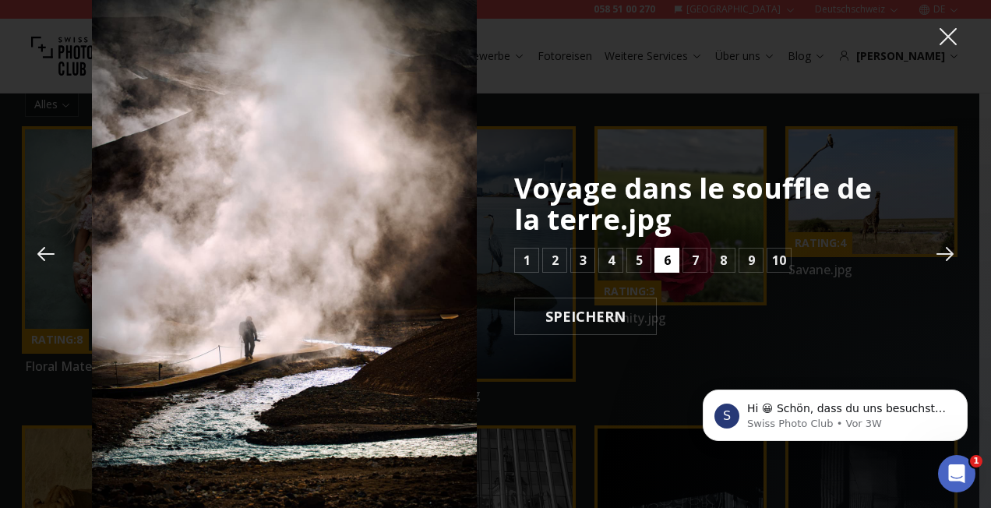
click at [673, 263] on button "6" at bounding box center [666, 260] width 25 height 25
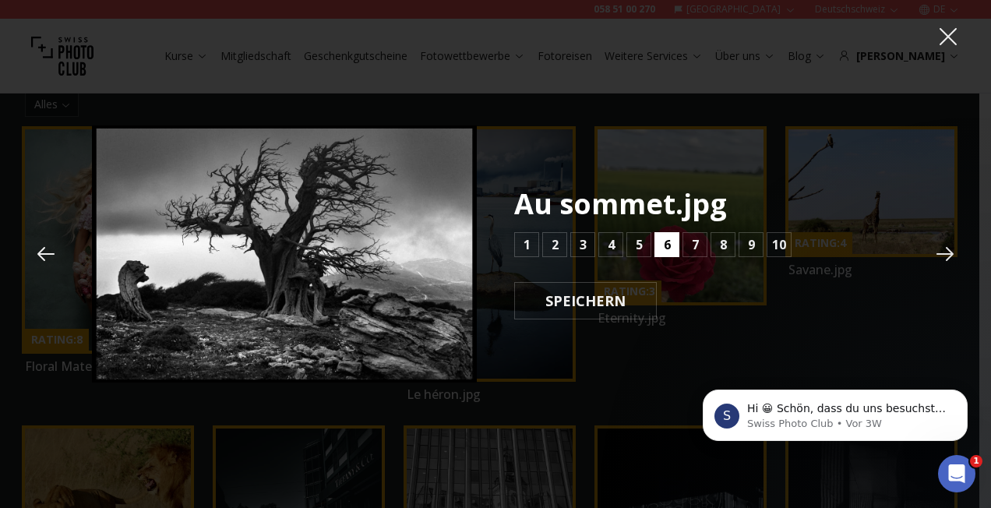
click at [673, 263] on div "Au sommet.jpg 1 2 3 4 5 6 7 8 9 10 SPEICHERN" at bounding box center [706, 254] width 385 height 131
click at [667, 250] on b "6" at bounding box center [667, 244] width 7 height 19
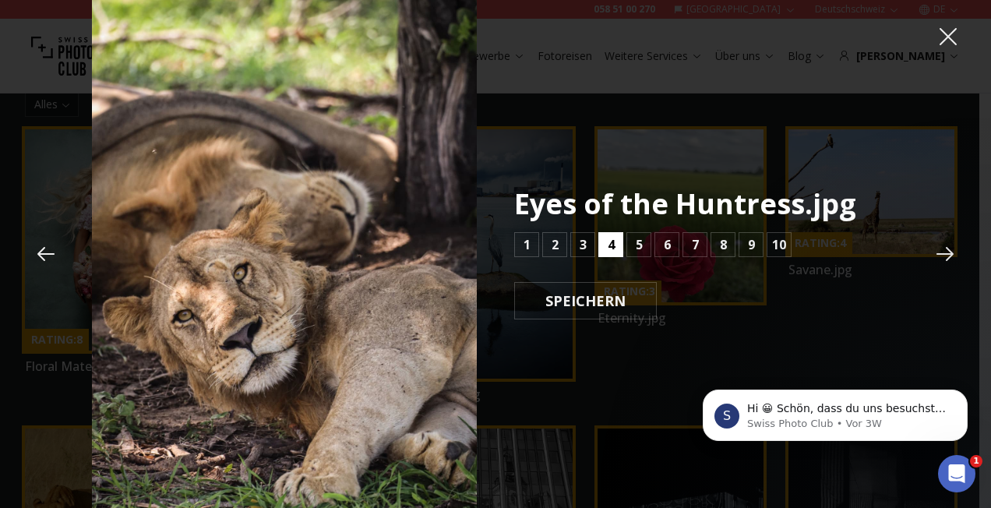
click at [614, 242] on button "4" at bounding box center [610, 244] width 25 height 25
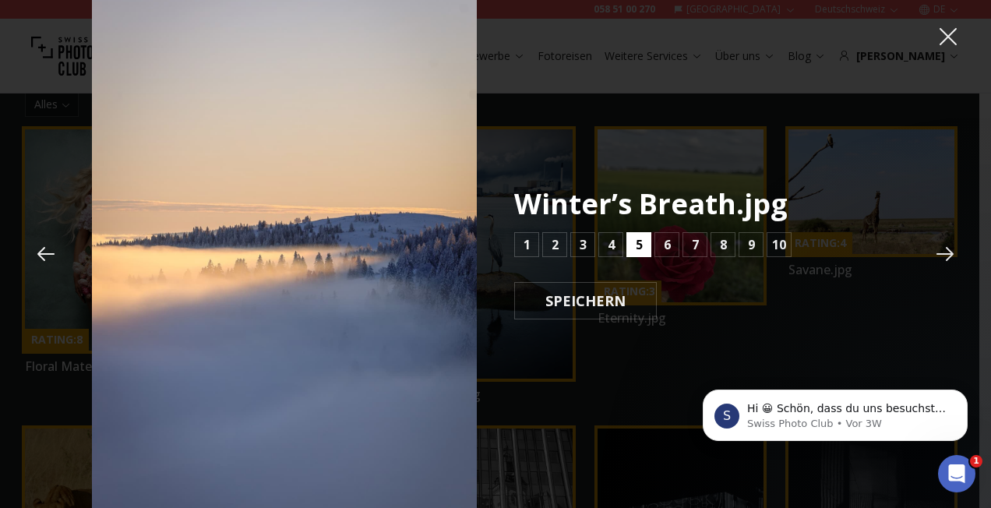
click at [629, 245] on button "5" at bounding box center [638, 244] width 25 height 25
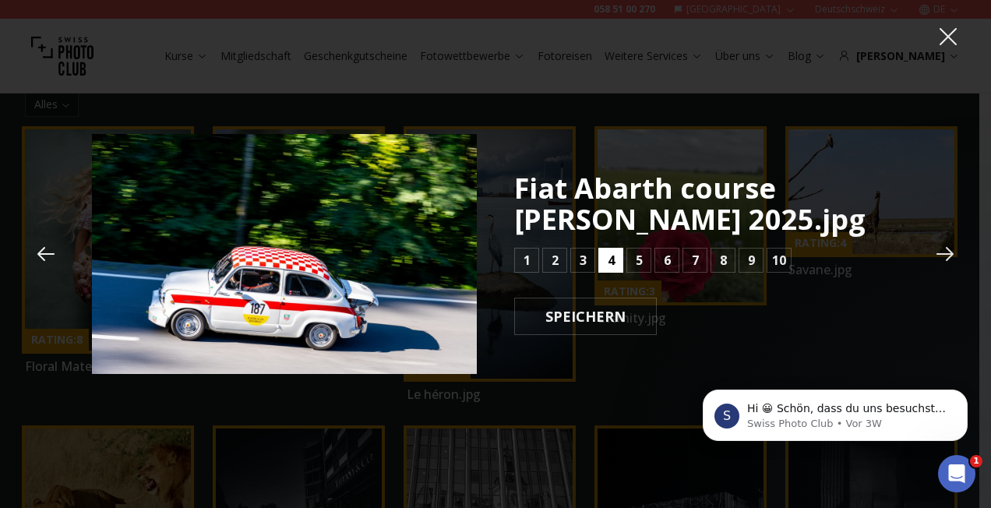
click at [605, 270] on button "4" at bounding box center [610, 260] width 25 height 25
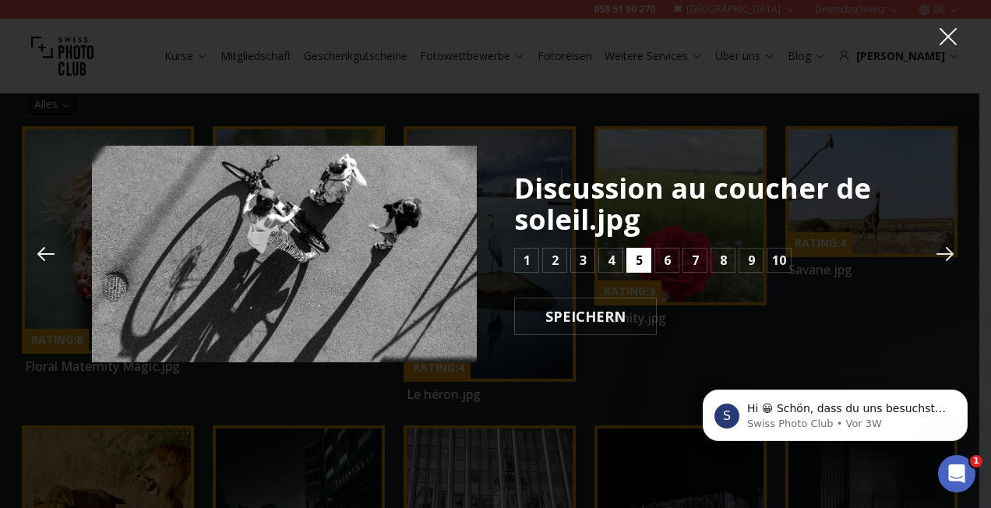
click at [636, 263] on b "5" at bounding box center [639, 260] width 7 height 19
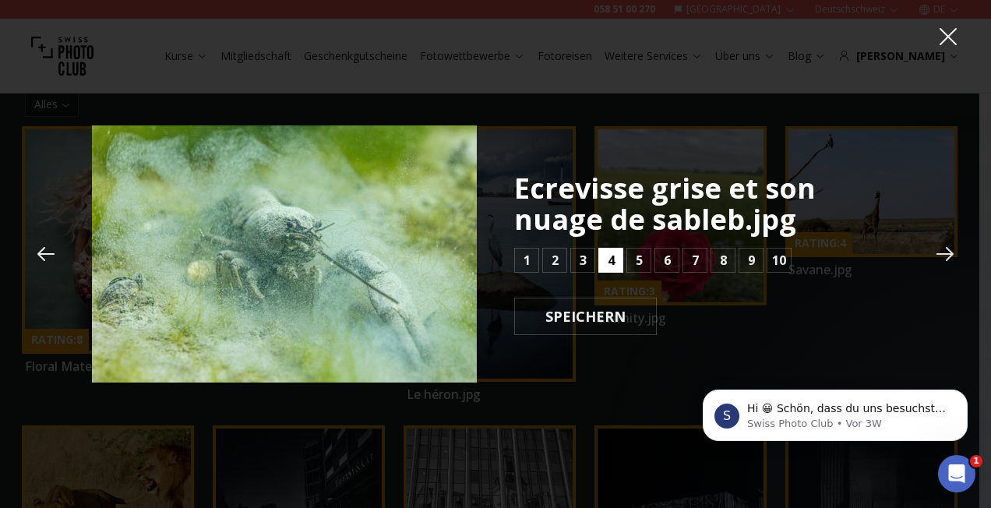
click at [619, 261] on button "4" at bounding box center [610, 260] width 25 height 25
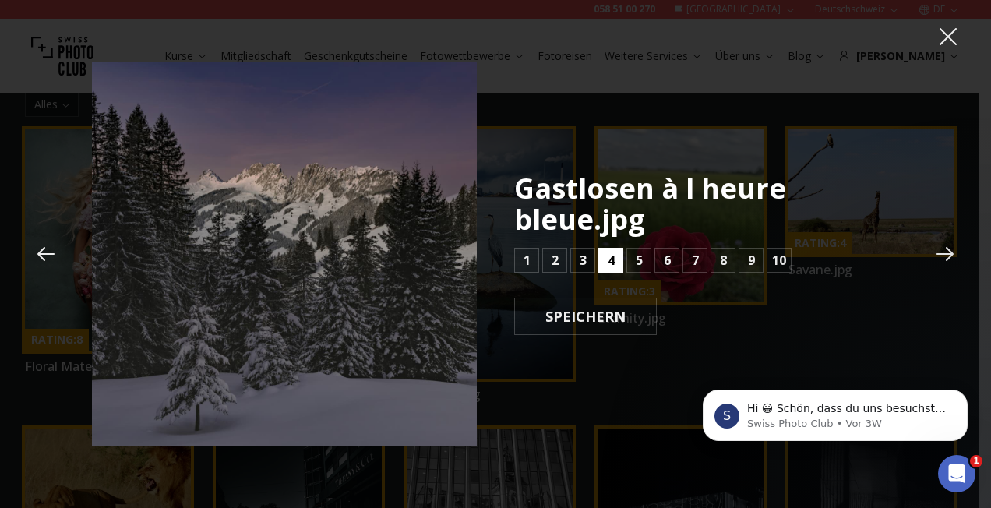
click at [619, 261] on button "4" at bounding box center [610, 260] width 25 height 25
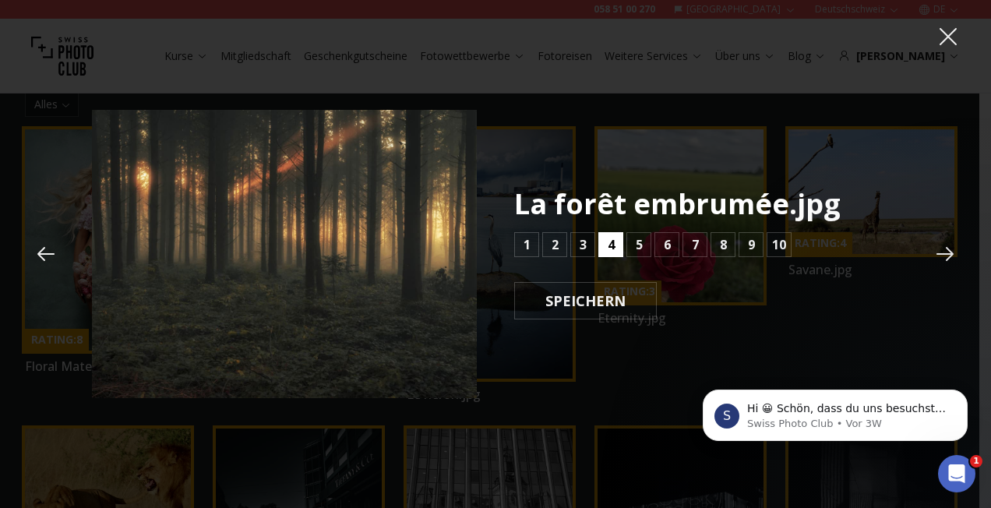
click at [609, 246] on b "4" at bounding box center [611, 244] width 7 height 19
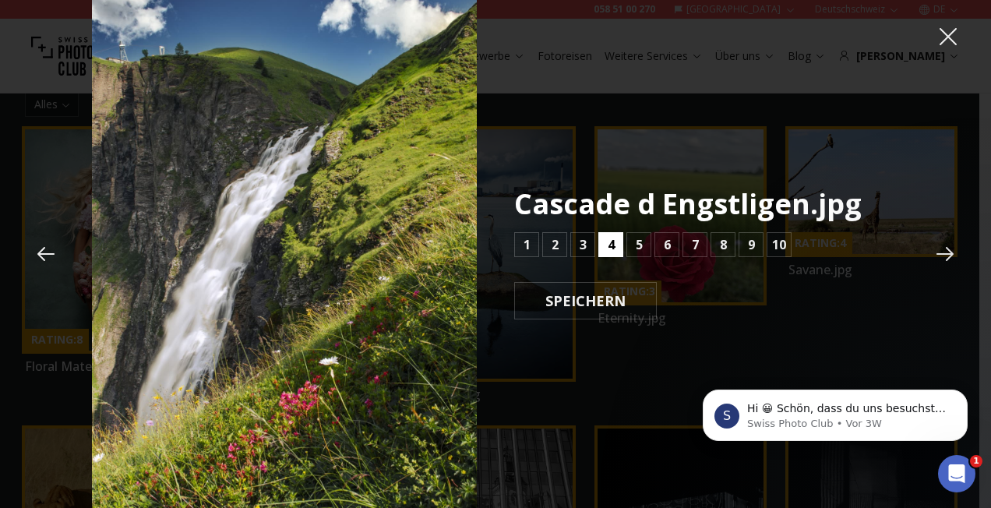
click at [609, 246] on b "4" at bounding box center [611, 244] width 7 height 19
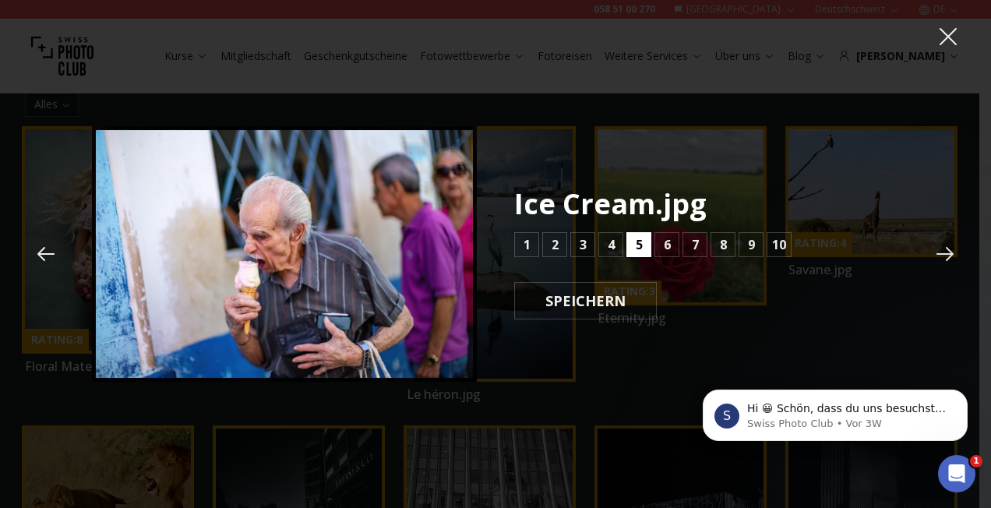
click at [637, 249] on b "5" at bounding box center [639, 244] width 7 height 19
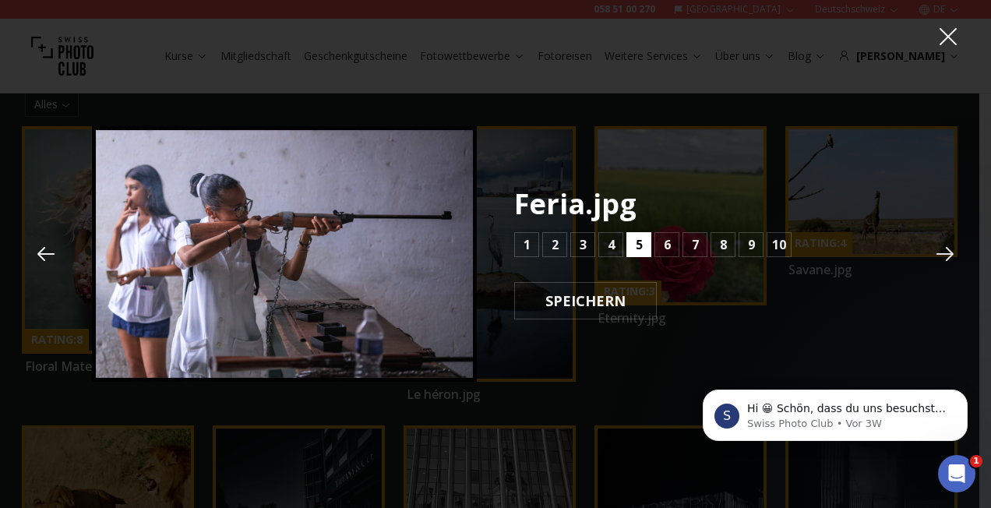
click at [637, 249] on b "5" at bounding box center [639, 244] width 7 height 19
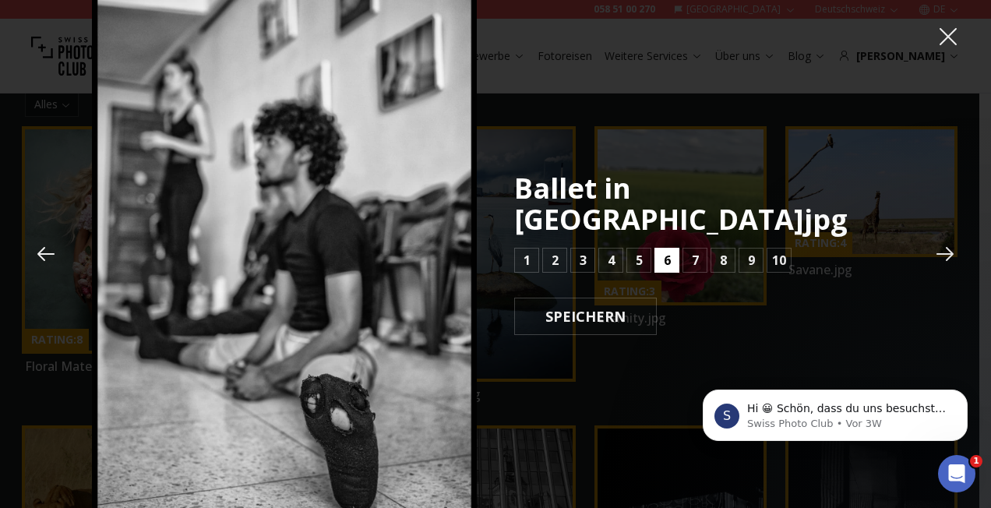
click at [670, 248] on button "6" at bounding box center [666, 260] width 25 height 25
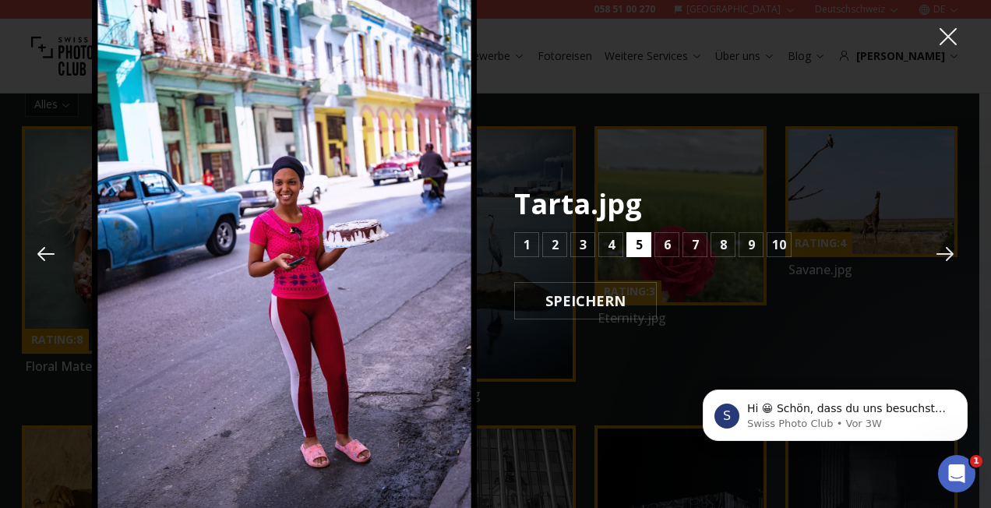
click at [644, 245] on button "5" at bounding box center [638, 244] width 25 height 25
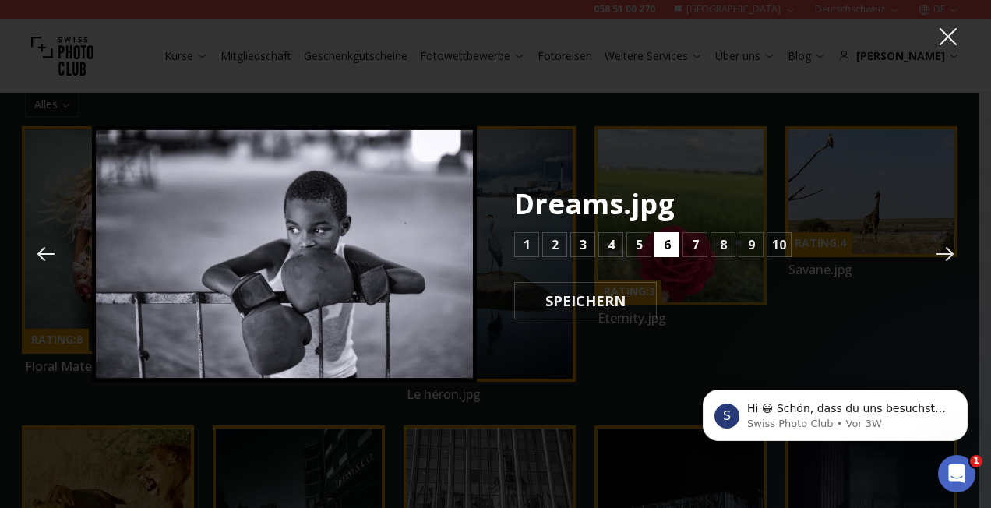
click at [665, 244] on b "6" at bounding box center [667, 244] width 7 height 19
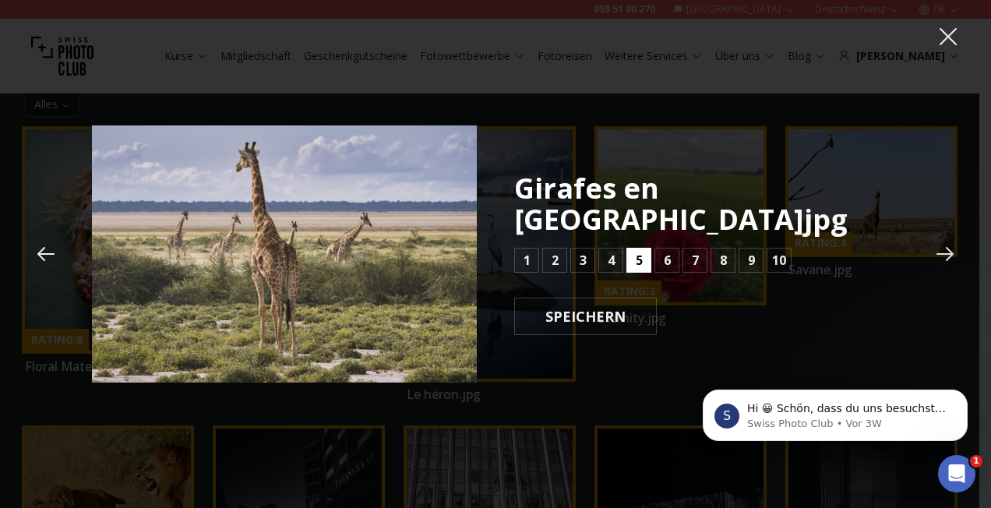
click at [636, 251] on b "5" at bounding box center [639, 260] width 7 height 19
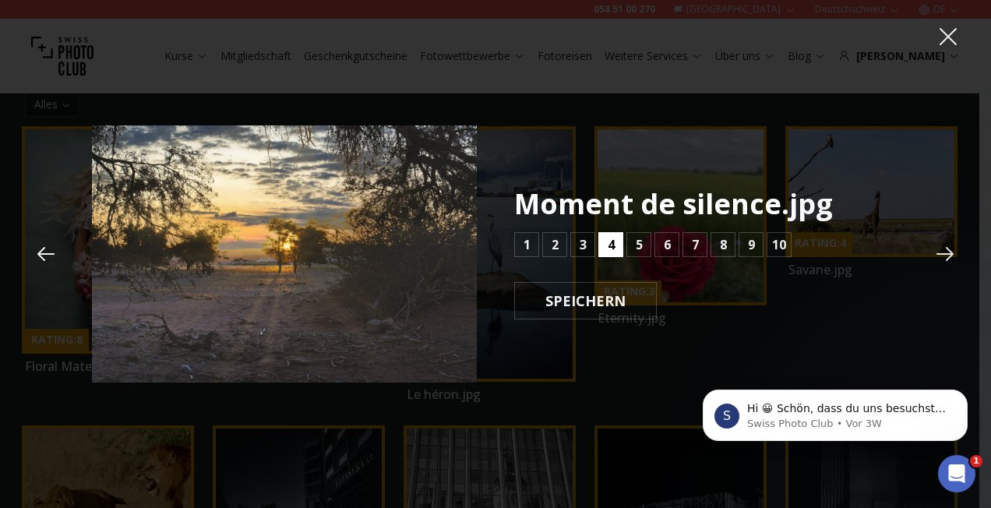
click at [611, 249] on b "4" at bounding box center [611, 244] width 7 height 19
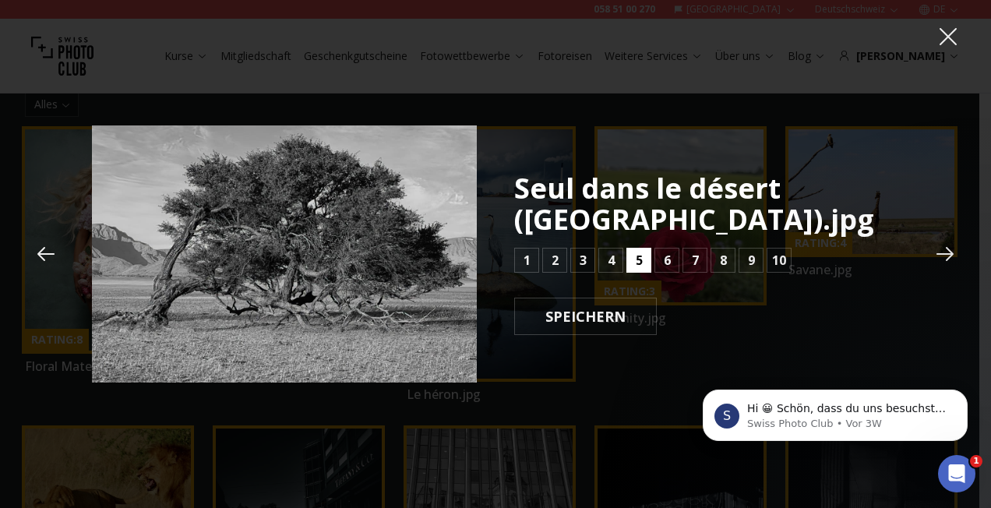
click at [633, 255] on button "5" at bounding box center [638, 260] width 25 height 25
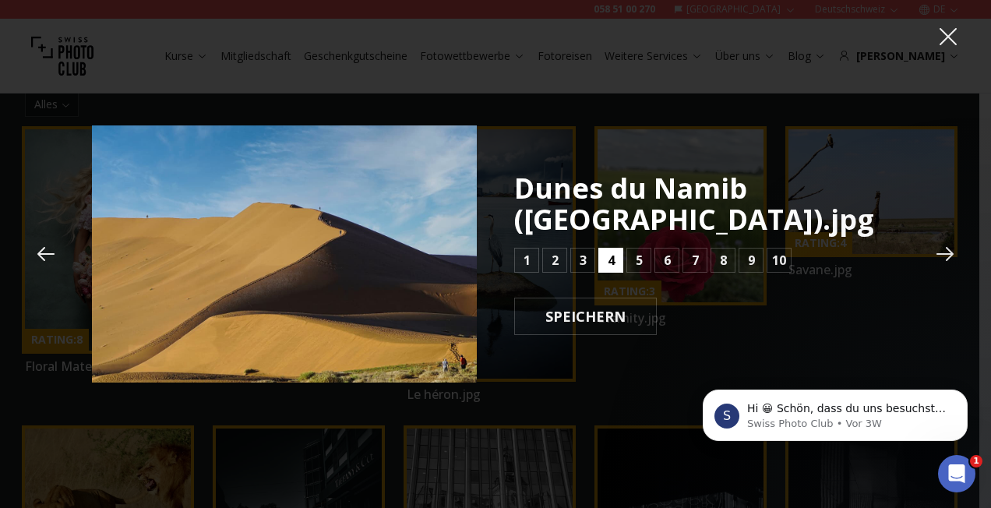
click at [612, 261] on b "4" at bounding box center [611, 260] width 7 height 19
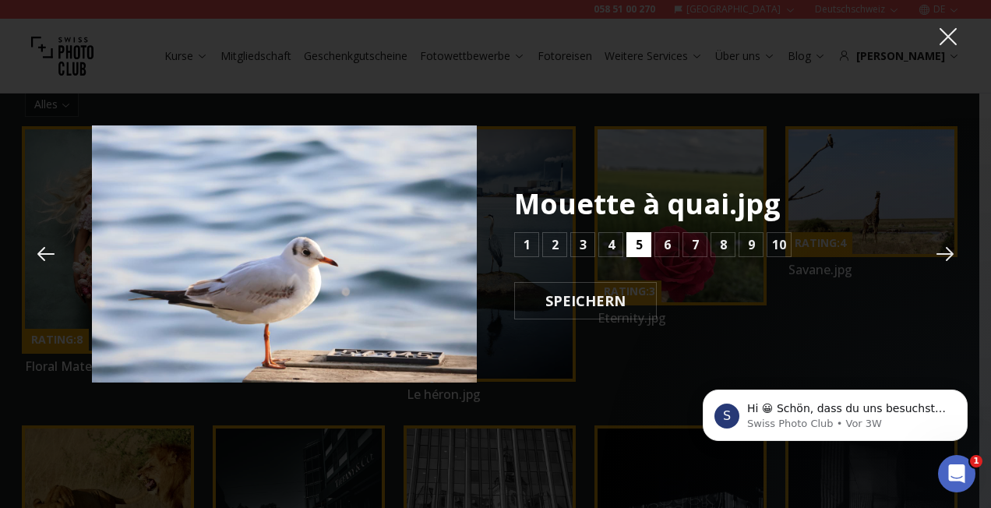
click at [632, 246] on button "5" at bounding box center [638, 244] width 25 height 25
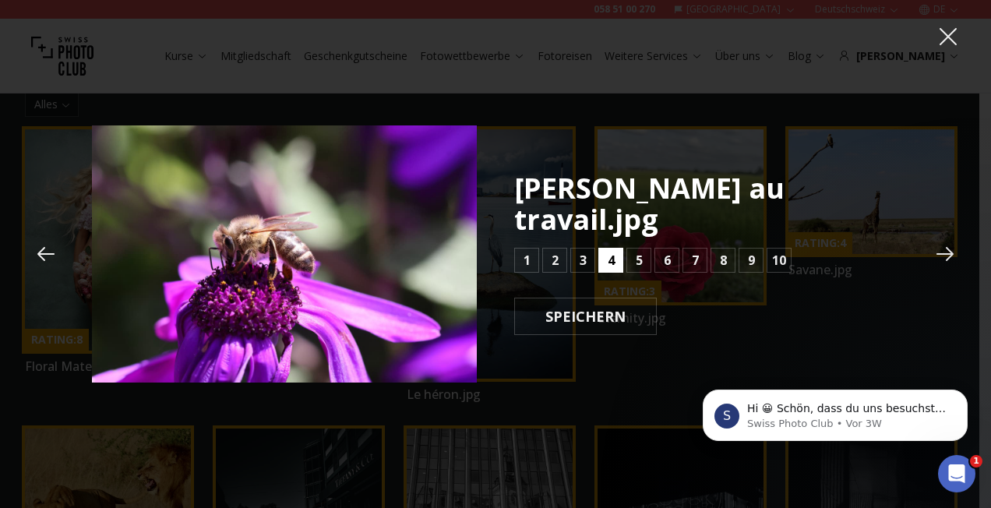
click at [608, 251] on b "4" at bounding box center [611, 260] width 7 height 19
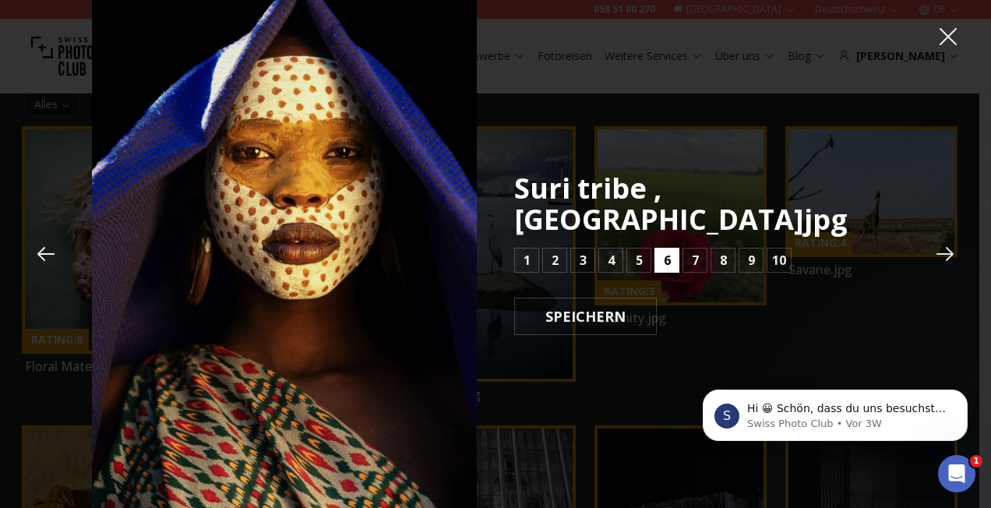
click at [668, 251] on b "6" at bounding box center [667, 260] width 7 height 19
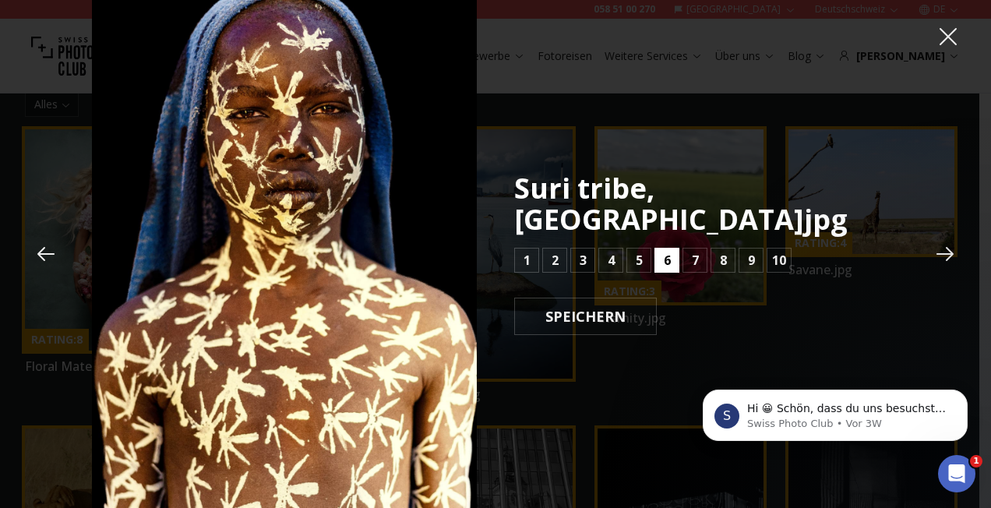
click at [668, 251] on b "6" at bounding box center [667, 260] width 7 height 19
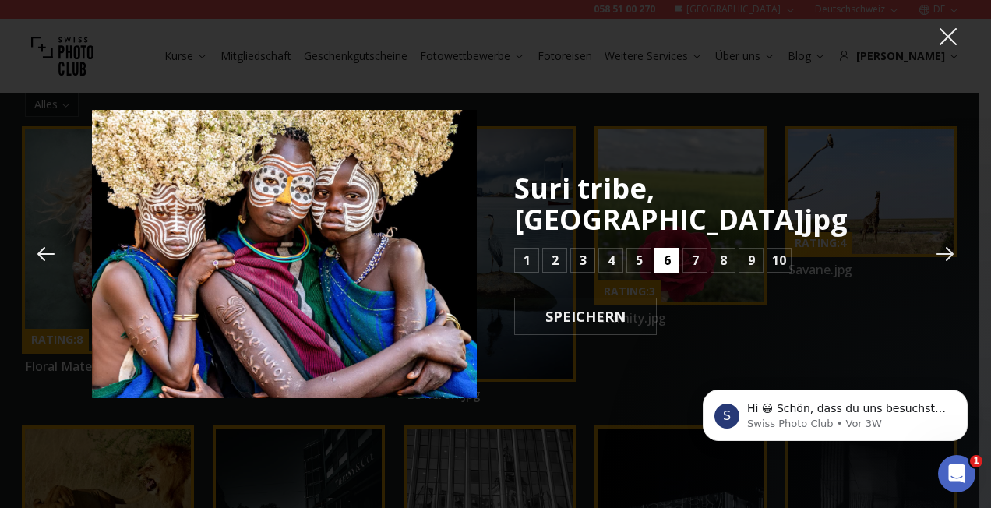
click at [667, 251] on b "6" at bounding box center [667, 260] width 7 height 19
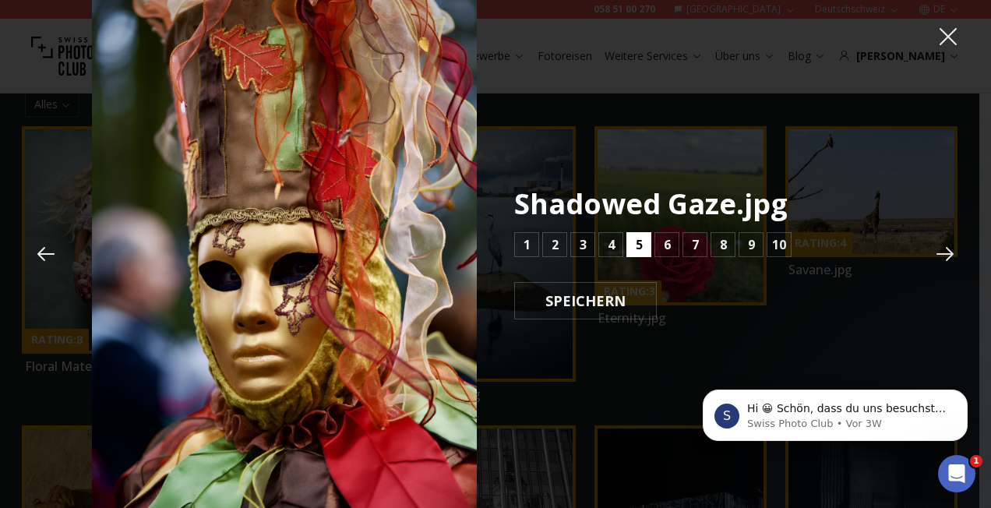
click at [632, 247] on button "5" at bounding box center [638, 244] width 25 height 25
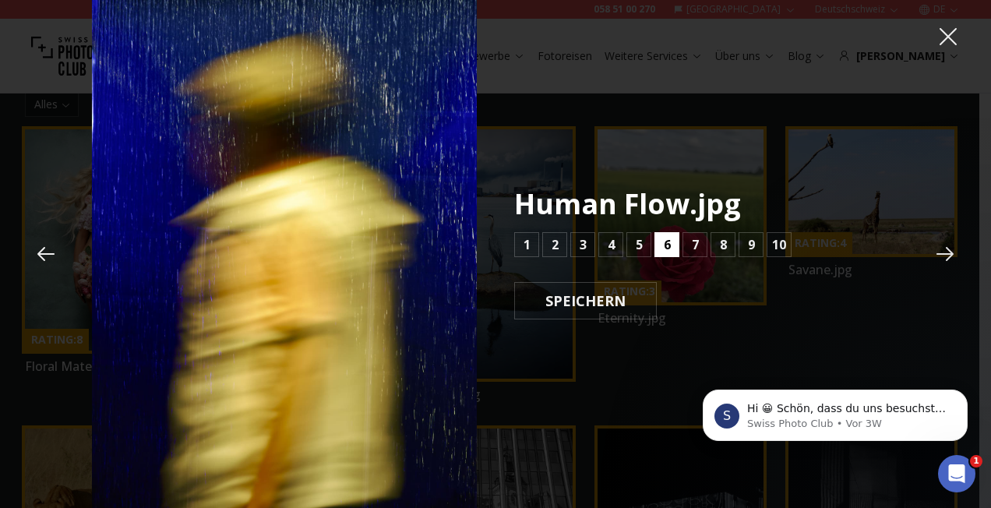
click at [662, 239] on button "6" at bounding box center [666, 244] width 25 height 25
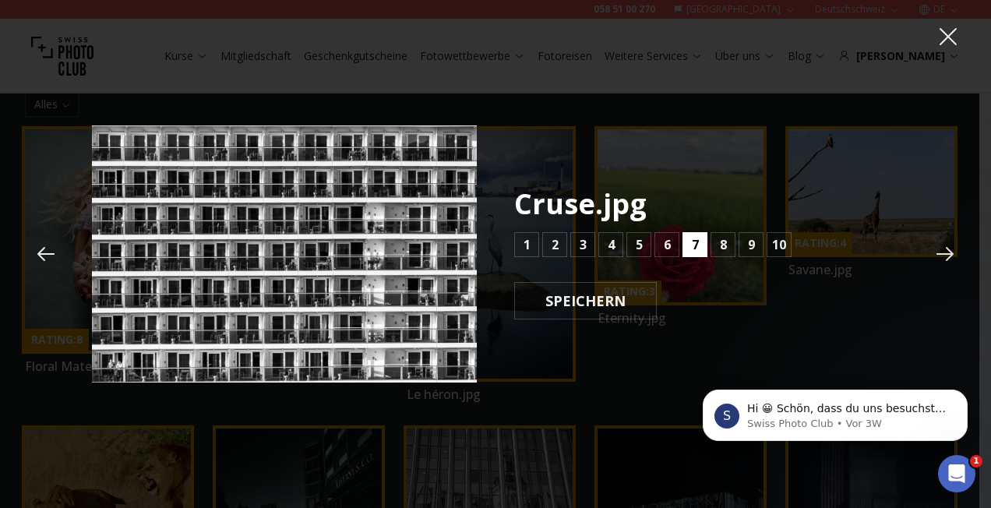
click at [686, 245] on button "7" at bounding box center [695, 244] width 25 height 25
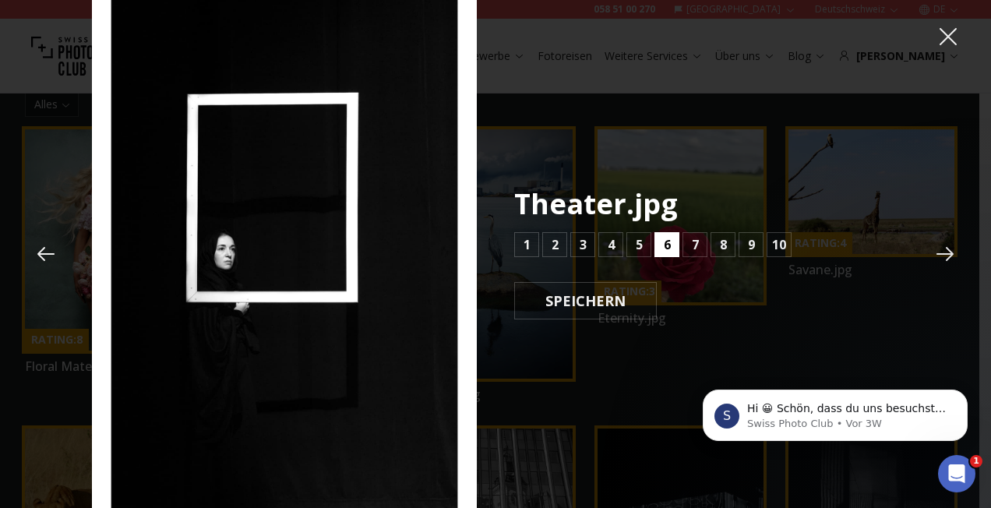
click at [660, 250] on button "6" at bounding box center [666, 244] width 25 height 25
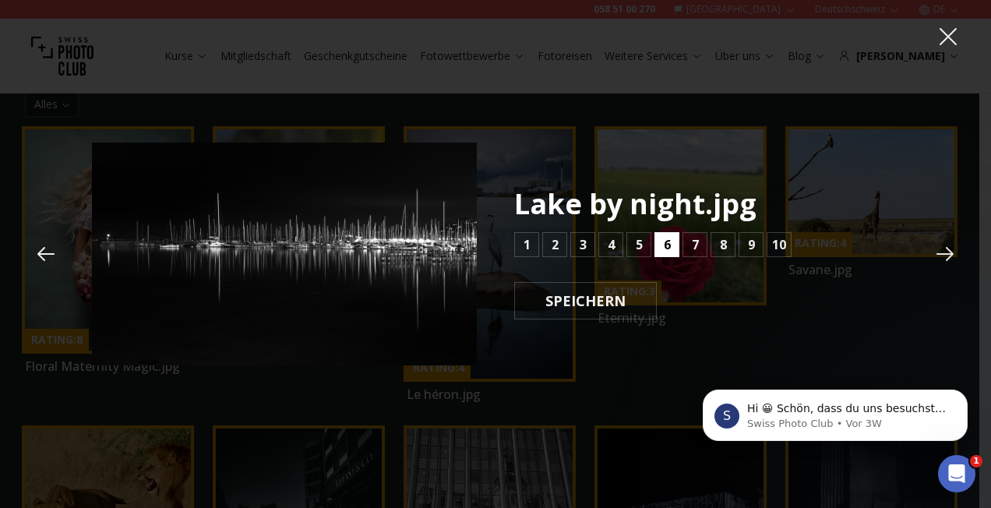
click at [666, 248] on b "6" at bounding box center [667, 244] width 7 height 19
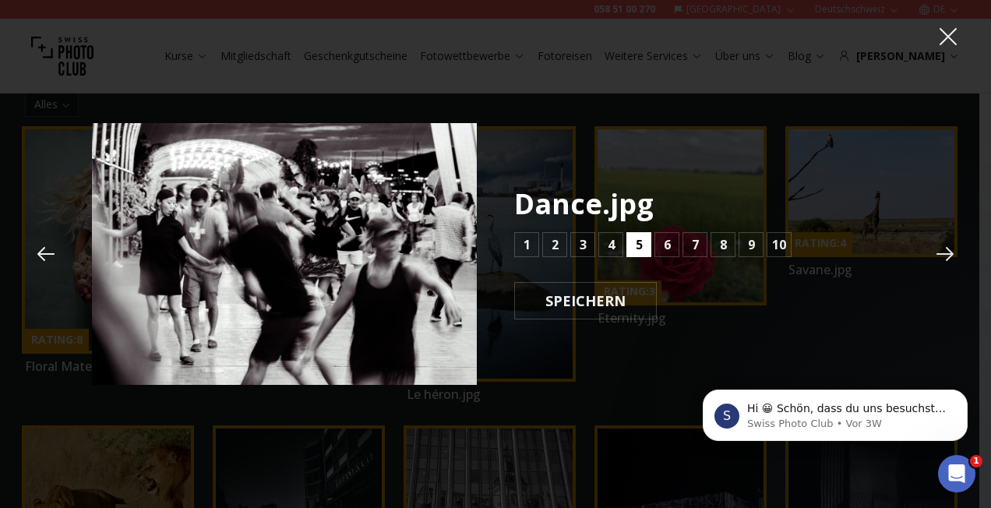
click at [637, 247] on b "5" at bounding box center [639, 244] width 7 height 19
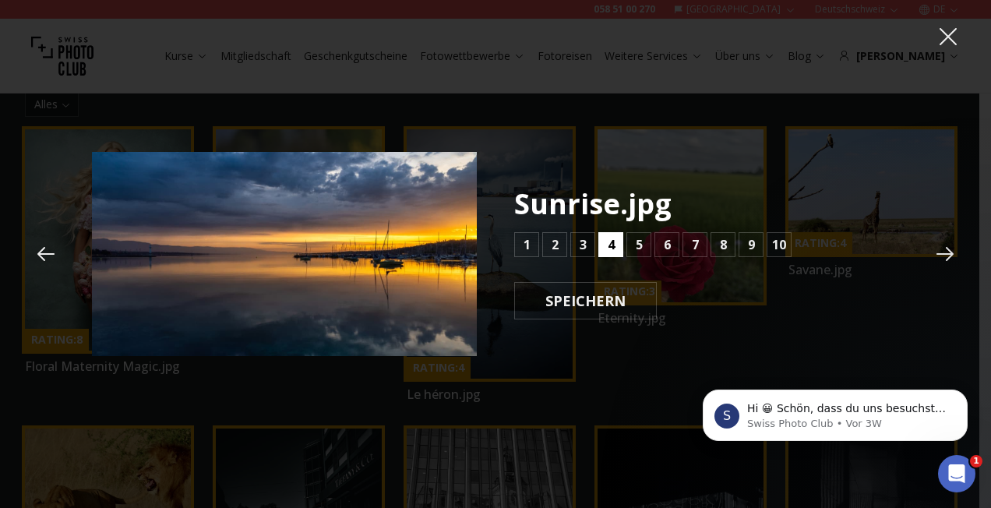
click at [606, 245] on button "4" at bounding box center [610, 244] width 25 height 25
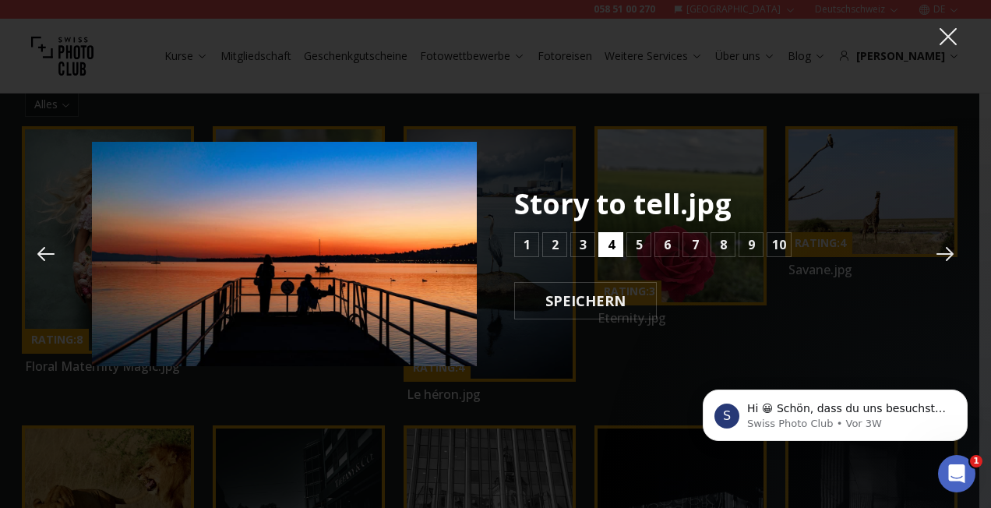
click at [606, 245] on button "4" at bounding box center [610, 244] width 25 height 25
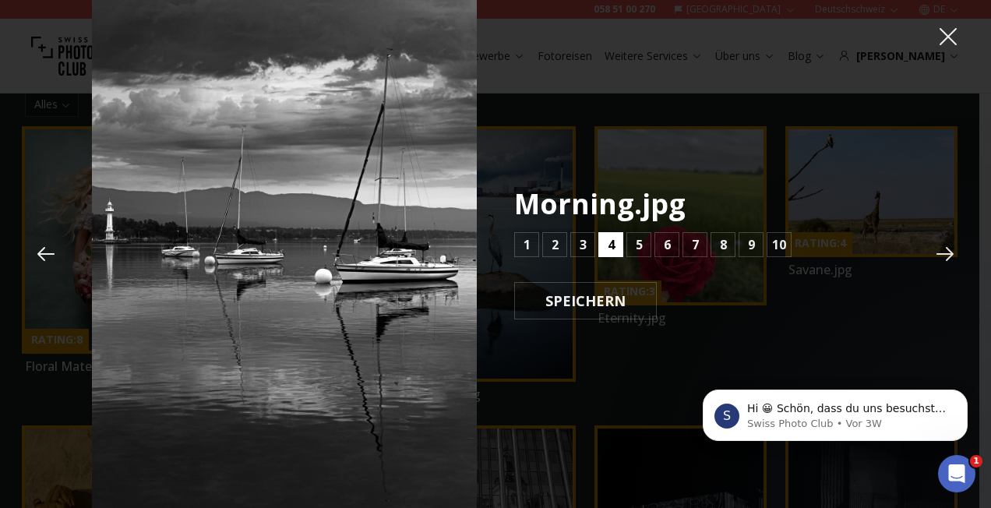
click at [606, 245] on button "4" at bounding box center [610, 244] width 25 height 25
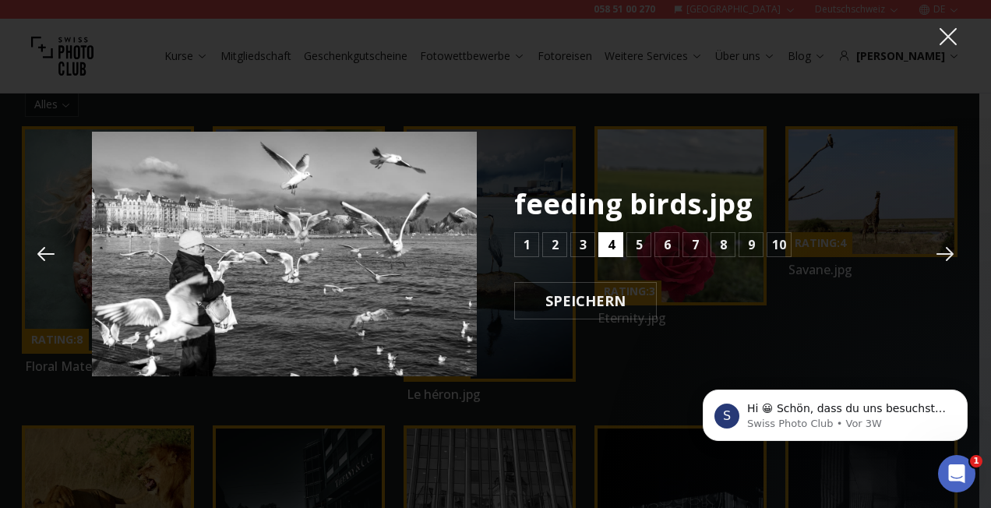
click at [606, 245] on button "4" at bounding box center [610, 244] width 25 height 25
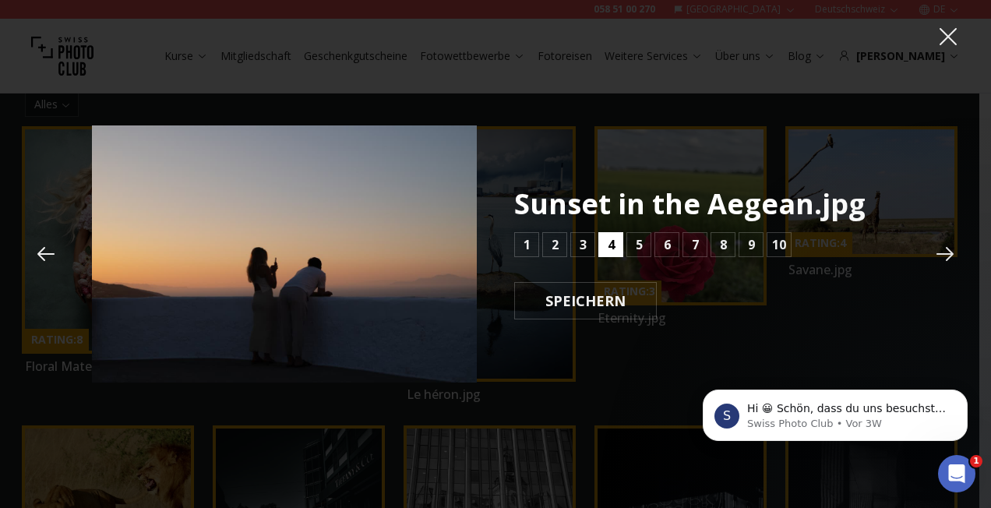
click at [608, 247] on b "4" at bounding box center [611, 244] width 7 height 19
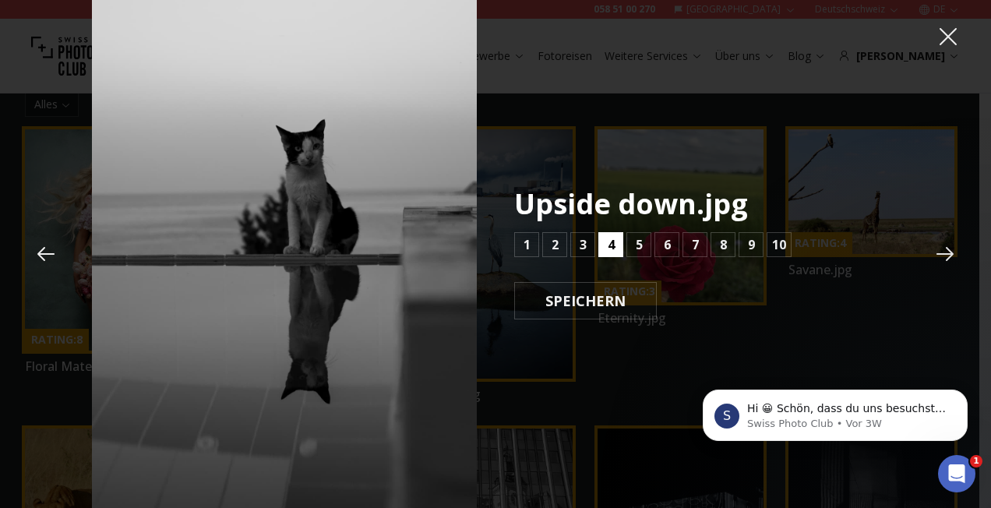
click at [608, 247] on b "4" at bounding box center [611, 244] width 7 height 19
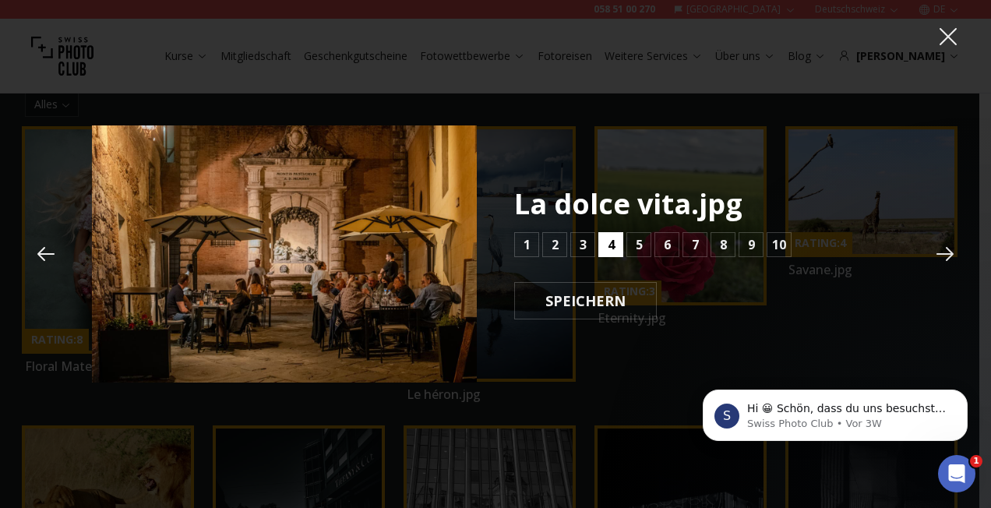
click at [608, 247] on b "4" at bounding box center [611, 244] width 7 height 19
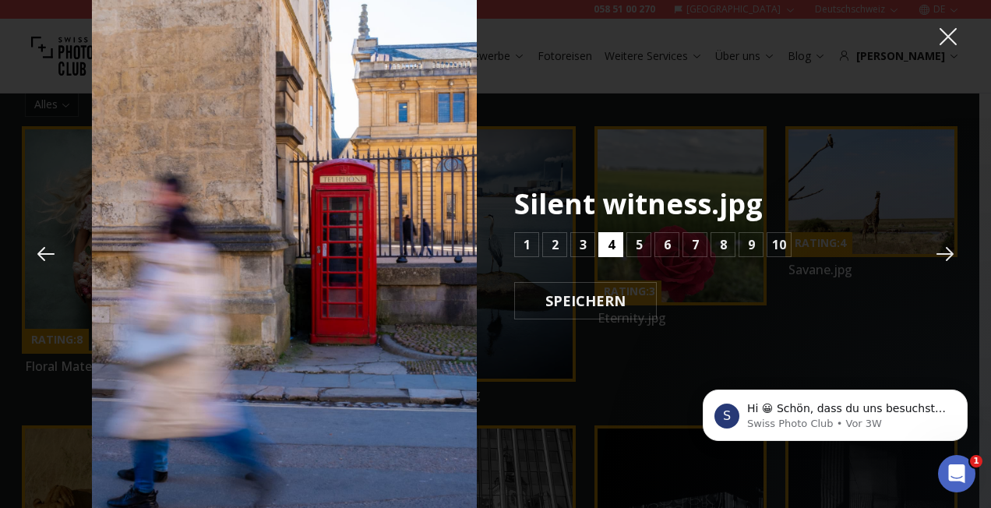
click at [608, 247] on b "4" at bounding box center [611, 244] width 7 height 19
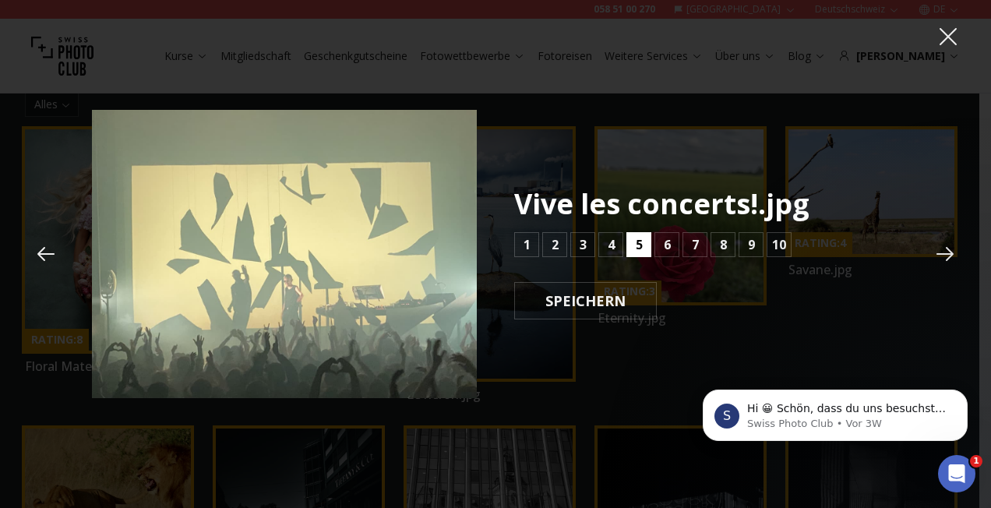
click at [642, 245] on button "5" at bounding box center [638, 244] width 25 height 25
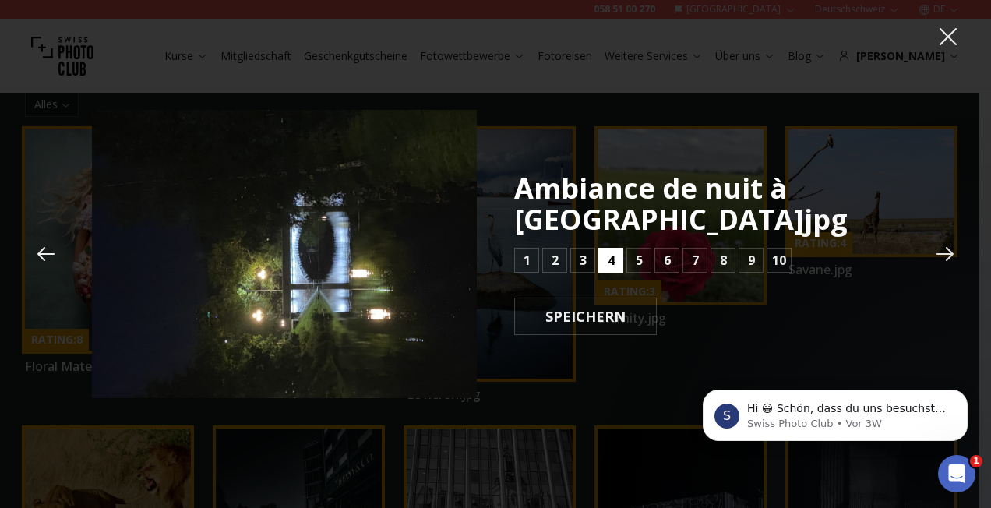
click at [614, 260] on b "4" at bounding box center [611, 260] width 7 height 19
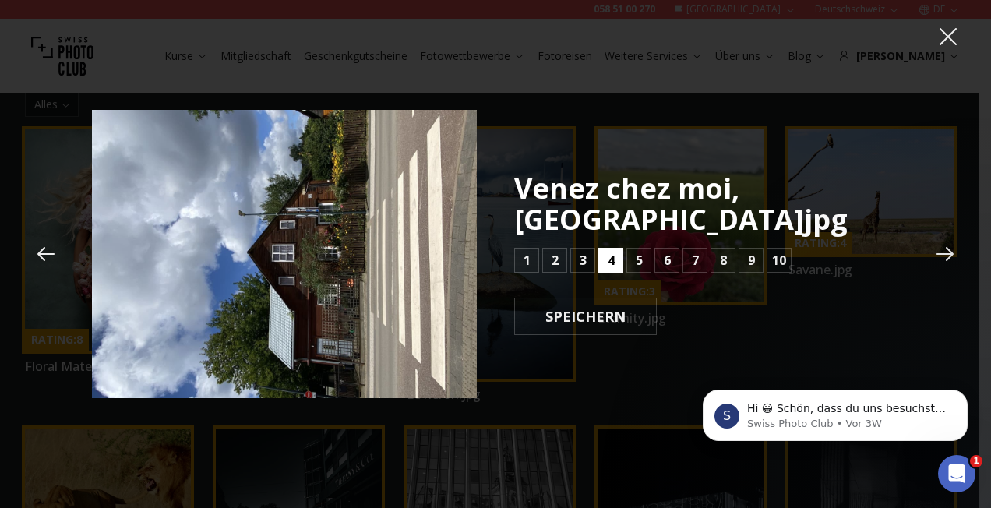
click at [609, 251] on b "4" at bounding box center [611, 260] width 7 height 19
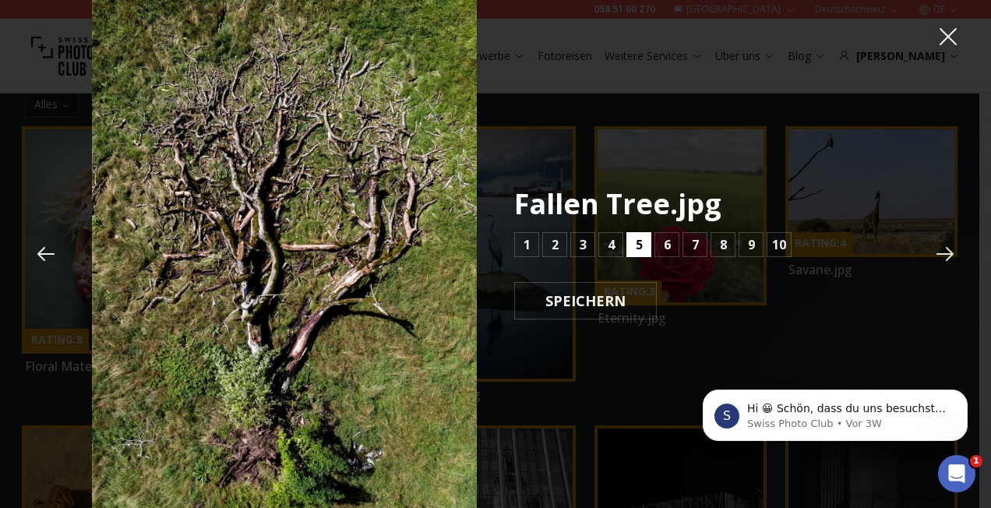
click at [627, 248] on button "5" at bounding box center [638, 244] width 25 height 25
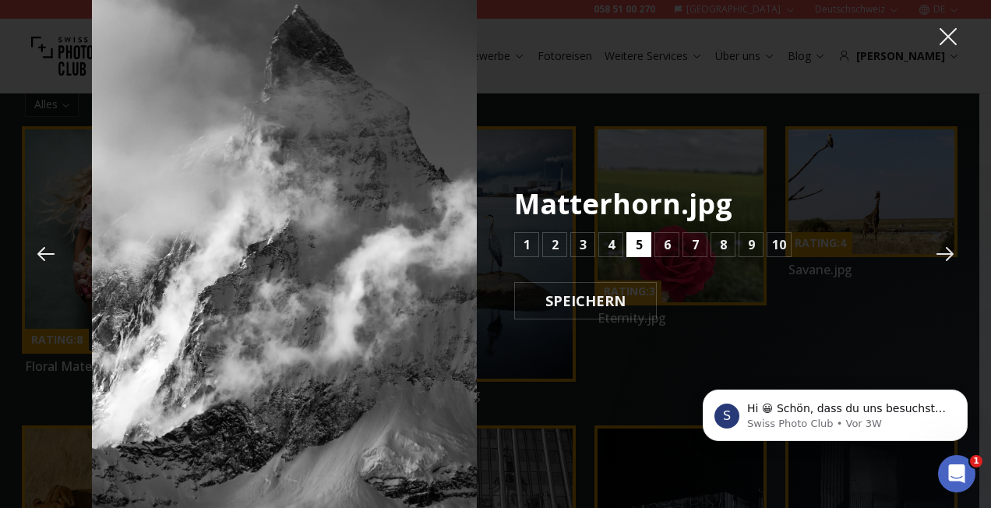
click at [632, 248] on button "5" at bounding box center [638, 244] width 25 height 25
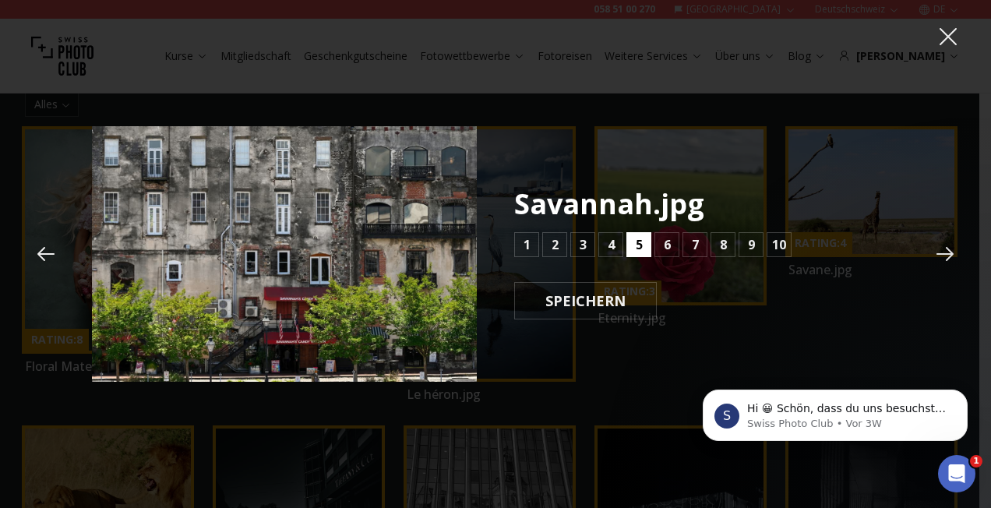
click at [638, 245] on b "5" at bounding box center [639, 244] width 7 height 19
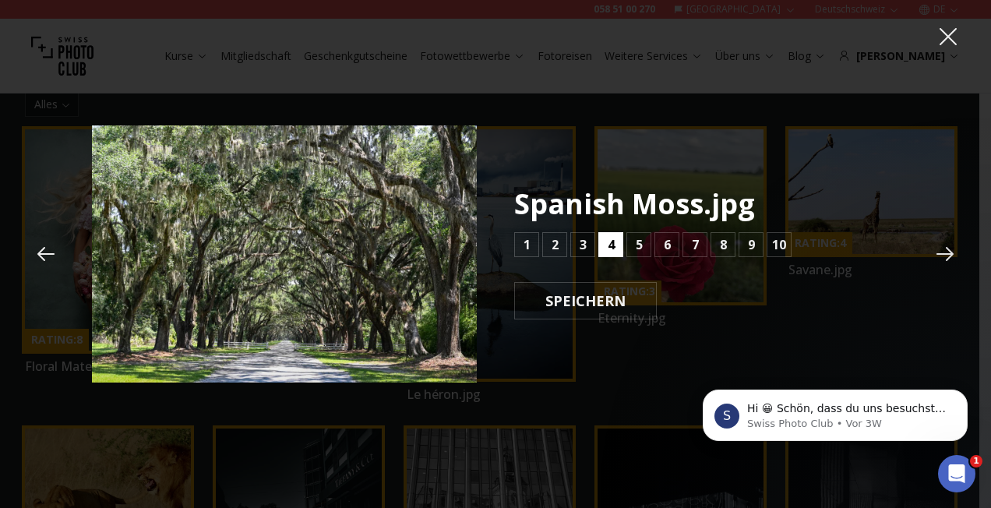
click at [609, 248] on b "4" at bounding box center [611, 244] width 7 height 19
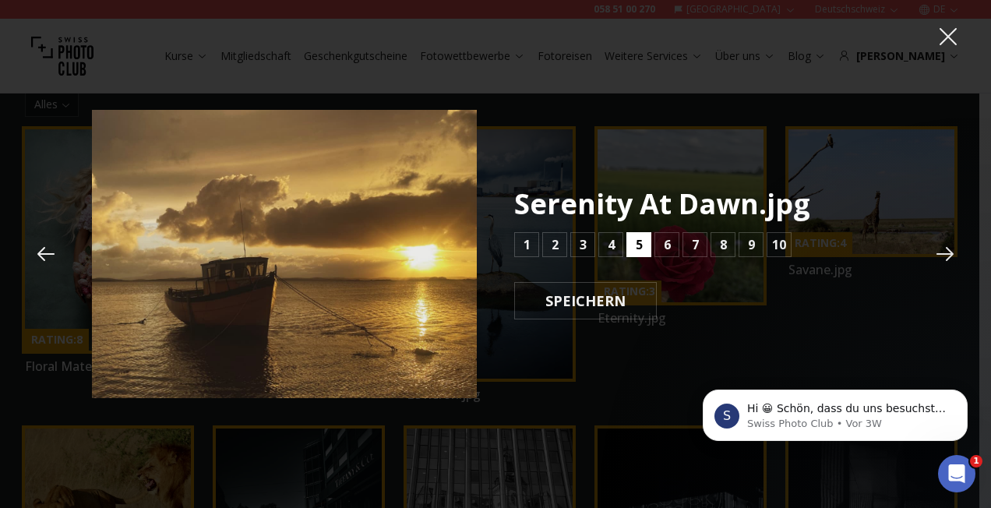
click at [640, 243] on b "5" at bounding box center [639, 244] width 7 height 19
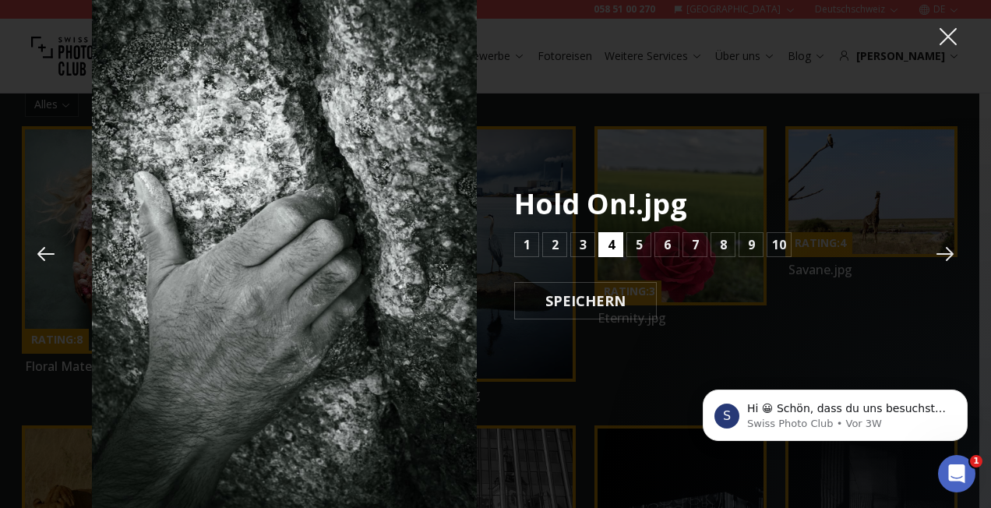
click at [612, 242] on b "4" at bounding box center [611, 244] width 7 height 19
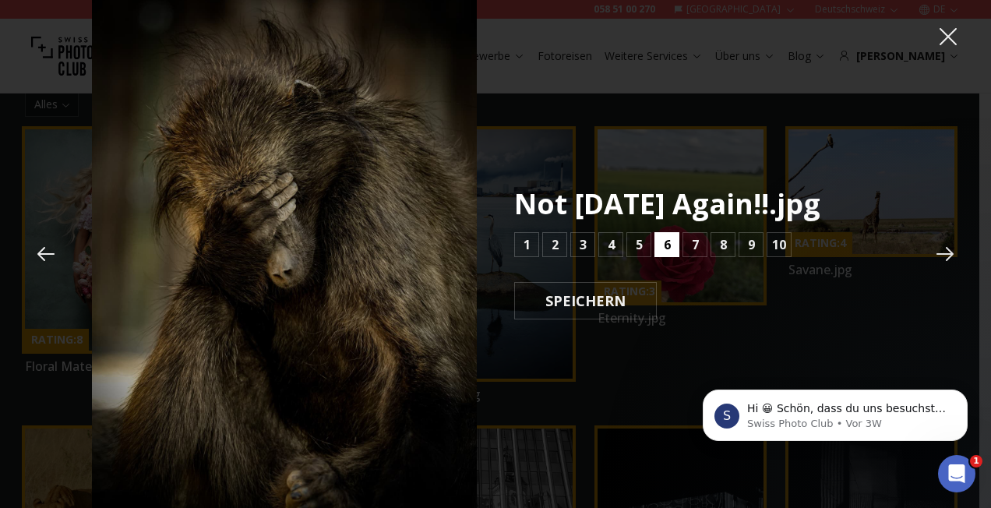
click at [664, 248] on b "6" at bounding box center [667, 244] width 7 height 19
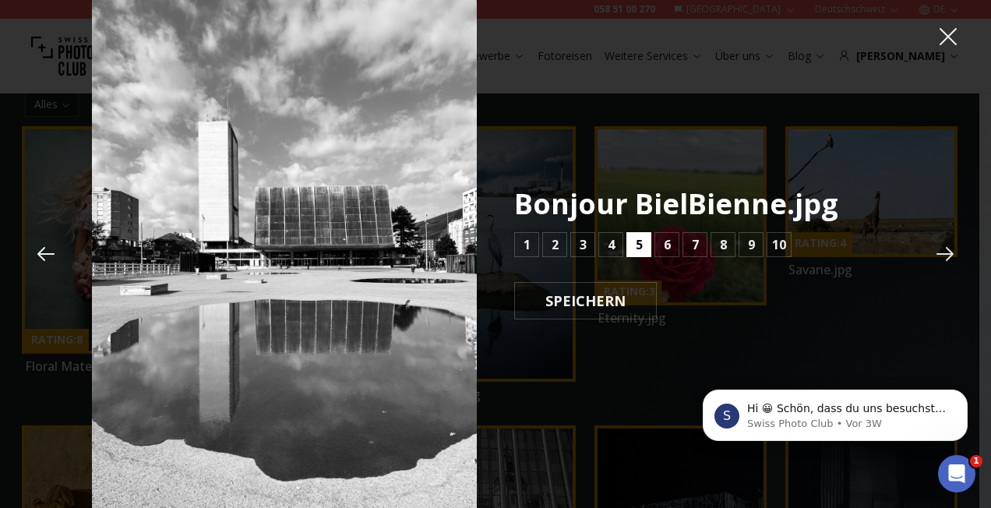
click at [644, 238] on button "5" at bounding box center [638, 244] width 25 height 25
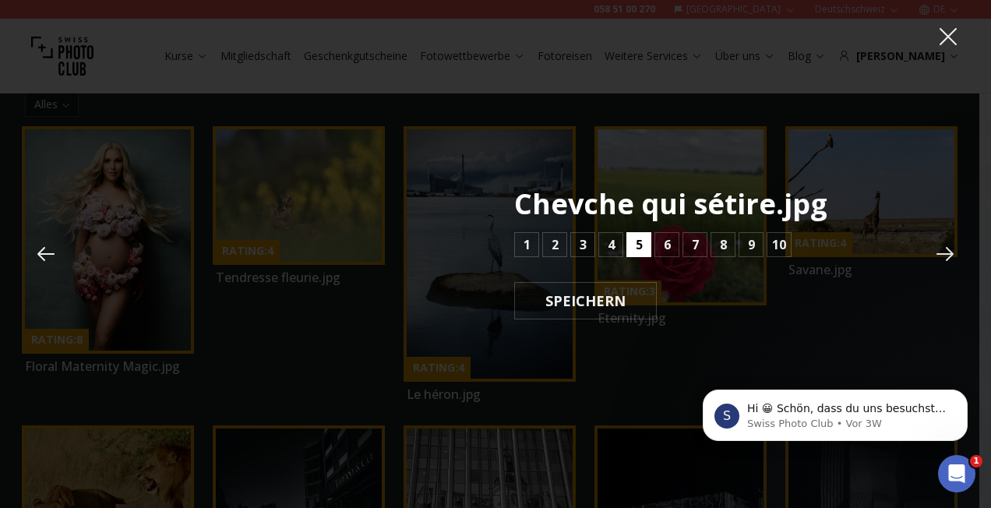
click at [644, 238] on button "5" at bounding box center [638, 244] width 25 height 25
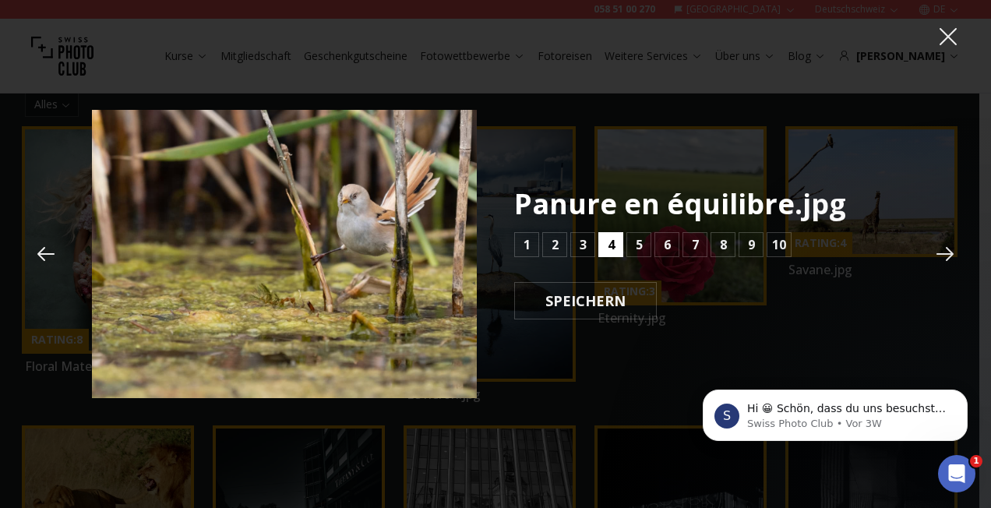
click at [614, 245] on b "4" at bounding box center [611, 244] width 7 height 19
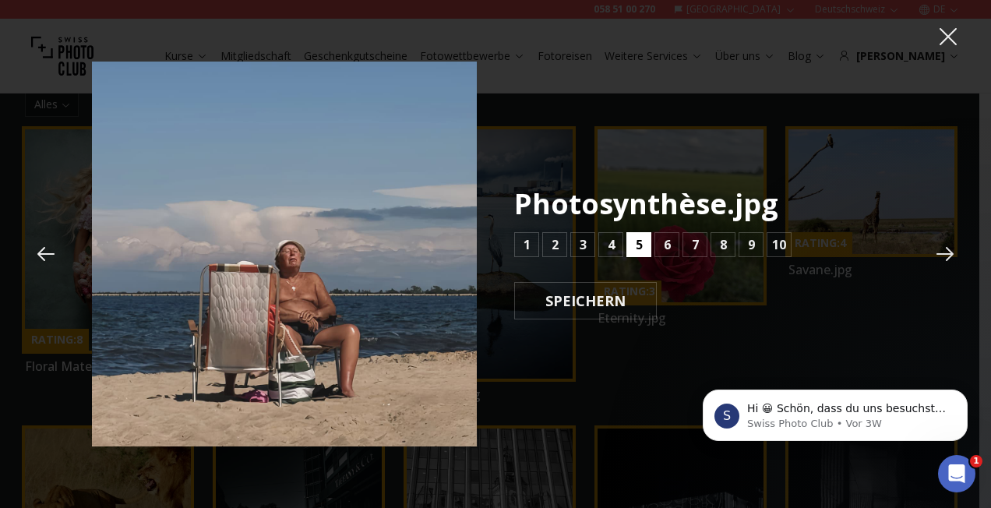
click at [641, 247] on b "5" at bounding box center [639, 244] width 7 height 19
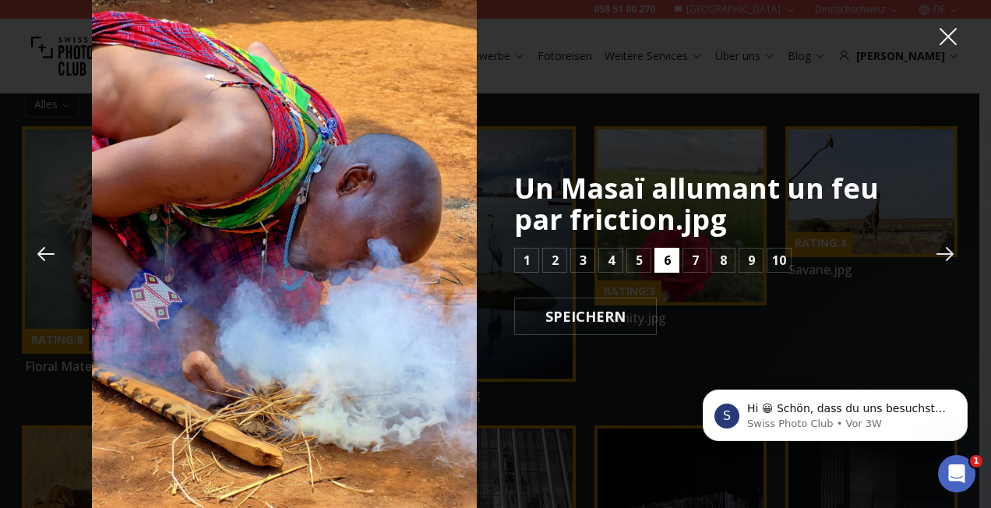
click at [661, 266] on button "6" at bounding box center [666, 260] width 25 height 25
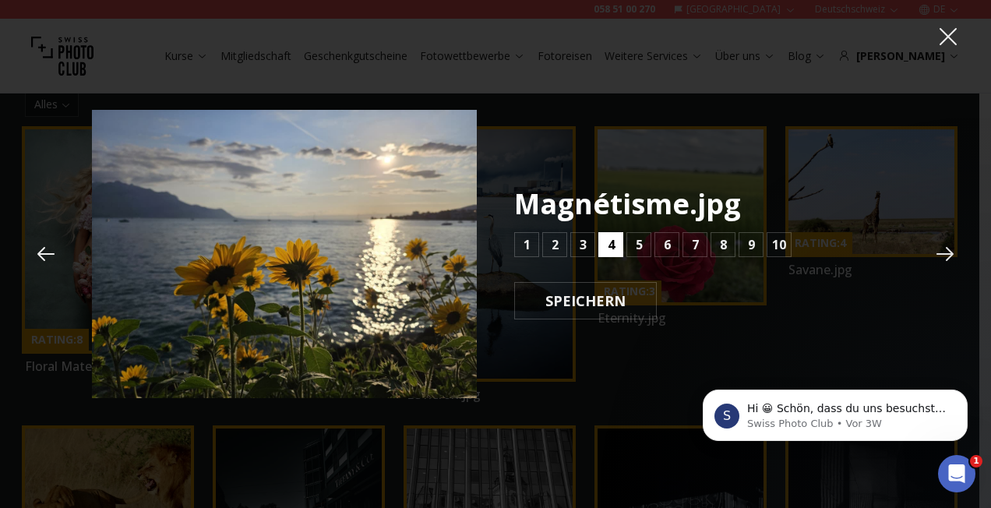
click at [612, 250] on b "4" at bounding box center [611, 244] width 7 height 19
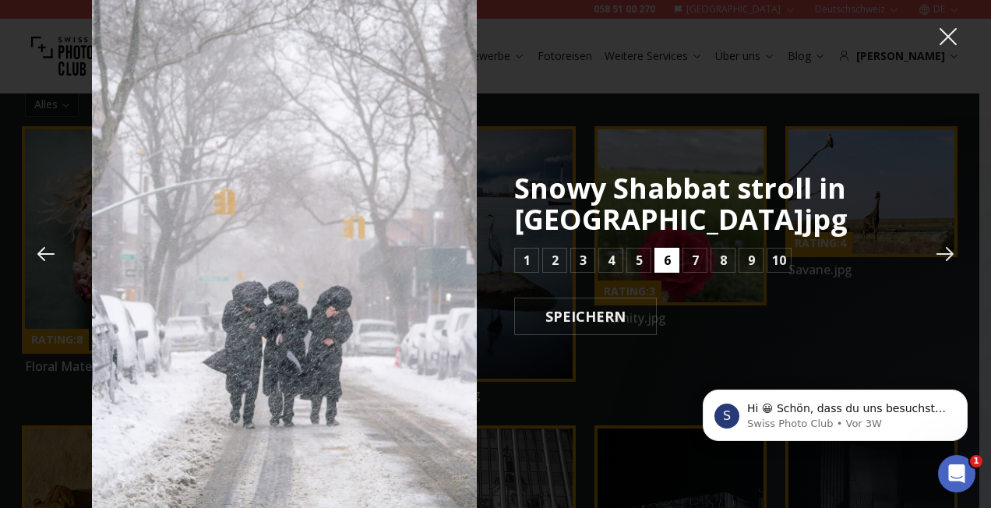
click at [661, 266] on button "6" at bounding box center [666, 260] width 25 height 25
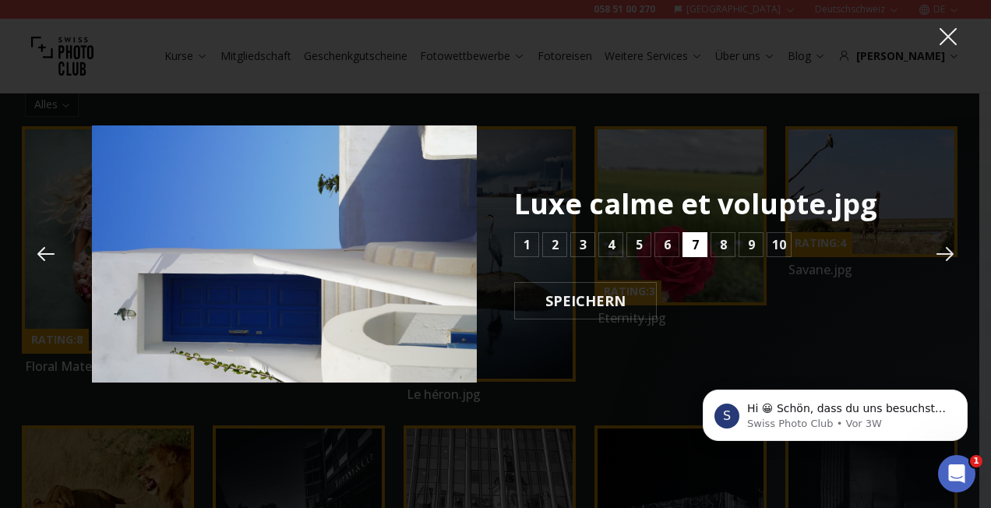
click at [695, 246] on b "7" at bounding box center [695, 244] width 7 height 19
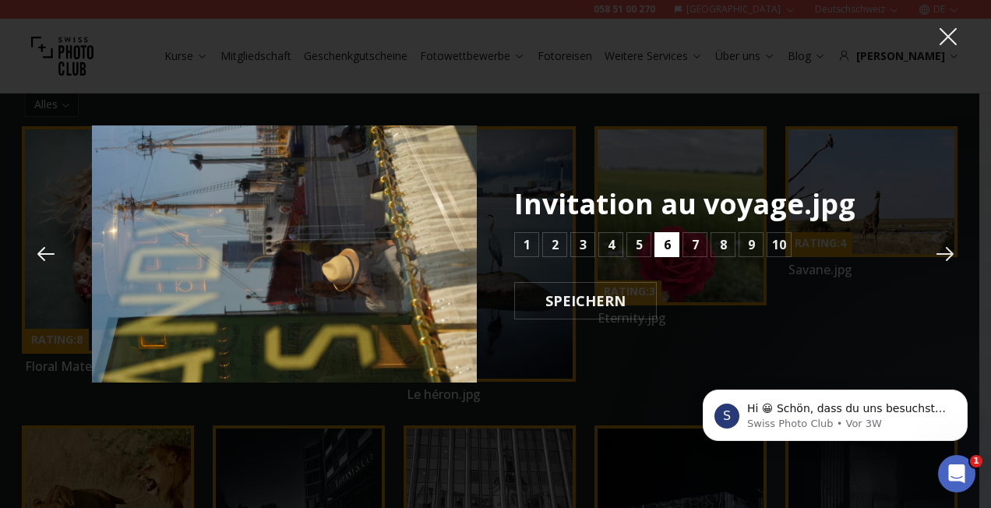
click at [669, 246] on b "6" at bounding box center [667, 244] width 7 height 19
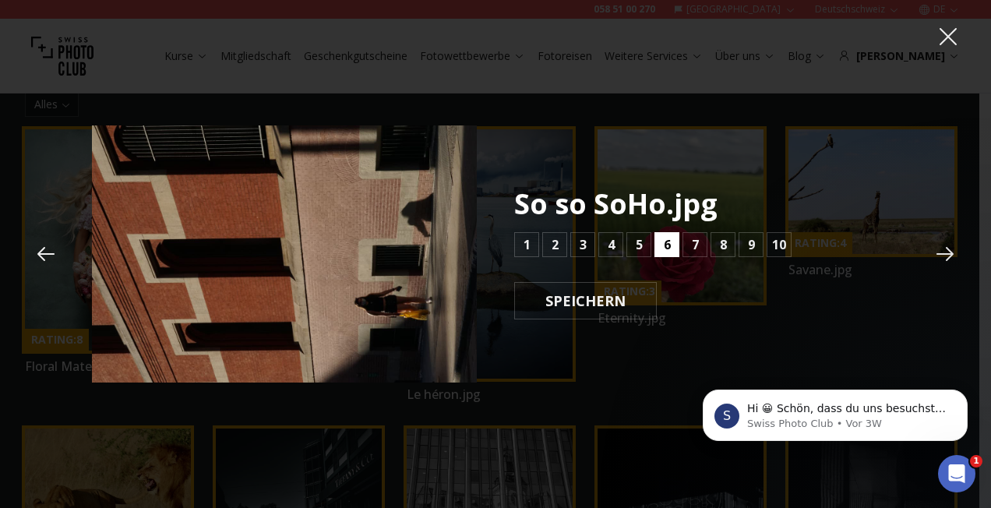
click at [669, 246] on b "6" at bounding box center [667, 244] width 7 height 19
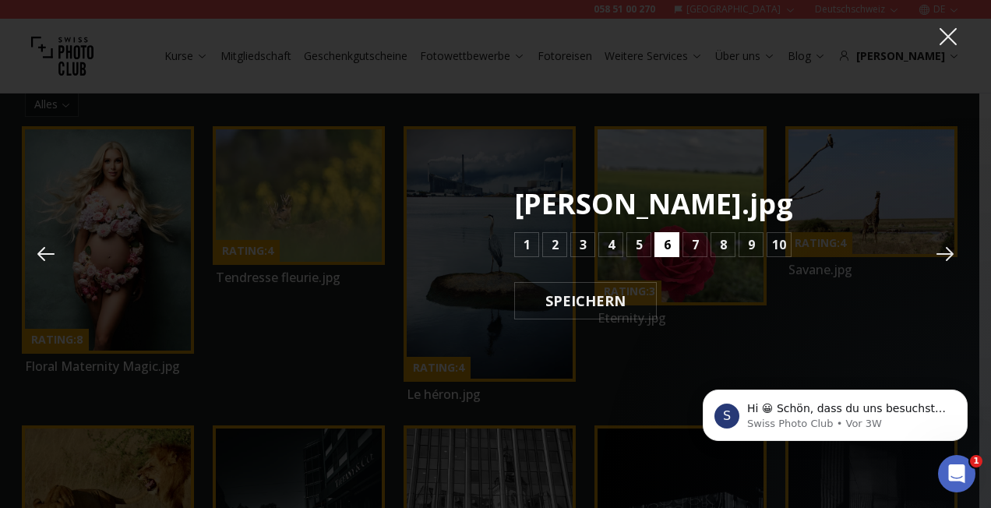
click at [669, 246] on b "6" at bounding box center [667, 244] width 7 height 19
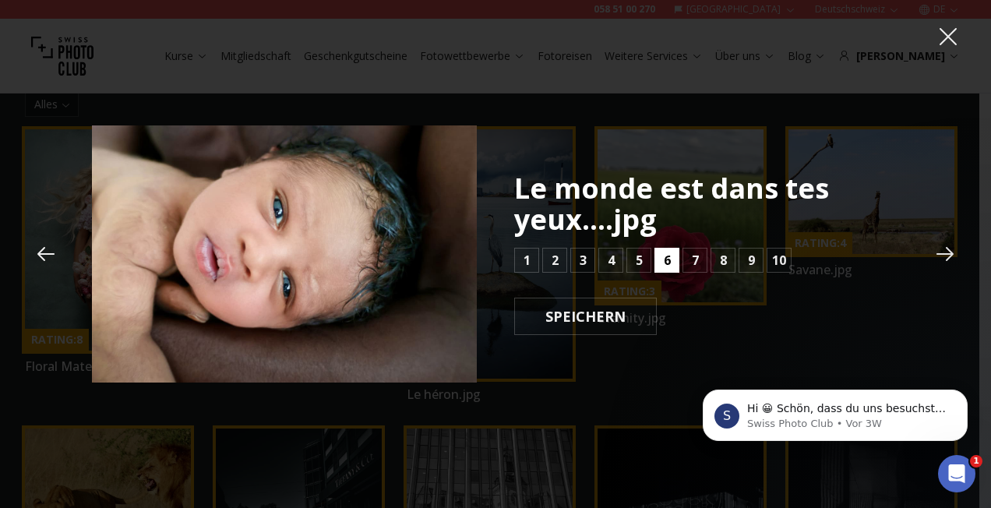
click at [668, 257] on b "6" at bounding box center [667, 260] width 7 height 19
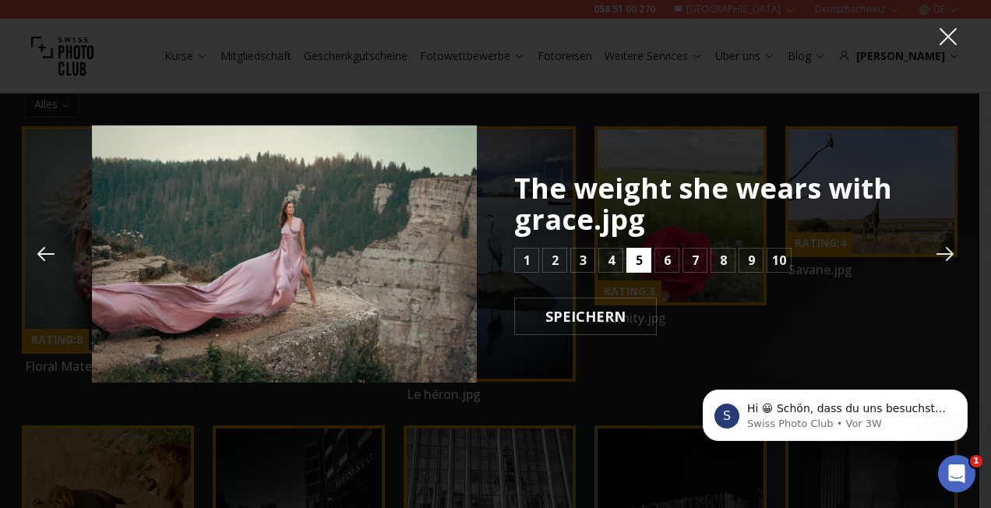
click at [639, 256] on b "5" at bounding box center [639, 260] width 7 height 19
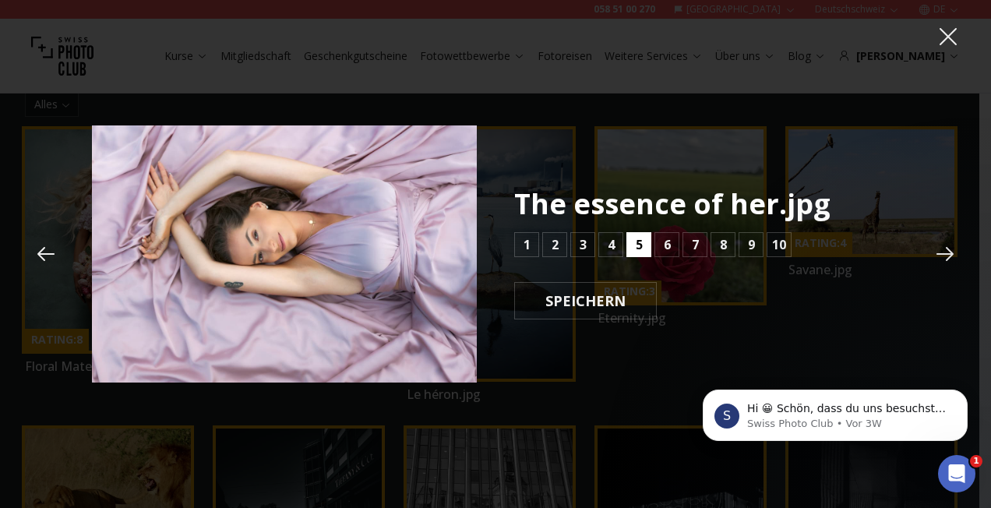
click at [641, 242] on b "5" at bounding box center [639, 244] width 7 height 19
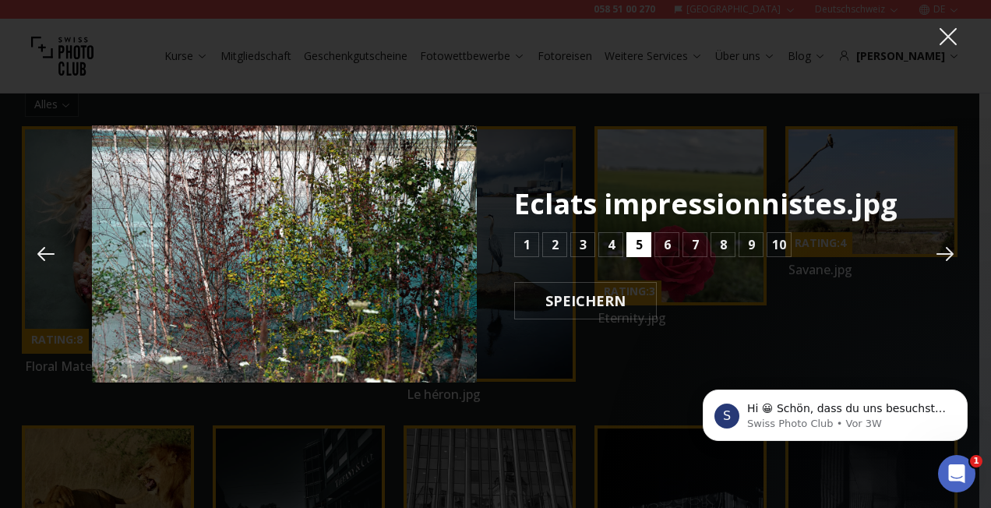
click at [641, 242] on b "5" at bounding box center [639, 244] width 7 height 19
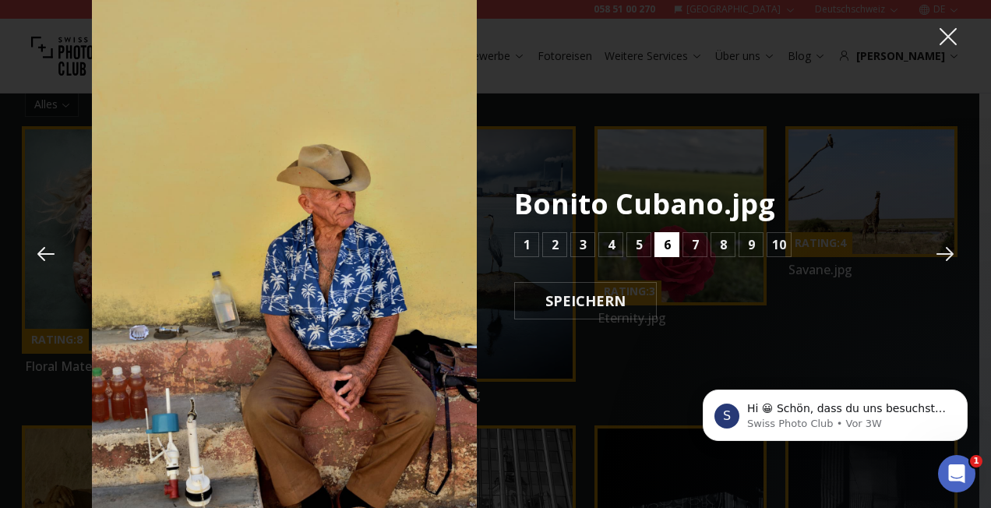
click at [664, 250] on b "6" at bounding box center [667, 244] width 7 height 19
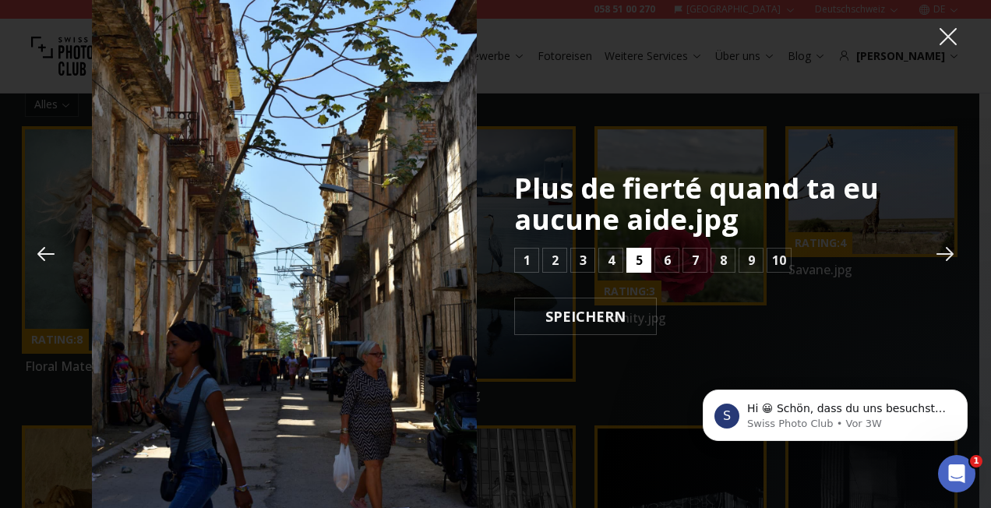
click at [640, 252] on b "5" at bounding box center [639, 260] width 7 height 19
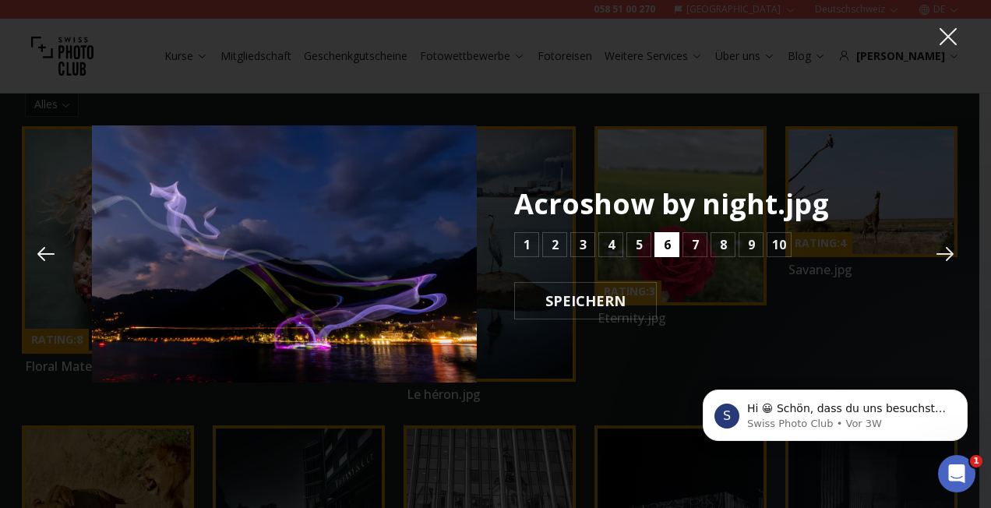
click at [670, 246] on b "6" at bounding box center [667, 244] width 7 height 19
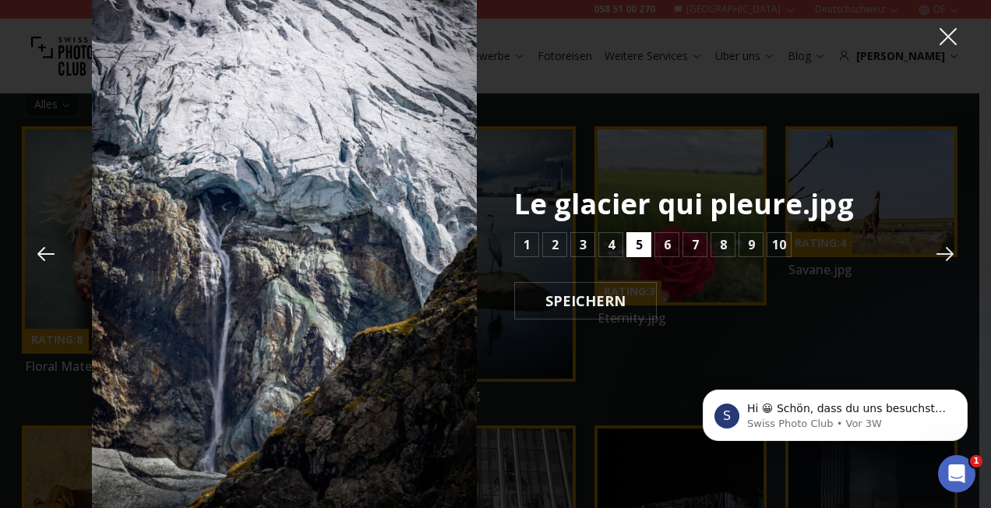
click at [636, 243] on b "5" at bounding box center [639, 244] width 7 height 19
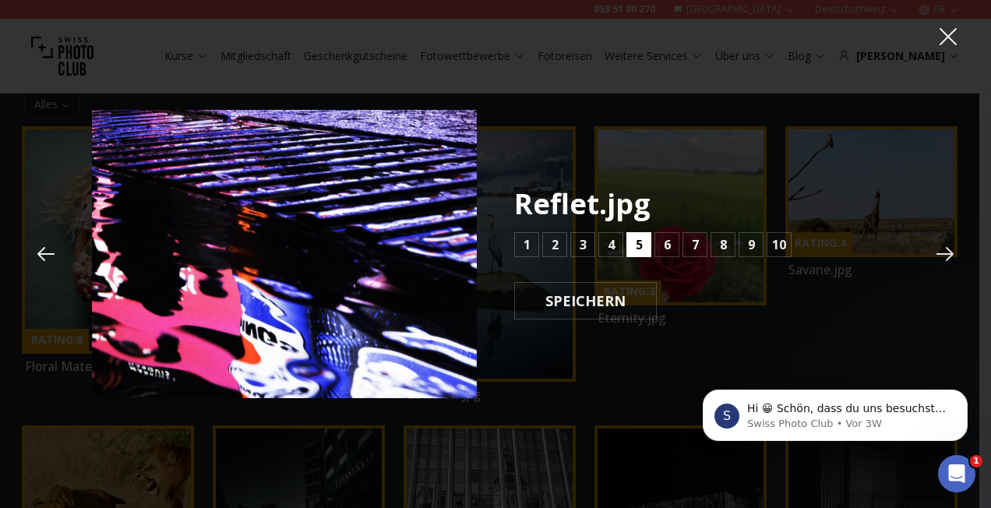
click at [636, 243] on b "5" at bounding box center [639, 244] width 7 height 19
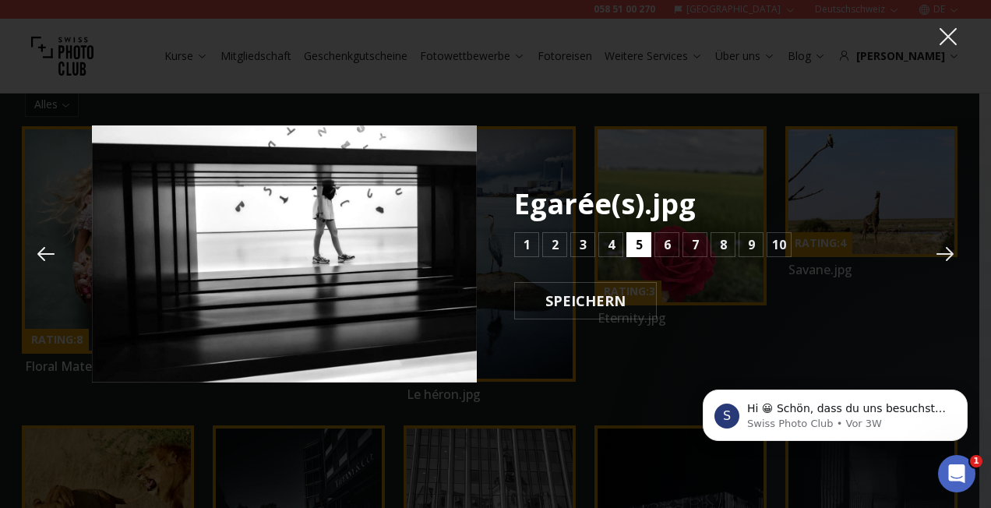
click at [636, 243] on b "5" at bounding box center [639, 244] width 7 height 19
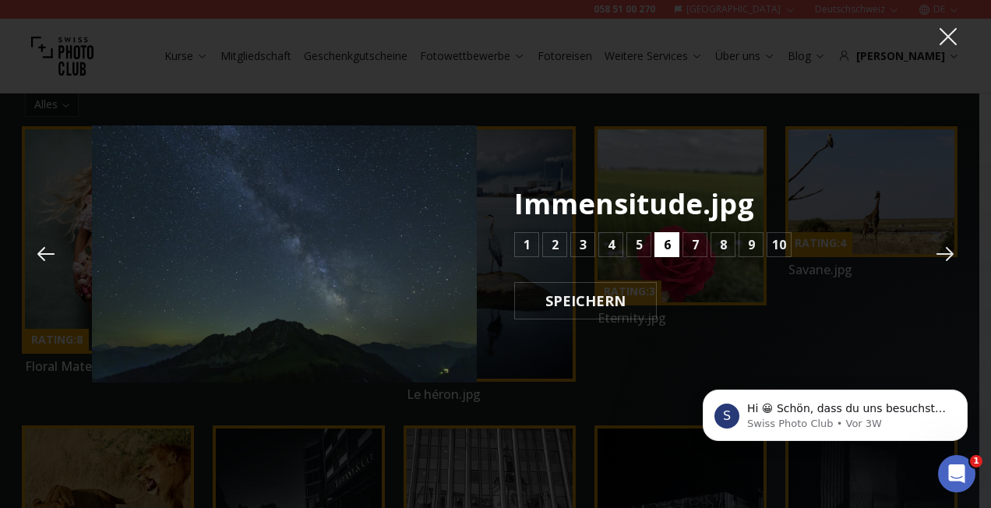
click at [662, 245] on button "6" at bounding box center [666, 244] width 25 height 25
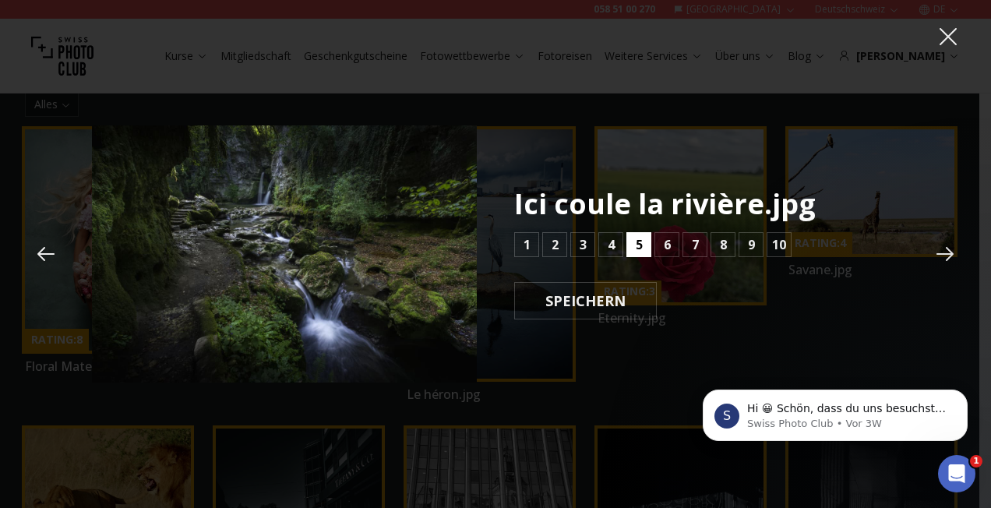
click at [644, 243] on button "5" at bounding box center [638, 244] width 25 height 25
